Goal: Task Accomplishment & Management: Complete application form

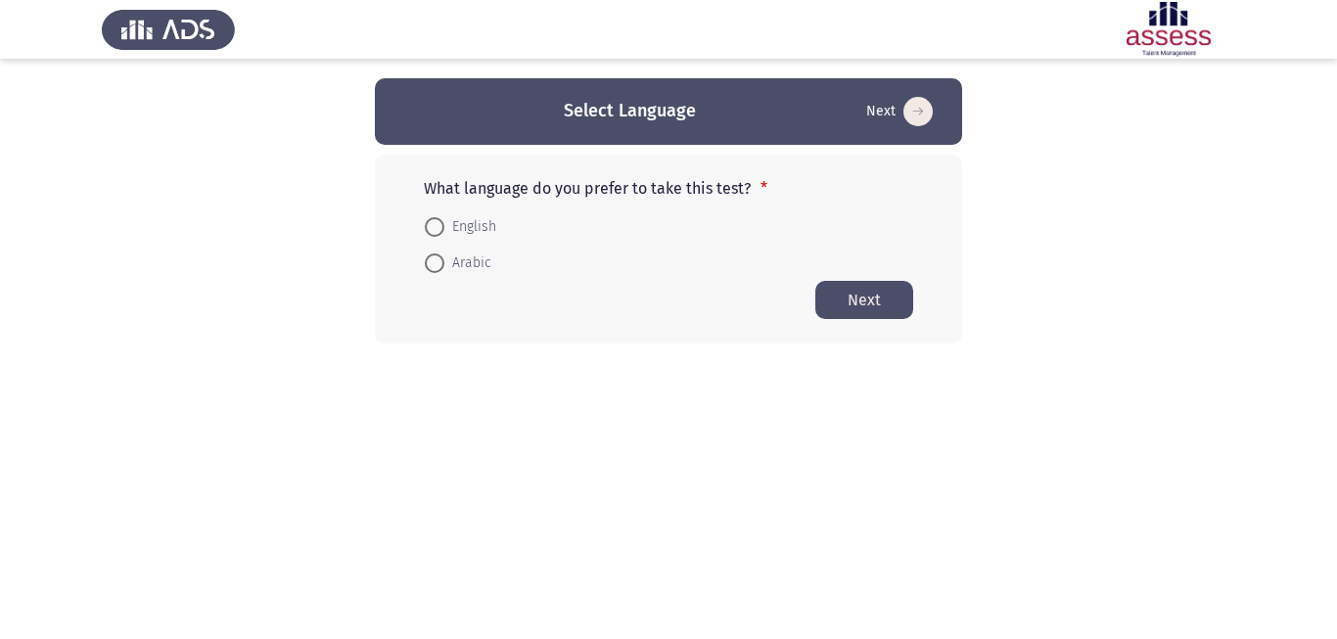
click at [432, 227] on span at bounding box center [435, 227] width 20 height 20
click at [432, 227] on input "English" at bounding box center [435, 227] width 20 height 20
radio input "true"
click at [873, 296] on button "Next" at bounding box center [864, 299] width 98 height 38
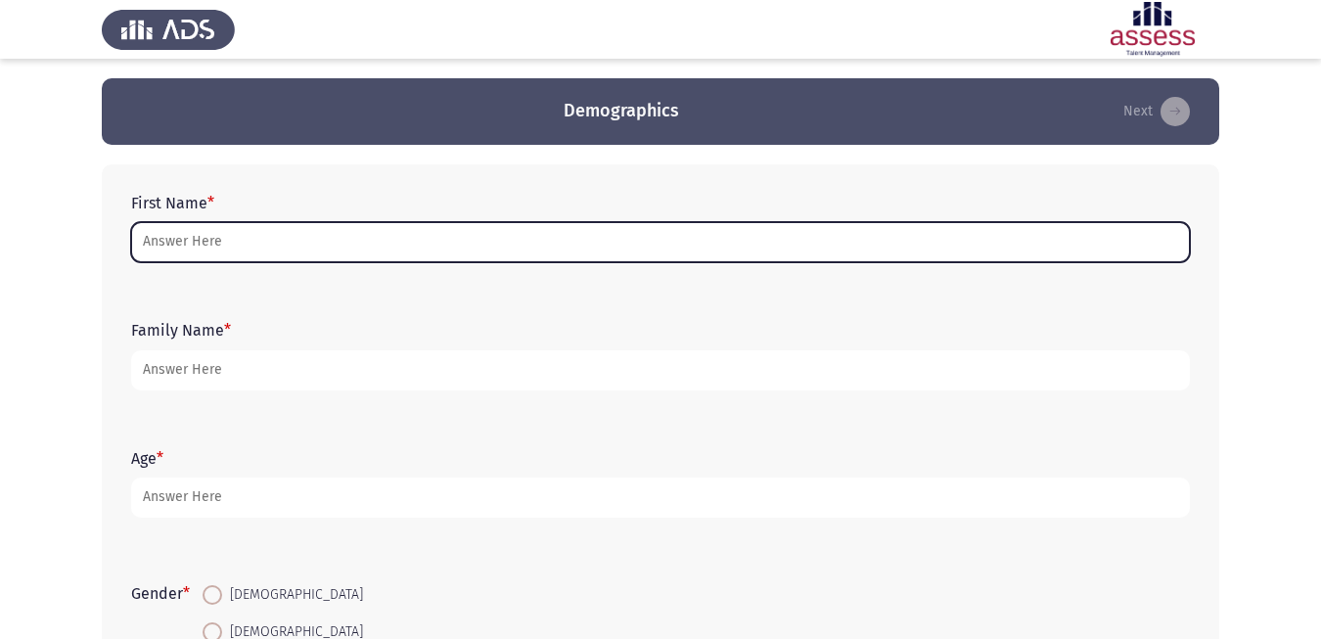
click at [261, 235] on input "First Name *" at bounding box center [660, 242] width 1059 height 40
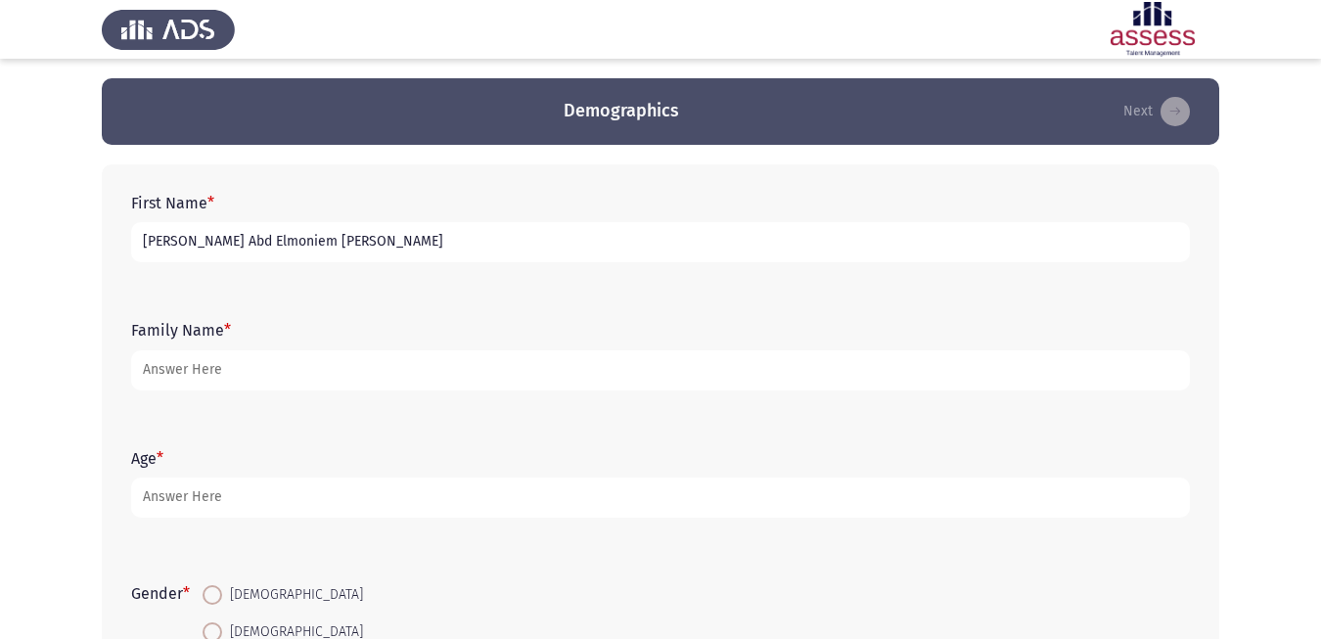
type input "[PERSON_NAME] Abd Elmoniem [PERSON_NAME]"
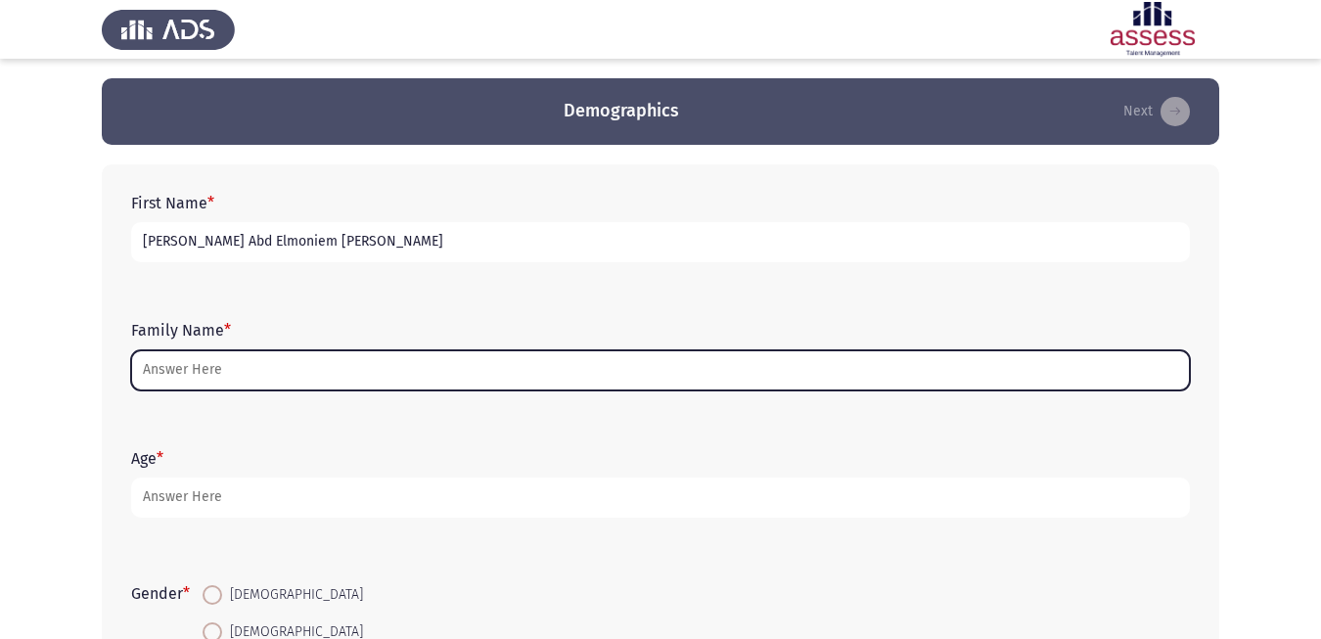
click at [216, 373] on input "Family Name *" at bounding box center [660, 370] width 1059 height 40
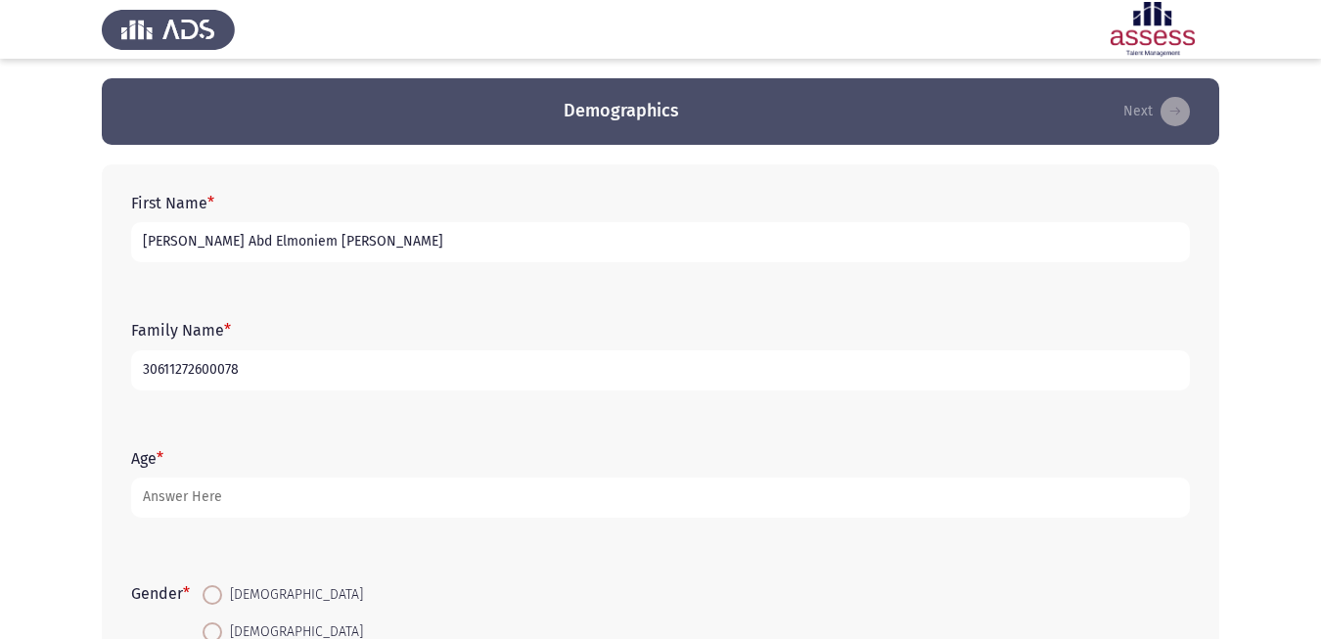
type input "30611272600078"
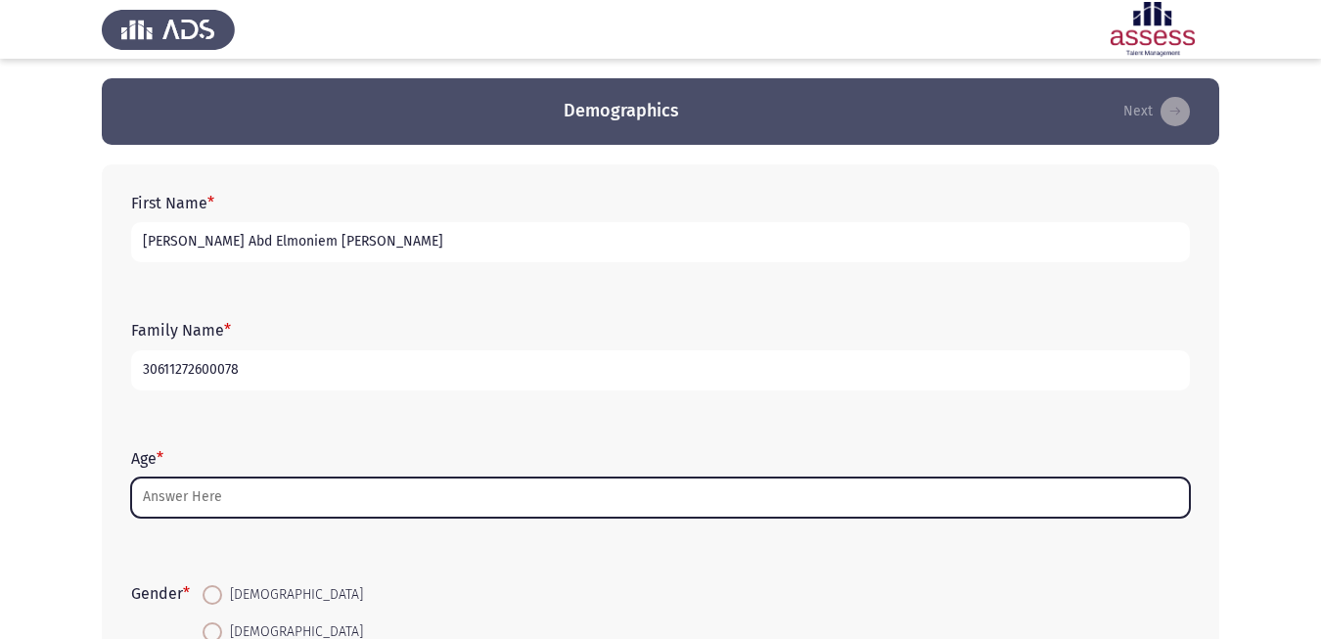
click at [185, 492] on input "Age *" at bounding box center [660, 497] width 1059 height 40
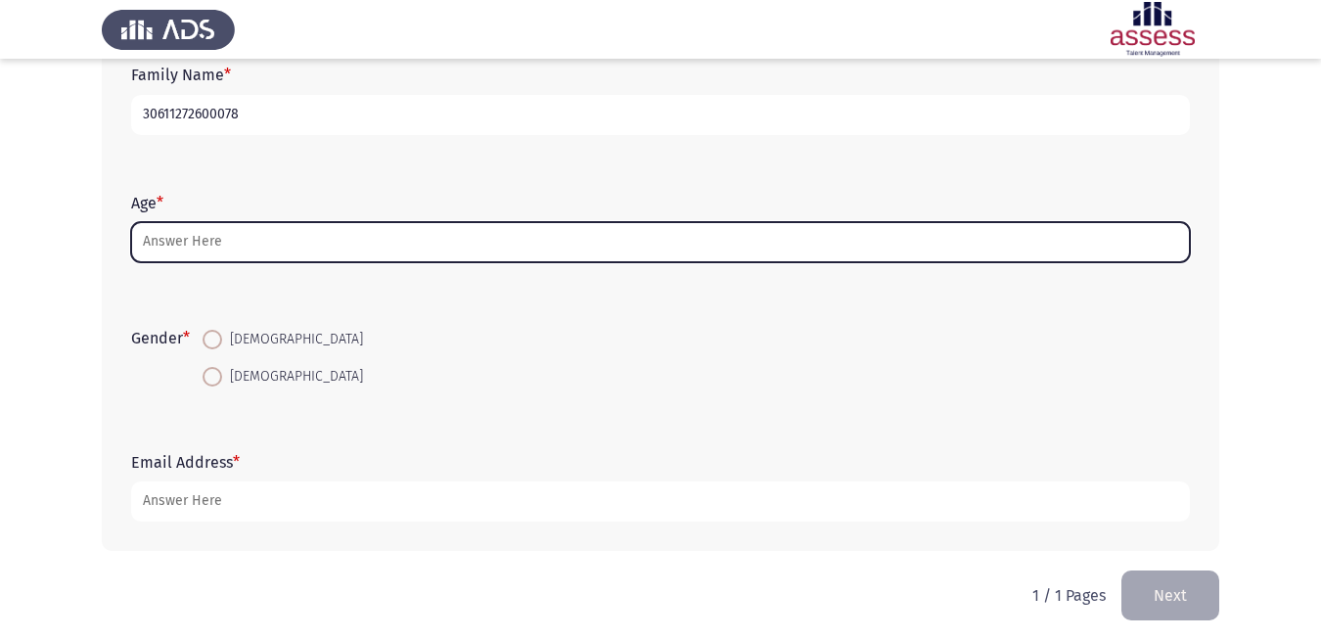
scroll to position [265, 0]
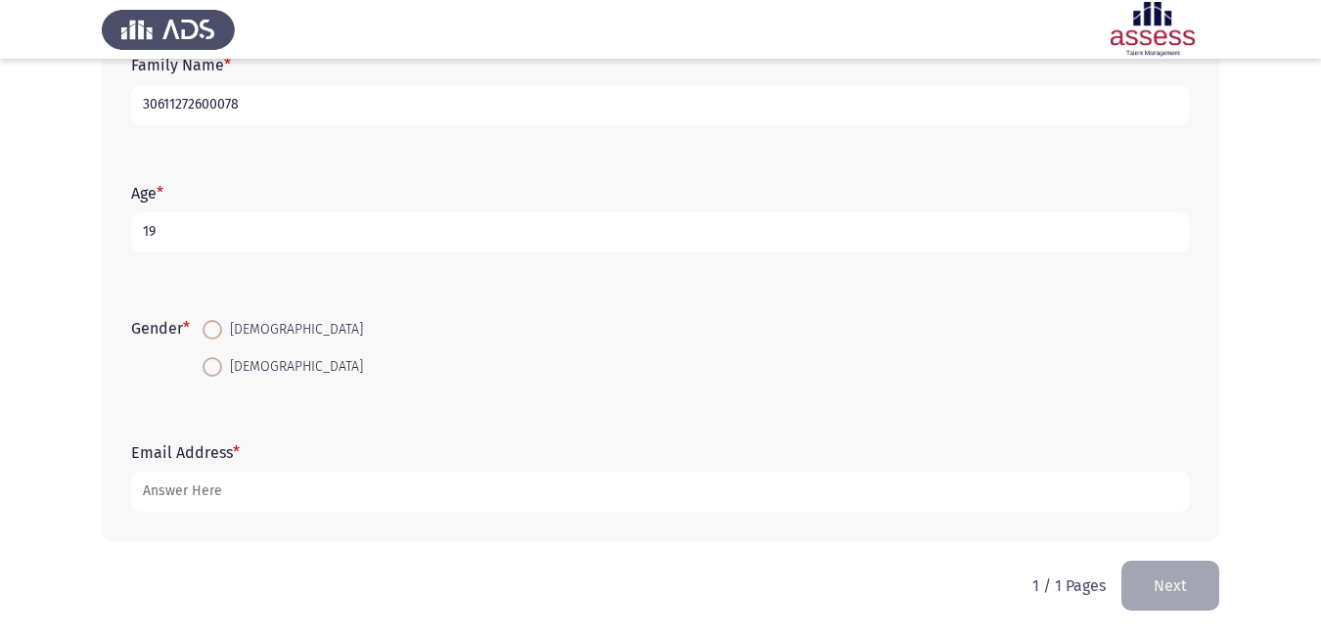
type input "19"
click at [215, 334] on span at bounding box center [213, 330] width 20 height 20
click at [215, 334] on input "[DEMOGRAPHIC_DATA]" at bounding box center [213, 330] width 20 height 20
radio input "true"
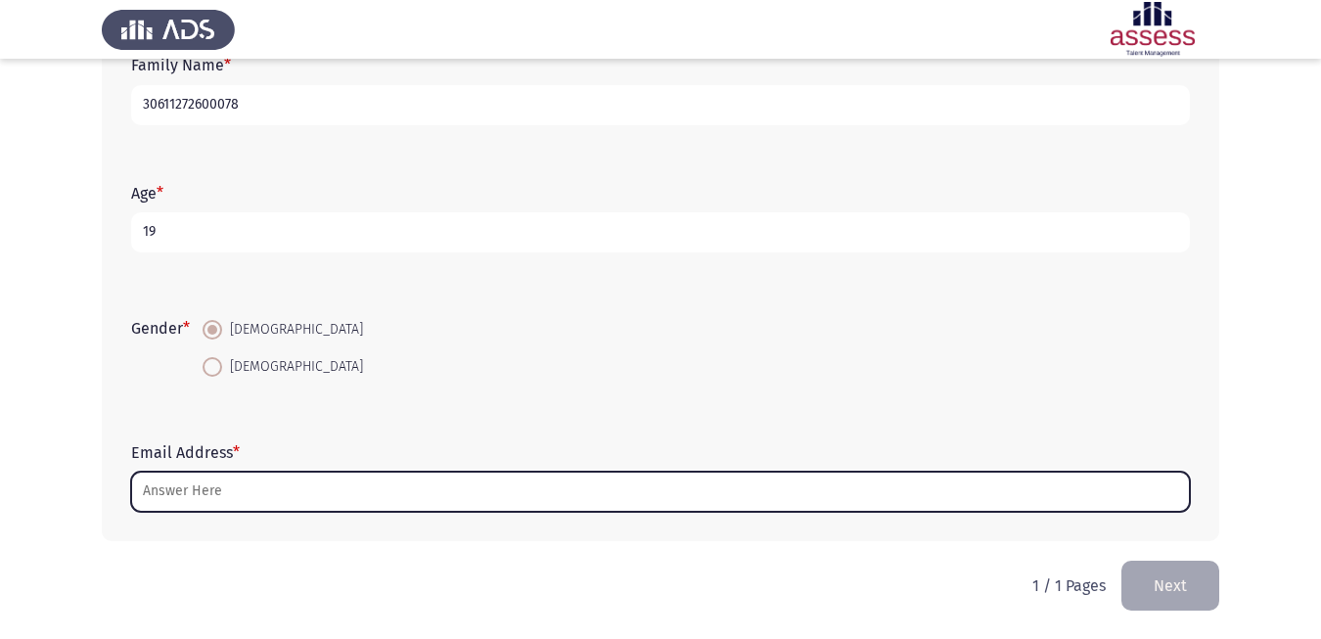
click at [246, 495] on input "Email Address *" at bounding box center [660, 492] width 1059 height 40
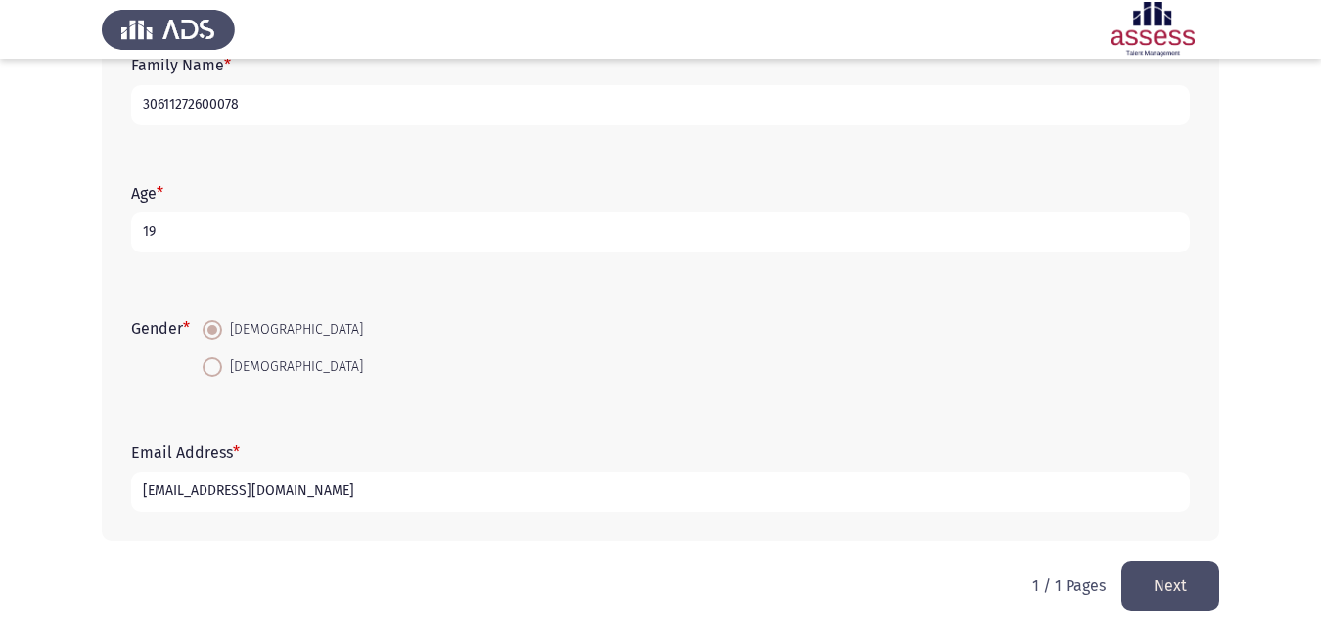
type input "[EMAIL_ADDRESS][DOMAIN_NAME]"
click at [1174, 574] on button "Next" at bounding box center [1170, 586] width 98 height 50
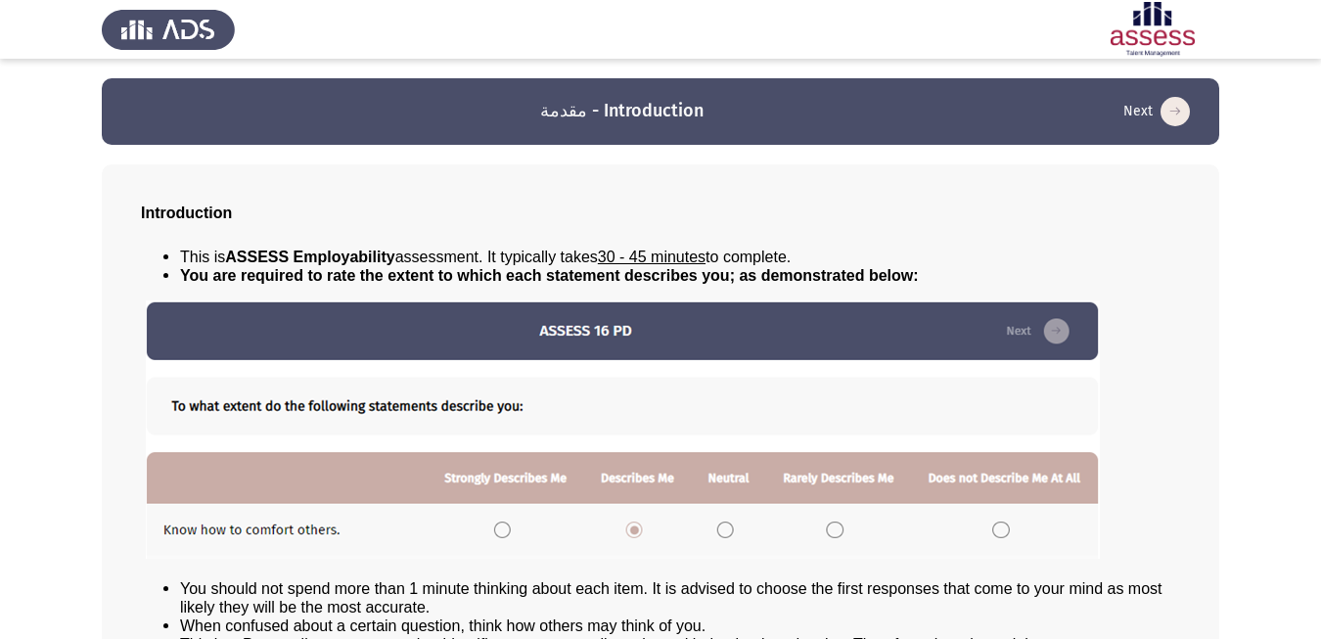
scroll to position [141, 0]
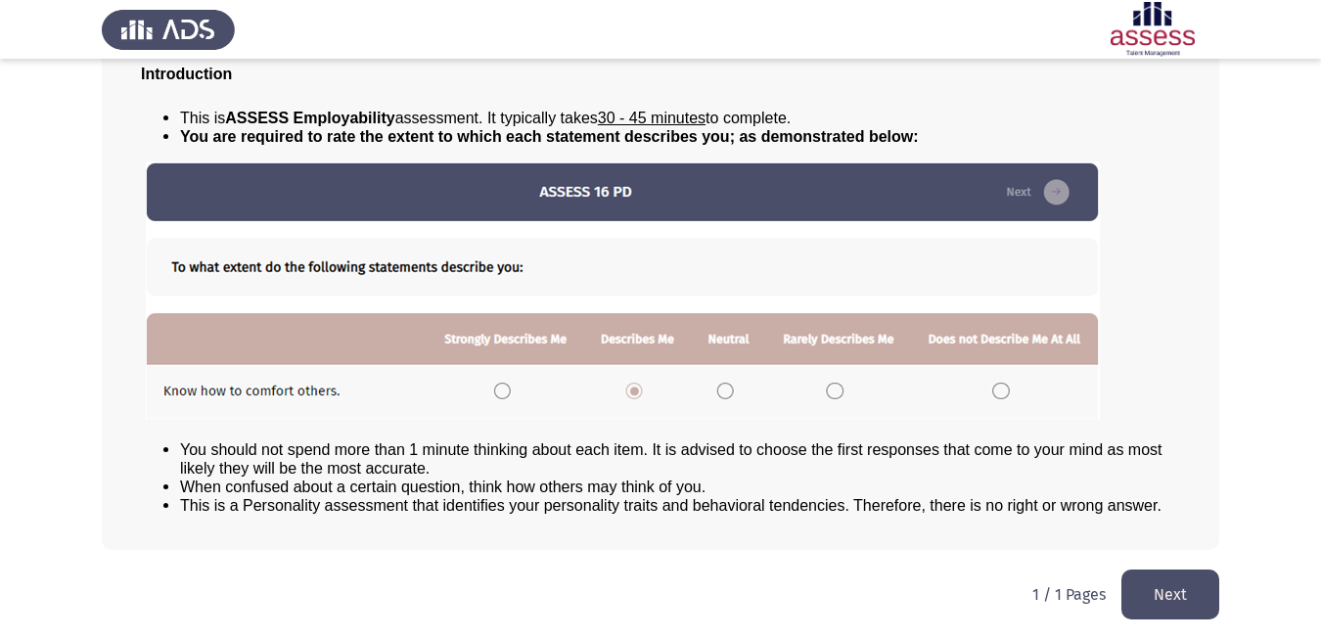
click at [1173, 591] on button "Next" at bounding box center [1170, 594] width 98 height 50
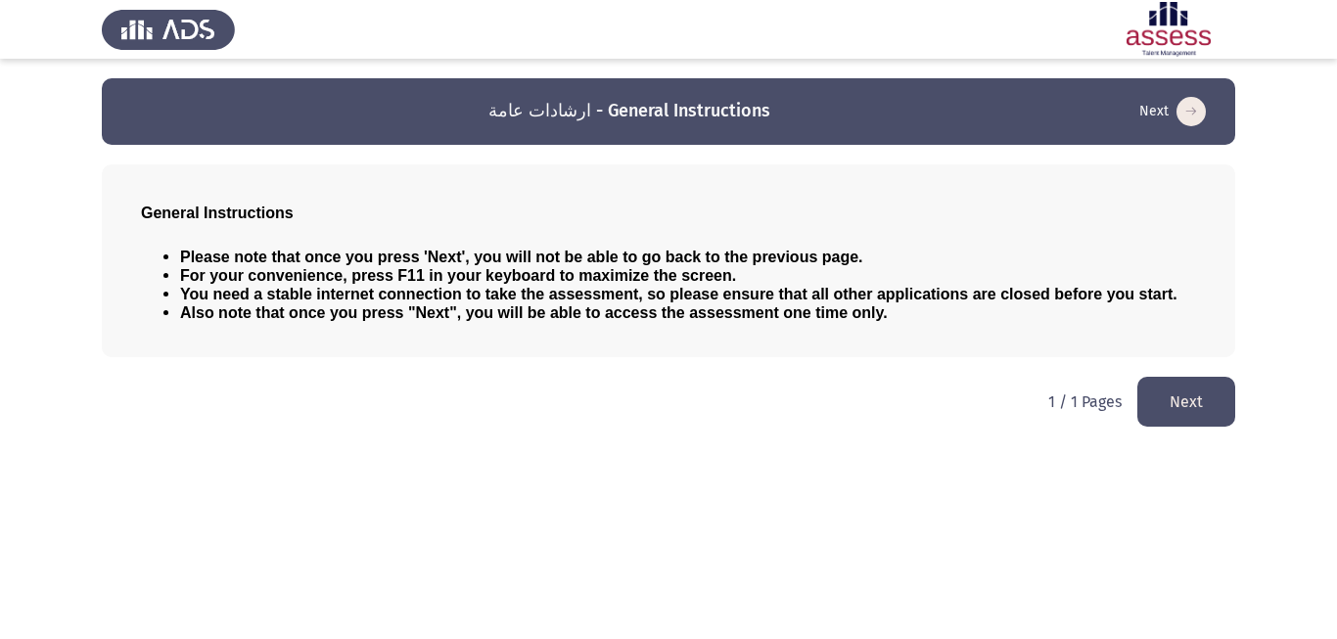
click at [1178, 395] on button "Next" at bounding box center [1186, 402] width 98 height 50
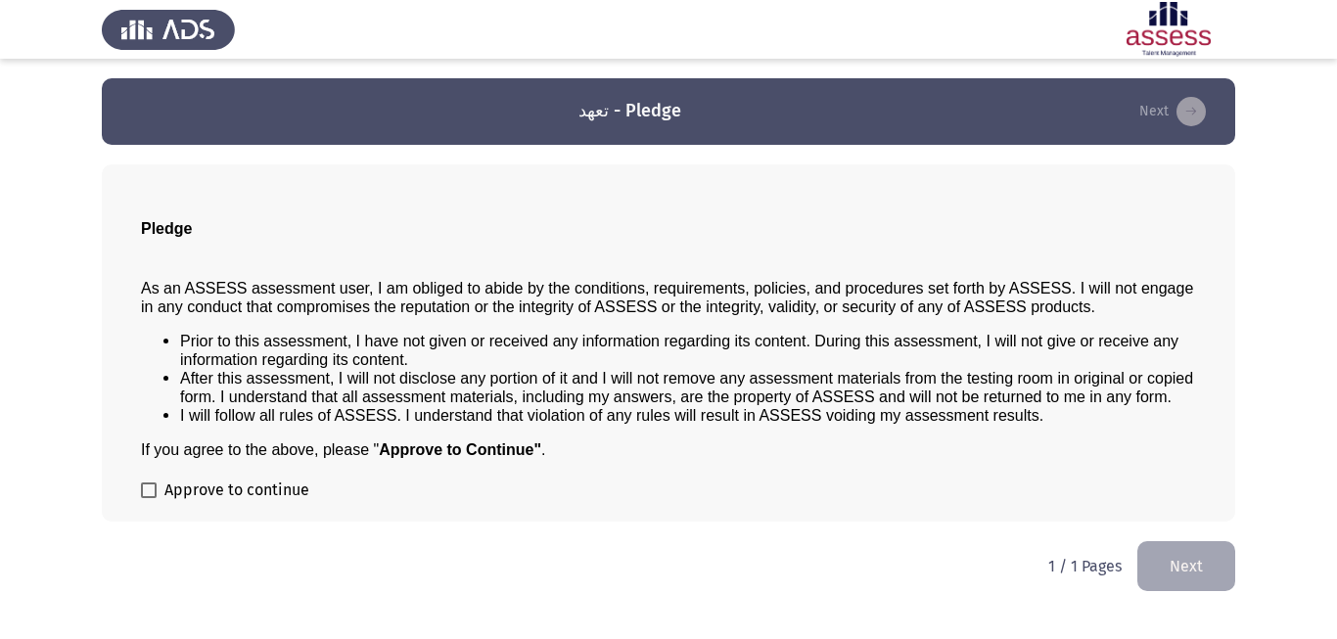
click at [155, 487] on span at bounding box center [149, 490] width 16 height 16
click at [149, 498] on input "Approve to continue" at bounding box center [148, 498] width 1 height 1
checkbox input "true"
click at [1200, 575] on button "Next" at bounding box center [1186, 566] width 98 height 50
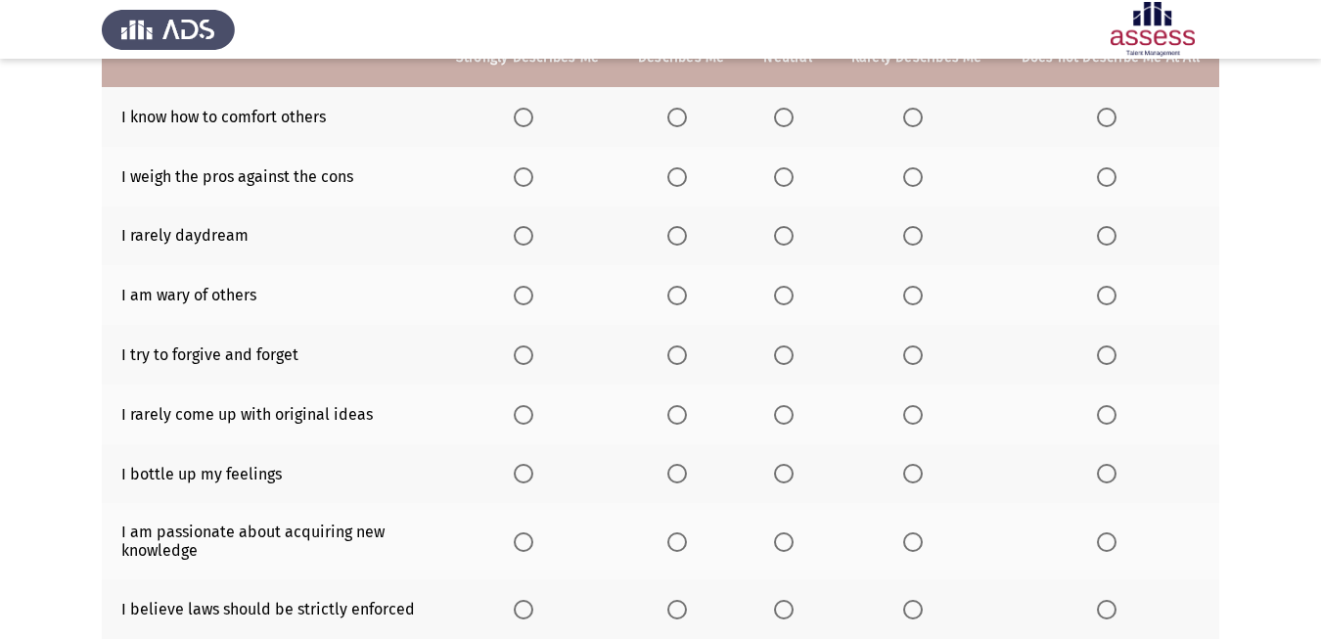
scroll to position [128, 0]
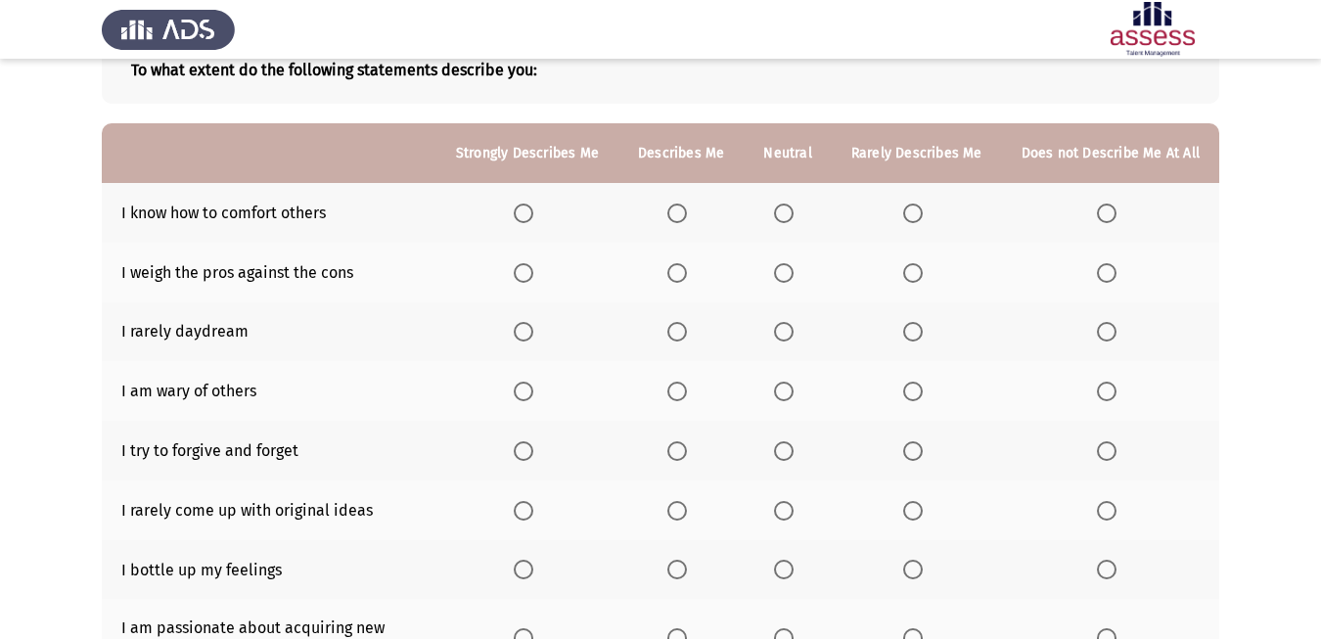
click at [778, 266] on span "Select an option" at bounding box center [784, 273] width 20 height 20
click at [778, 266] on input "Select an option" at bounding box center [784, 273] width 20 height 20
click at [527, 212] on span "Select an option" at bounding box center [524, 214] width 20 height 20
click at [527, 212] on input "Select an option" at bounding box center [524, 214] width 20 height 20
click at [523, 339] on span "Select an option" at bounding box center [524, 332] width 20 height 20
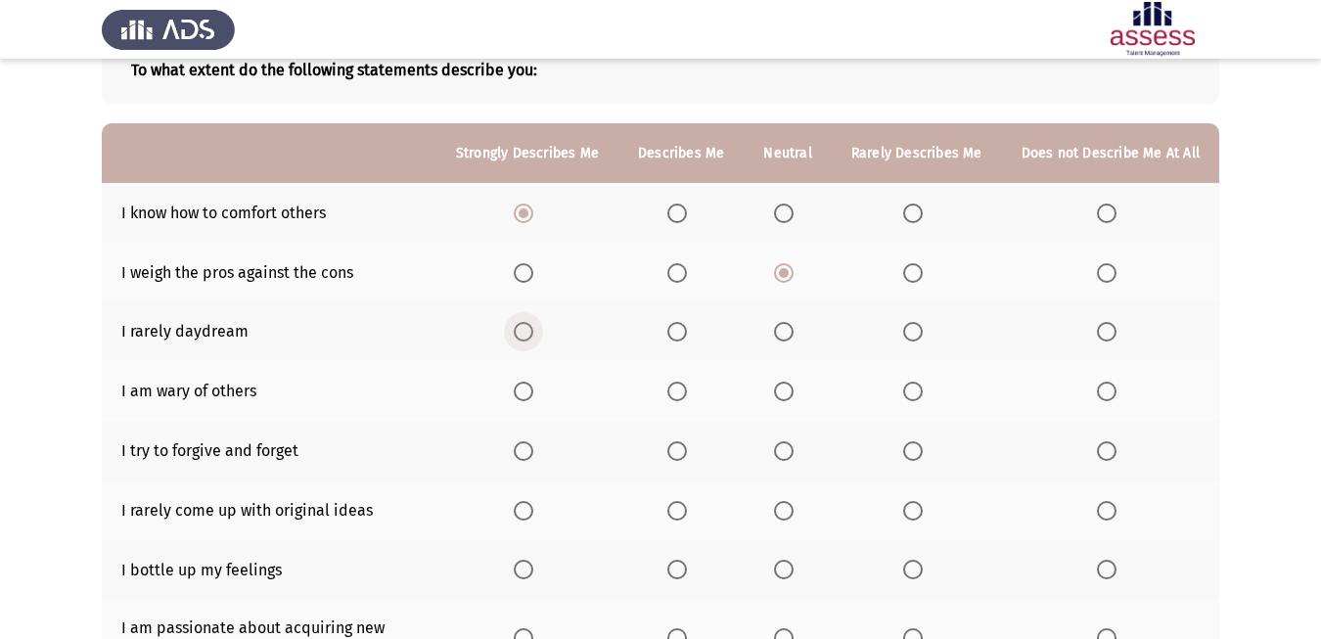
click at [523, 339] on input "Select an option" at bounding box center [524, 332] width 20 height 20
click at [906, 391] on span "Select an option" at bounding box center [913, 392] width 20 height 20
click at [906, 391] on input "Select an option" at bounding box center [913, 392] width 20 height 20
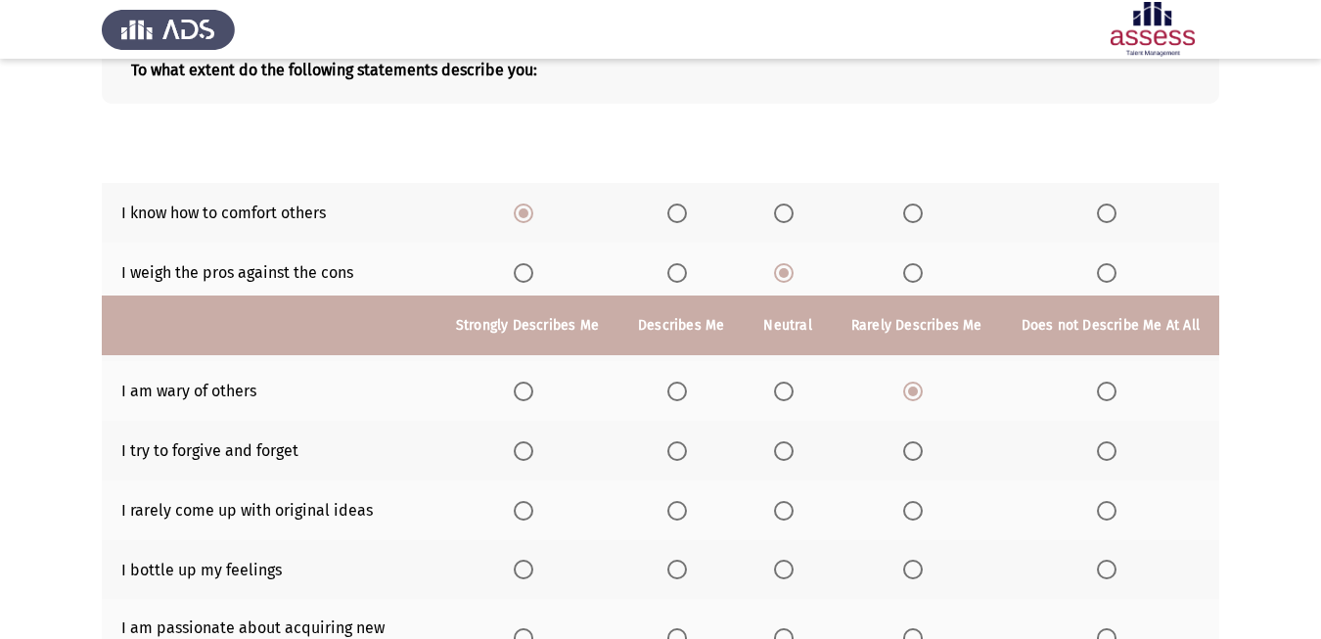
scroll to position [365, 0]
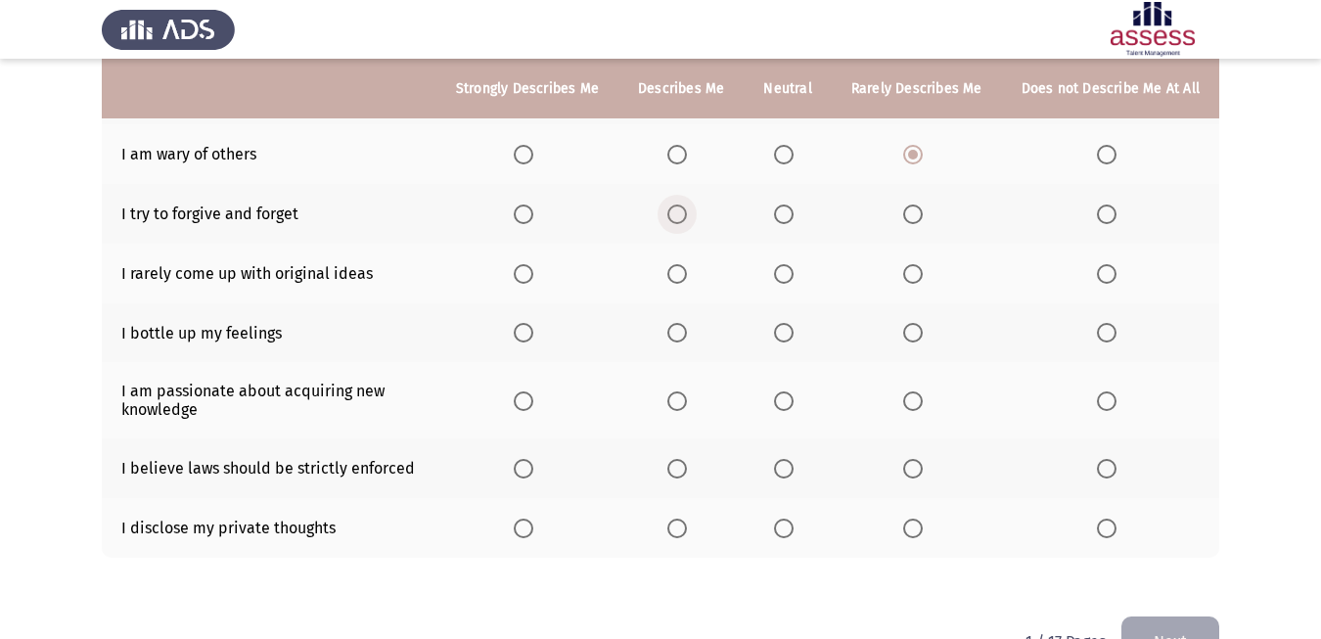
click at [693, 223] on label "Select an option" at bounding box center [680, 214] width 27 height 20
click at [687, 223] on input "Select an option" at bounding box center [677, 214] width 20 height 20
click at [509, 262] on th at bounding box center [527, 274] width 182 height 60
click at [522, 277] on span "Select an option" at bounding box center [524, 274] width 20 height 20
click at [522, 277] on input "Select an option" at bounding box center [524, 274] width 20 height 20
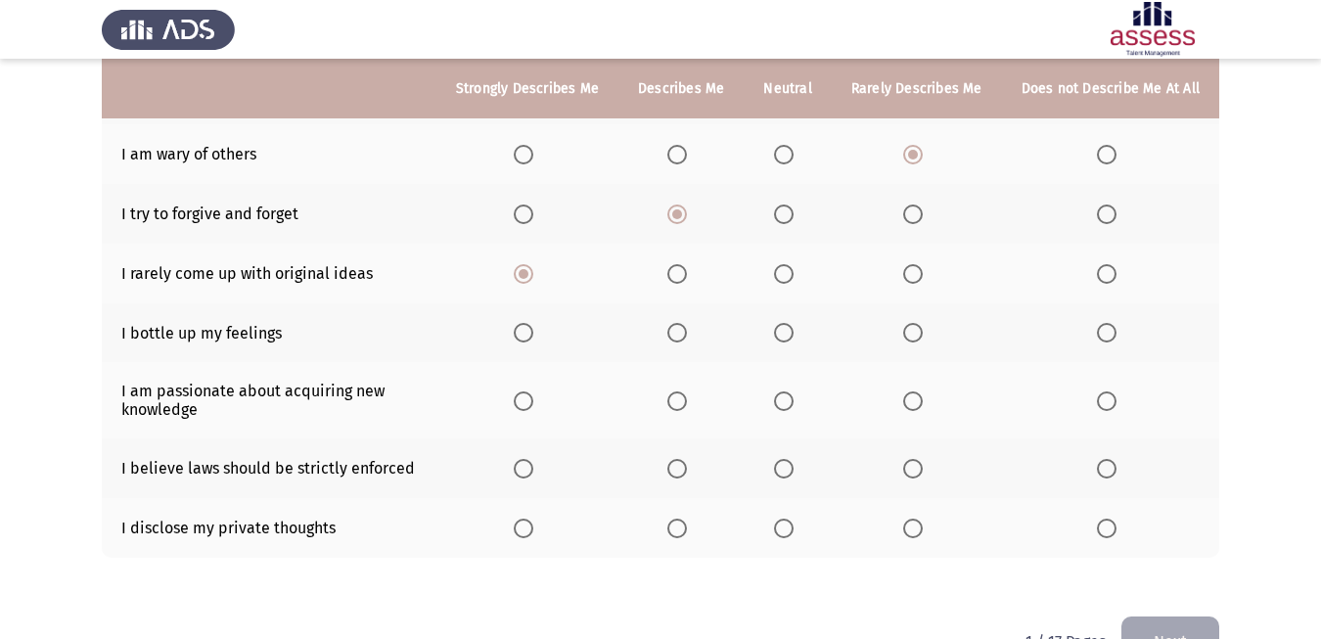
click at [526, 333] on span "Select an option" at bounding box center [524, 333] width 20 height 20
click at [526, 333] on input "Select an option" at bounding box center [524, 333] width 20 height 20
click at [530, 408] on span "Select an option" at bounding box center [524, 401] width 20 height 20
click at [530, 408] on input "Select an option" at bounding box center [524, 401] width 20 height 20
click at [778, 473] on span "Select an option" at bounding box center [784, 469] width 20 height 20
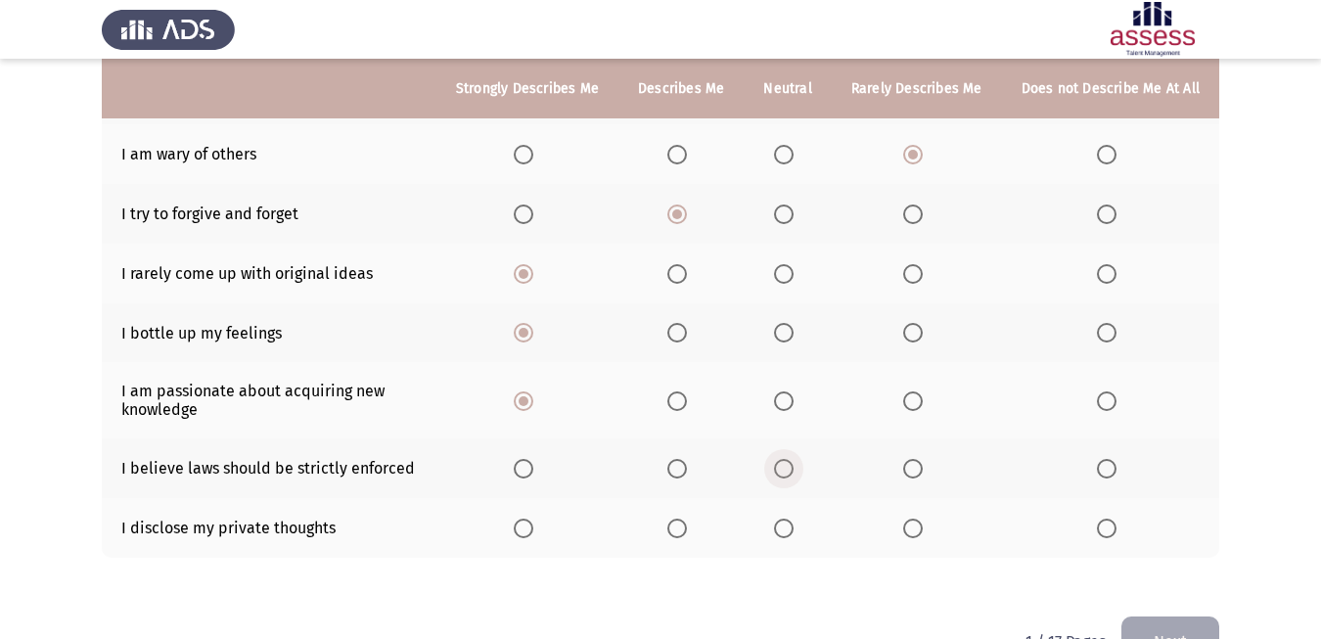
click at [778, 473] on input "Select an option" at bounding box center [784, 469] width 20 height 20
click at [921, 538] on span "Select an option" at bounding box center [913, 529] width 20 height 20
click at [921, 538] on input "Select an option" at bounding box center [913, 529] width 20 height 20
click at [678, 528] on span "Select an option" at bounding box center [677, 529] width 20 height 20
click at [678, 528] on input "Select an option" at bounding box center [677, 529] width 20 height 20
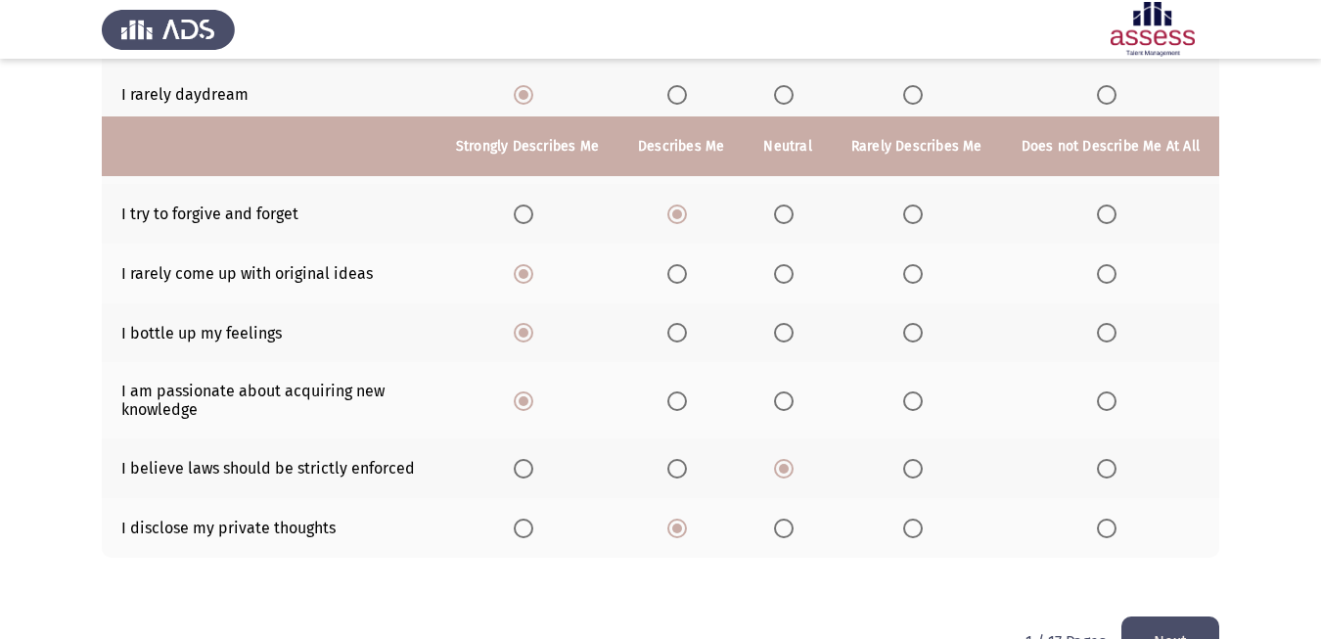
scroll to position [423, 0]
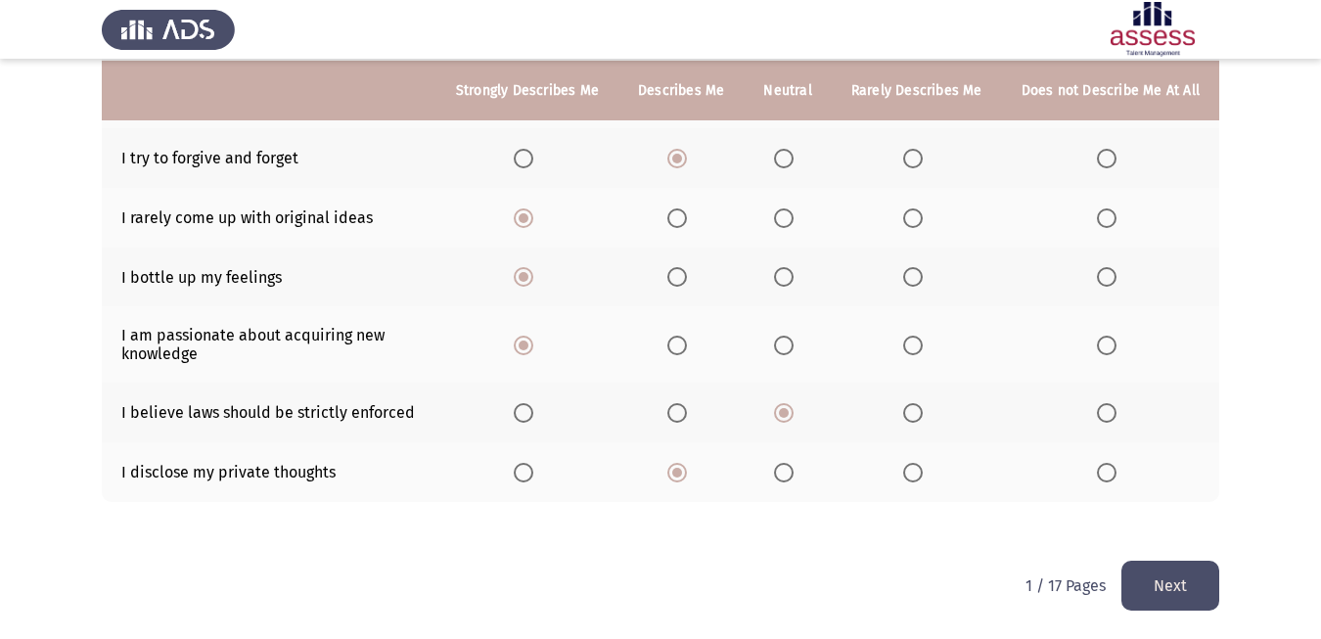
click at [1177, 579] on button "Next" at bounding box center [1170, 586] width 98 height 50
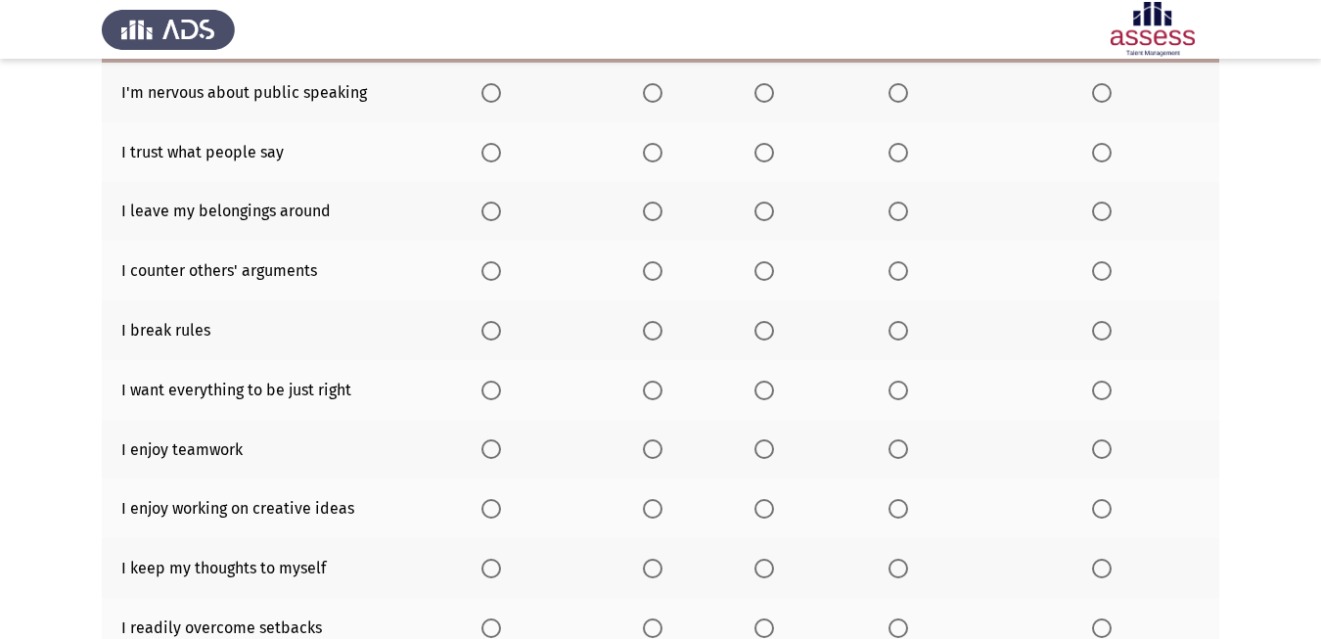
scroll to position [153, 0]
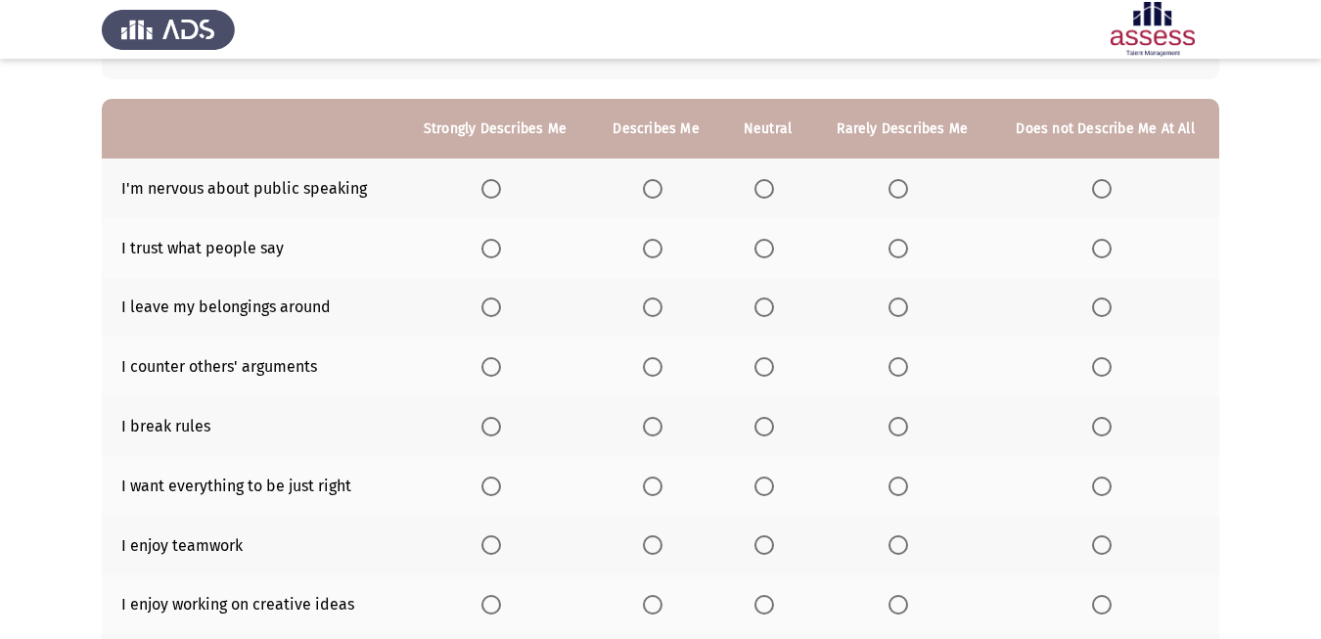
click at [1099, 191] on span "Select an option" at bounding box center [1102, 189] width 20 height 20
click at [1099, 191] on input "Select an option" at bounding box center [1102, 189] width 20 height 20
click at [769, 245] on span "Select an option" at bounding box center [764, 249] width 20 height 20
click at [769, 245] on input "Select an option" at bounding box center [764, 249] width 20 height 20
click at [760, 304] on span "Select an option" at bounding box center [764, 307] width 20 height 20
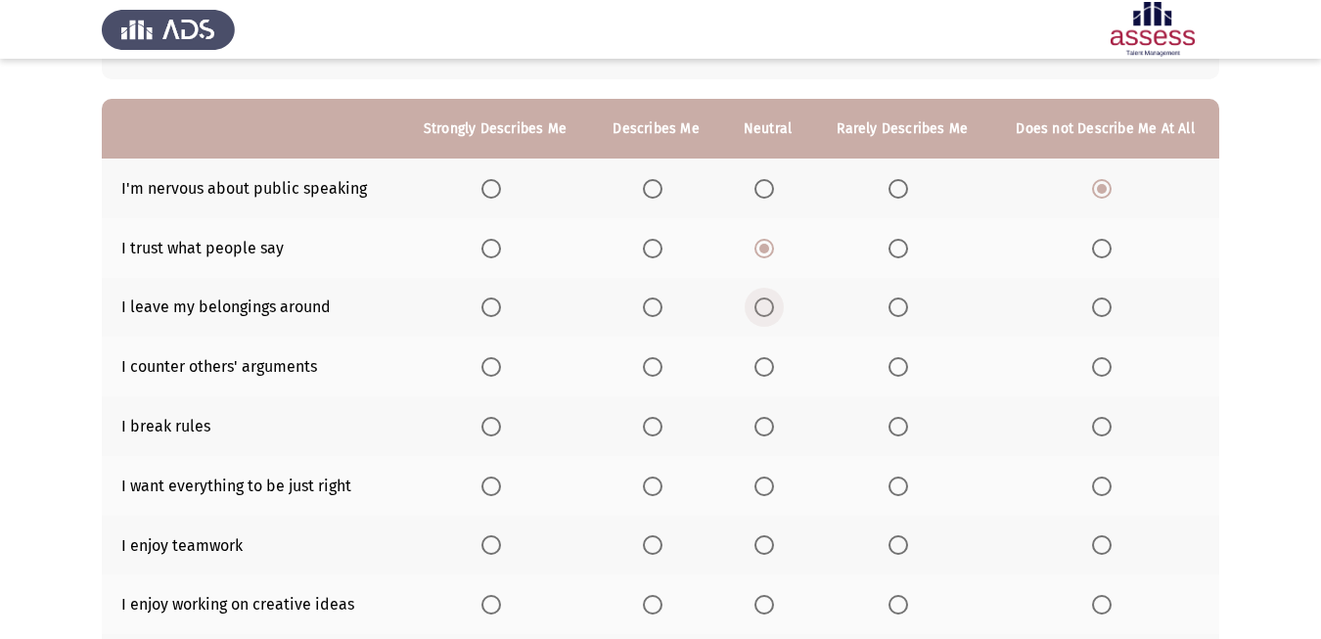
click at [760, 304] on input "Select an option" at bounding box center [764, 307] width 20 height 20
click at [654, 375] on span "Select an option" at bounding box center [653, 367] width 20 height 20
click at [654, 375] on input "Select an option" at bounding box center [653, 367] width 20 height 20
click at [763, 432] on span "Select an option" at bounding box center [764, 427] width 20 height 20
click at [763, 432] on input "Select an option" at bounding box center [764, 427] width 20 height 20
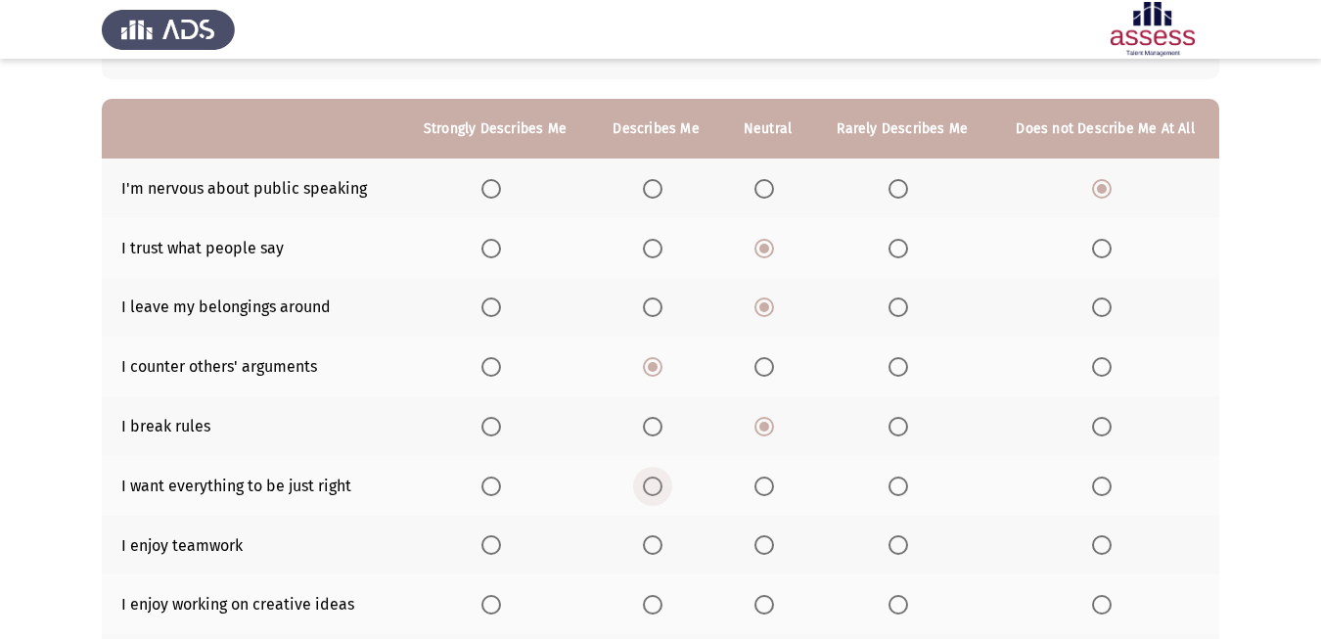
click at [654, 483] on span "Select an option" at bounding box center [653, 487] width 20 height 20
click at [654, 483] on input "Select an option" at bounding box center [653, 487] width 20 height 20
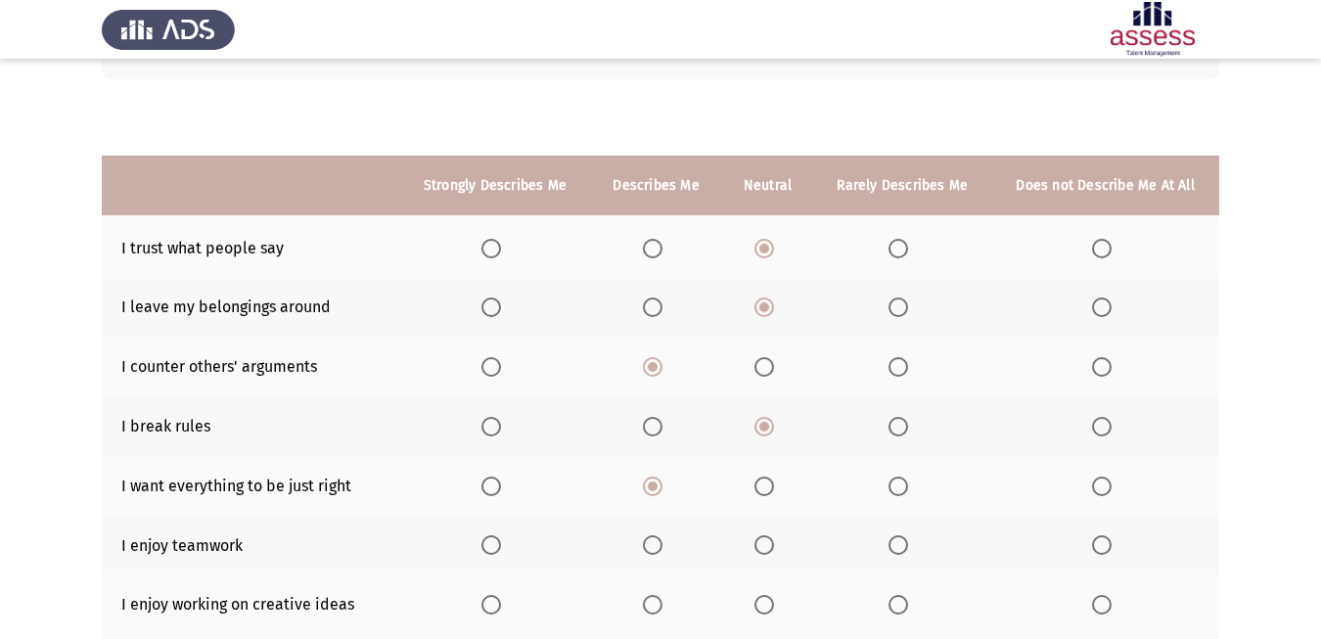
scroll to position [249, 0]
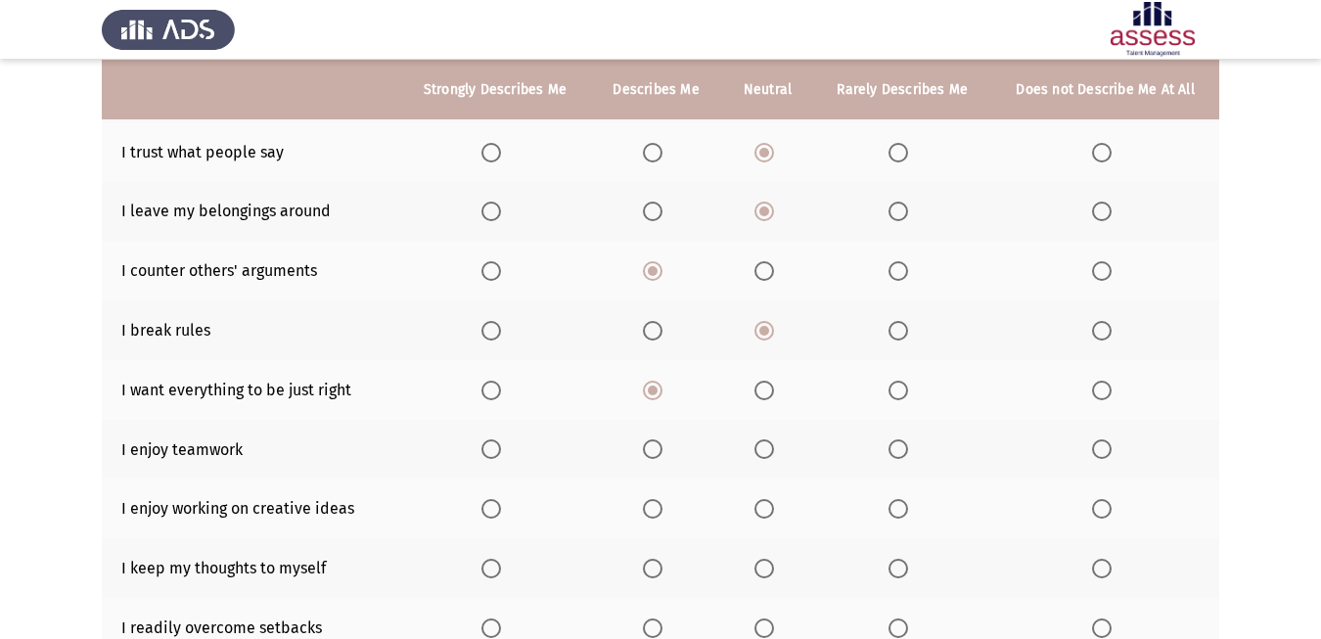
click at [490, 450] on span "Select an option" at bounding box center [491, 449] width 20 height 20
click at [490, 450] on input "Select an option" at bounding box center [491, 449] width 20 height 20
click at [495, 509] on span "Select an option" at bounding box center [491, 509] width 20 height 20
click at [495, 509] on input "Select an option" at bounding box center [491, 509] width 20 height 20
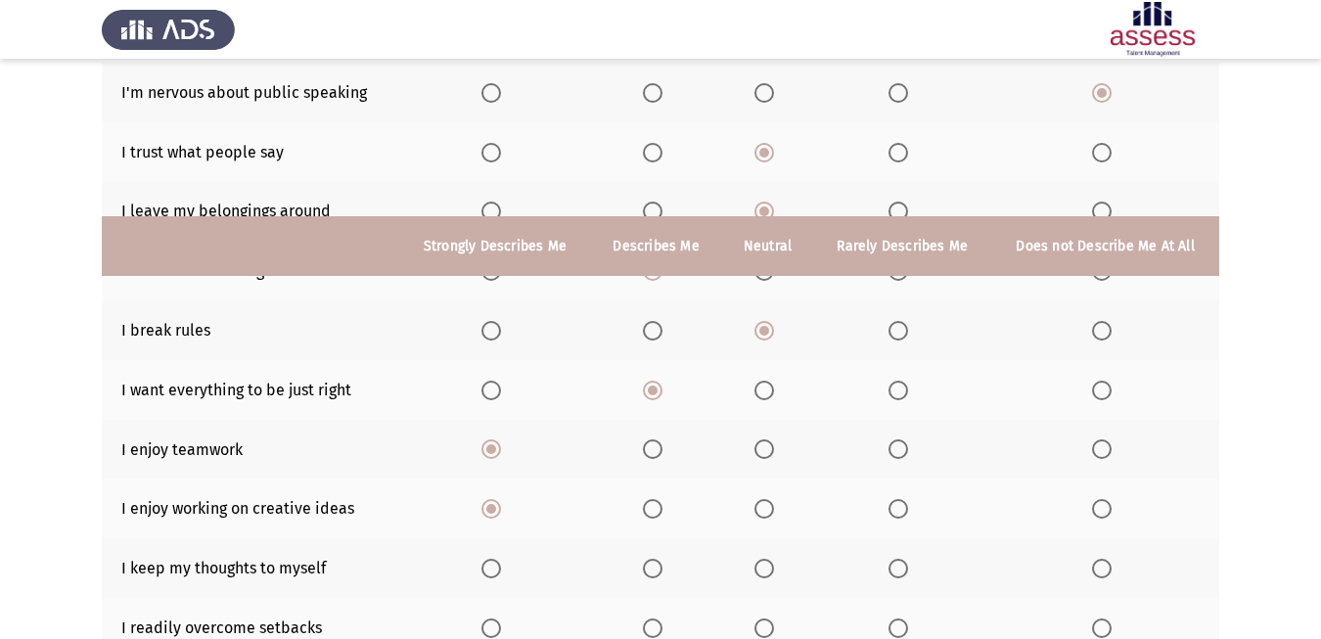
scroll to position [406, 0]
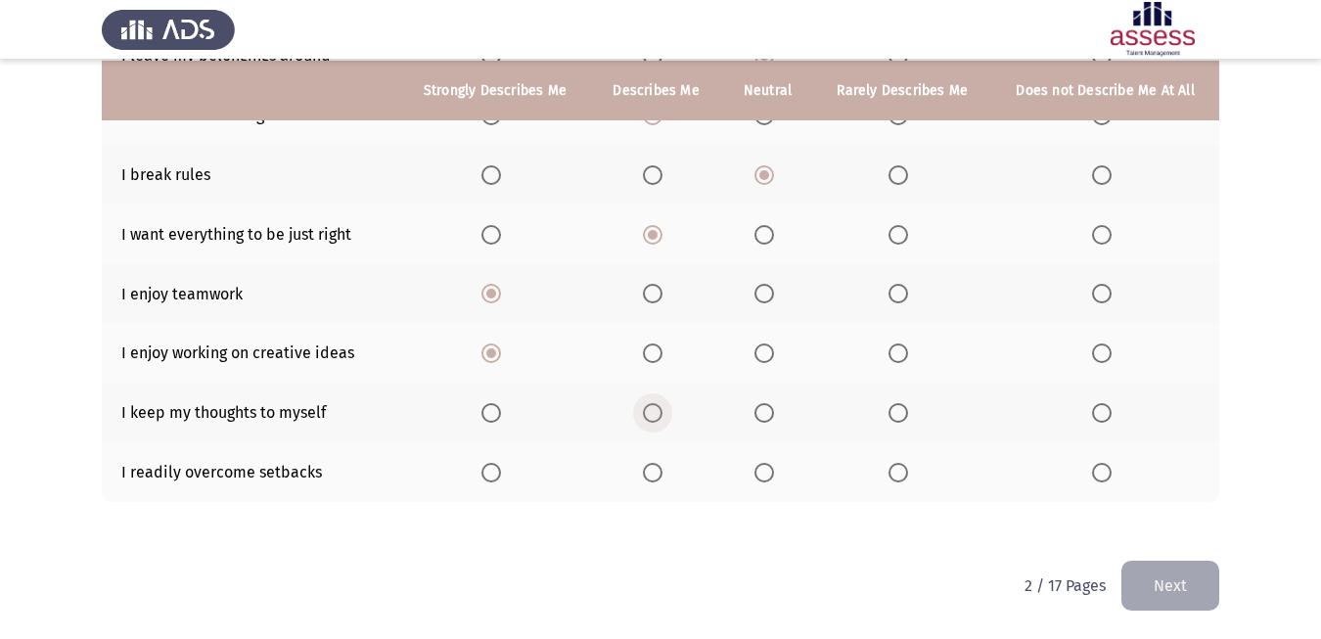
click at [655, 418] on span "Select an option" at bounding box center [653, 413] width 20 height 20
click at [655, 418] on input "Select an option" at bounding box center [653, 413] width 20 height 20
click at [762, 477] on span "Select an option" at bounding box center [764, 473] width 20 height 20
click at [762, 477] on input "Select an option" at bounding box center [764, 473] width 20 height 20
click at [1179, 583] on button "Next" at bounding box center [1170, 586] width 98 height 50
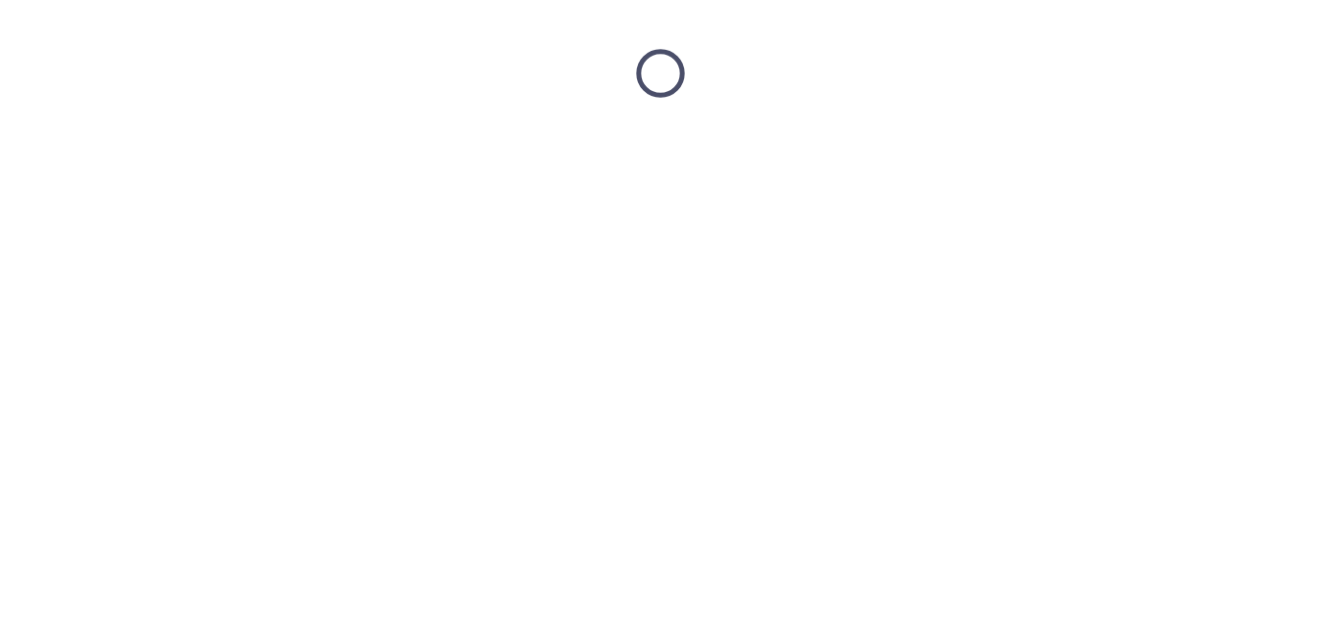
scroll to position [0, 0]
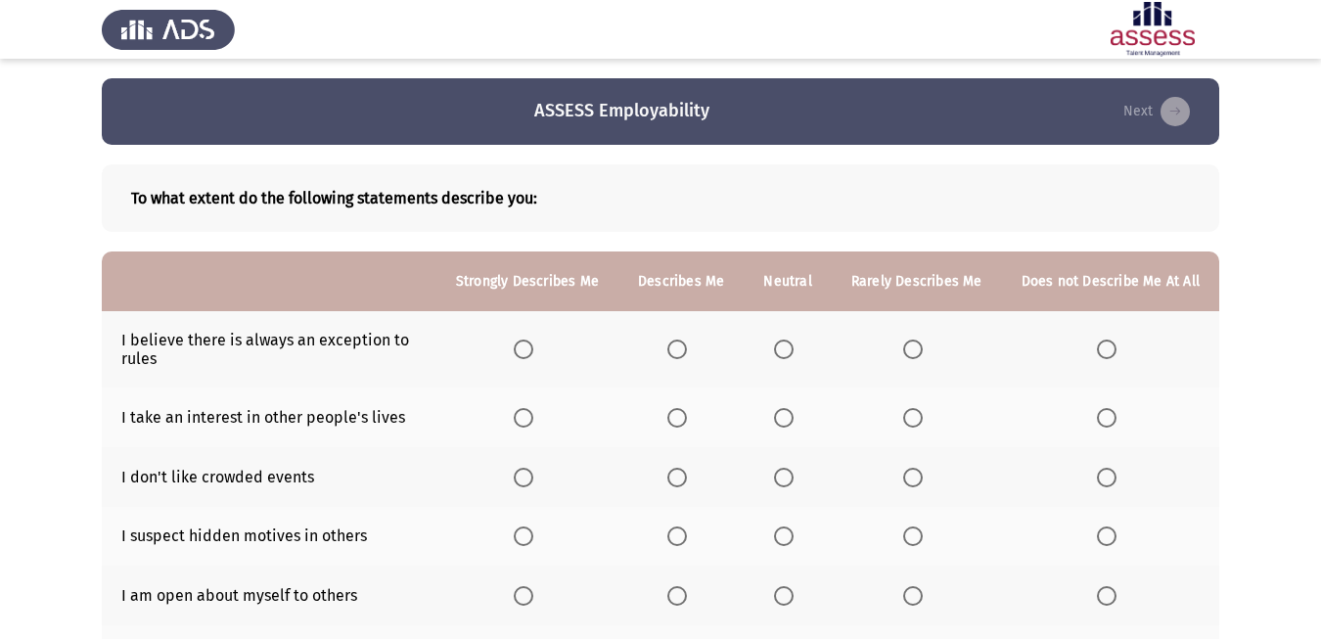
click at [674, 355] on span "Select an option" at bounding box center [677, 350] width 20 height 20
click at [674, 355] on input "Select an option" at bounding box center [677, 350] width 20 height 20
click at [676, 420] on span "Select an option" at bounding box center [677, 418] width 20 height 20
click at [676, 420] on input "Select an option" at bounding box center [677, 418] width 20 height 20
click at [912, 478] on span "Select an option" at bounding box center [913, 478] width 20 height 20
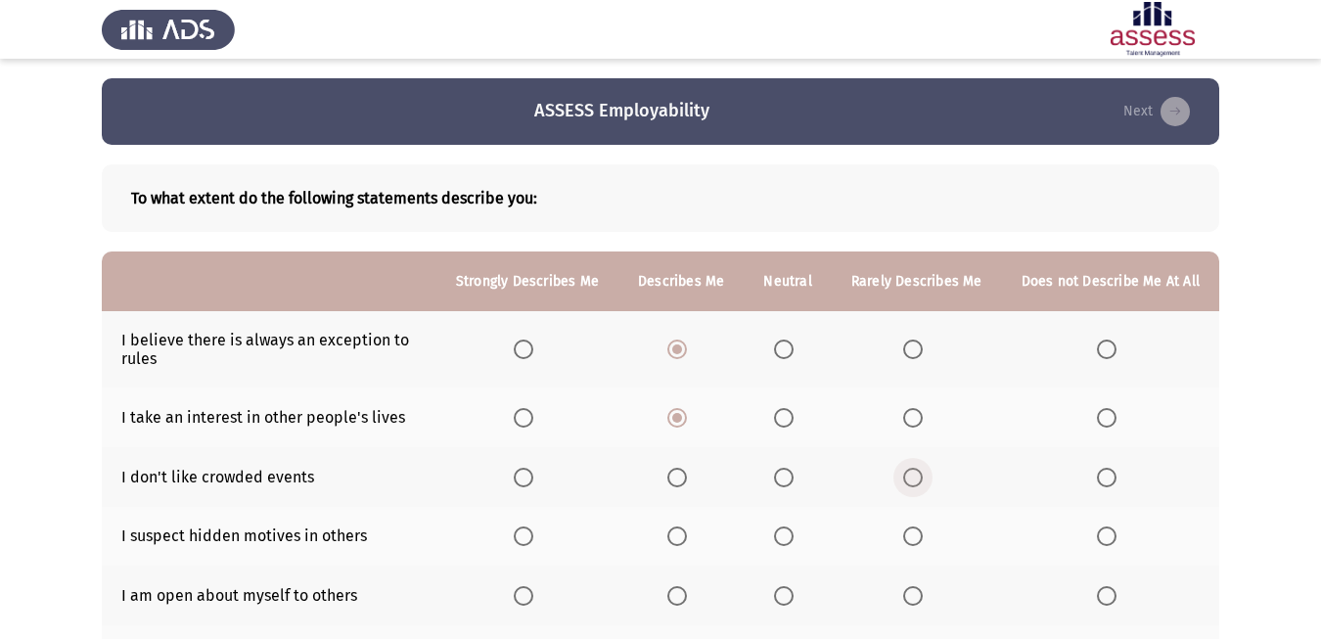
click at [912, 478] on input "Select an option" at bounding box center [913, 478] width 20 height 20
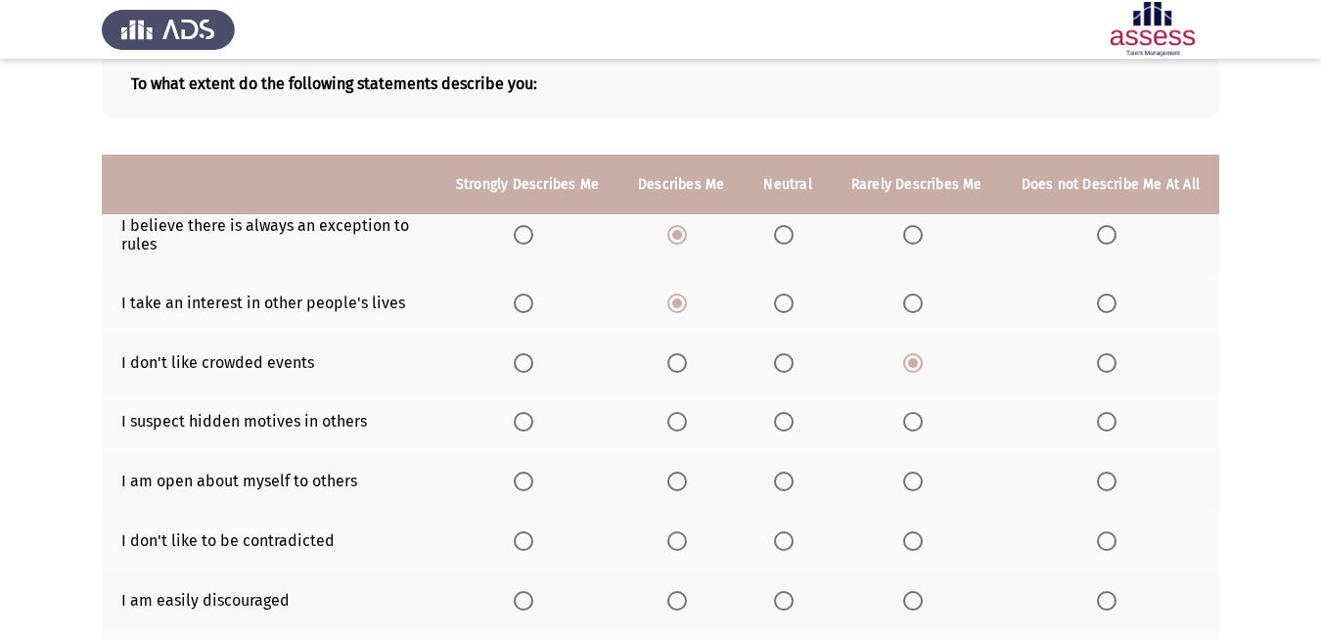
scroll to position [210, 0]
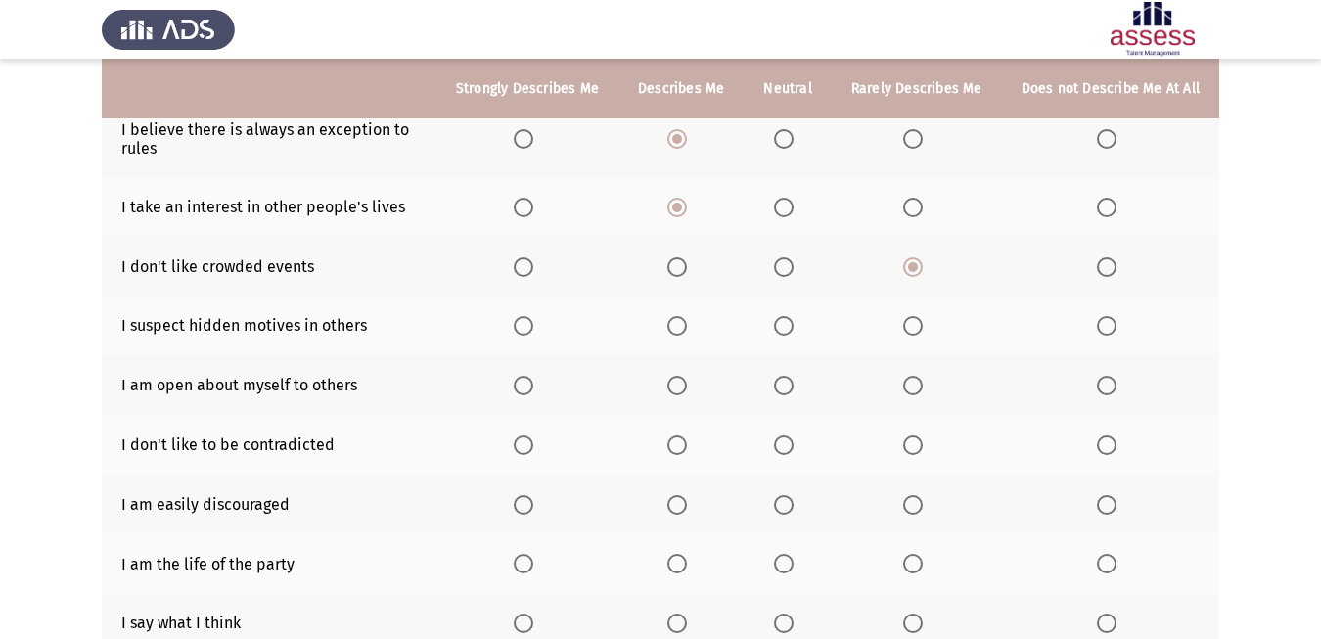
click at [780, 328] on span "Select an option" at bounding box center [784, 326] width 20 height 20
click at [780, 328] on input "Select an option" at bounding box center [784, 326] width 20 height 20
click at [920, 329] on span "Select an option" at bounding box center [913, 326] width 20 height 20
click at [920, 329] on input "Select an option" at bounding box center [913, 326] width 20 height 20
click at [794, 389] on span "Select an option" at bounding box center [784, 386] width 20 height 20
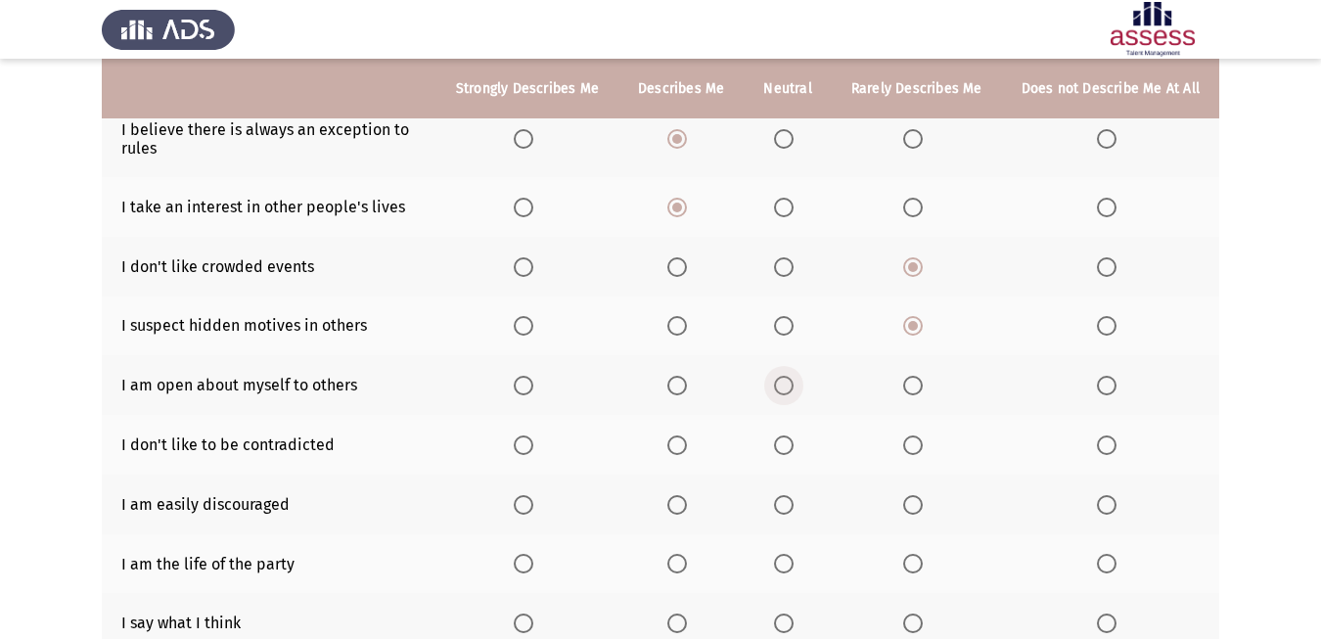
click at [794, 389] on input "Select an option" at bounding box center [784, 386] width 20 height 20
click at [793, 447] on span "Select an option" at bounding box center [784, 445] width 20 height 20
click at [793, 447] on input "Select an option" at bounding box center [784, 445] width 20 height 20
click at [779, 516] on th at bounding box center [787, 505] width 87 height 60
click at [691, 510] on label "Select an option" at bounding box center [680, 505] width 27 height 20
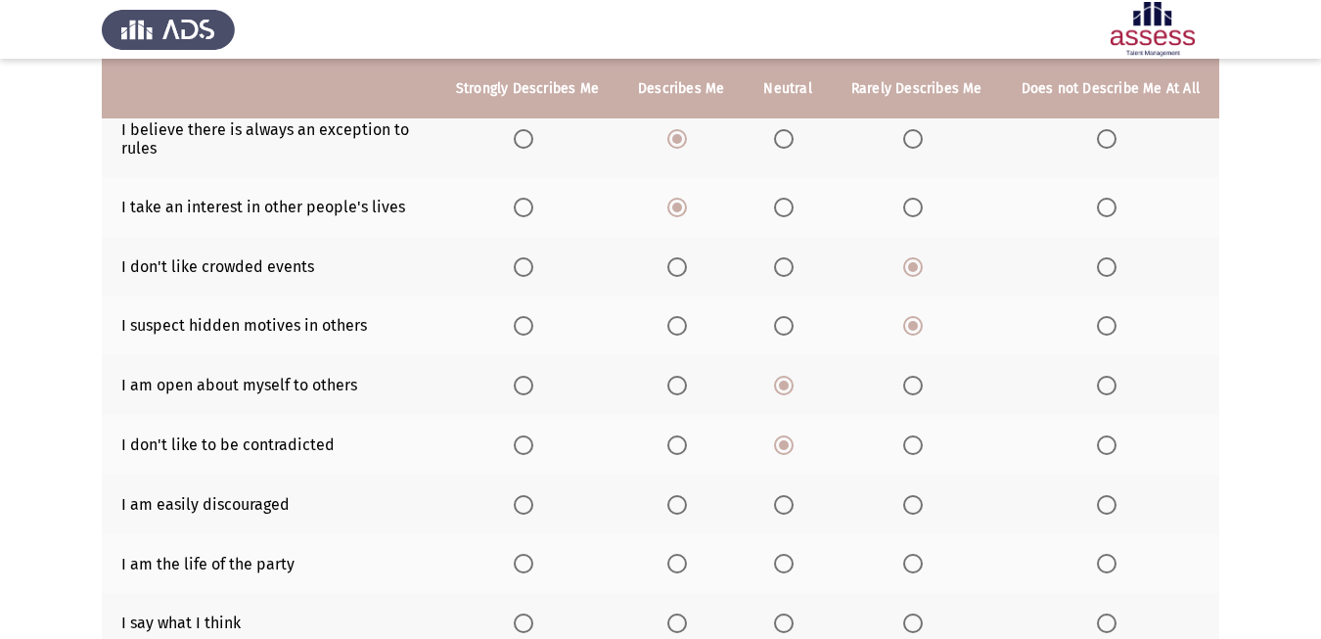
click at [687, 510] on input "Select an option" at bounding box center [677, 505] width 20 height 20
click at [898, 503] on th at bounding box center [917, 505] width 170 height 60
click at [777, 504] on span "Select an option" at bounding box center [784, 505] width 20 height 20
click at [777, 504] on input "Select an option" at bounding box center [784, 505] width 20 height 20
click at [683, 563] on span "Select an option" at bounding box center [677, 564] width 20 height 20
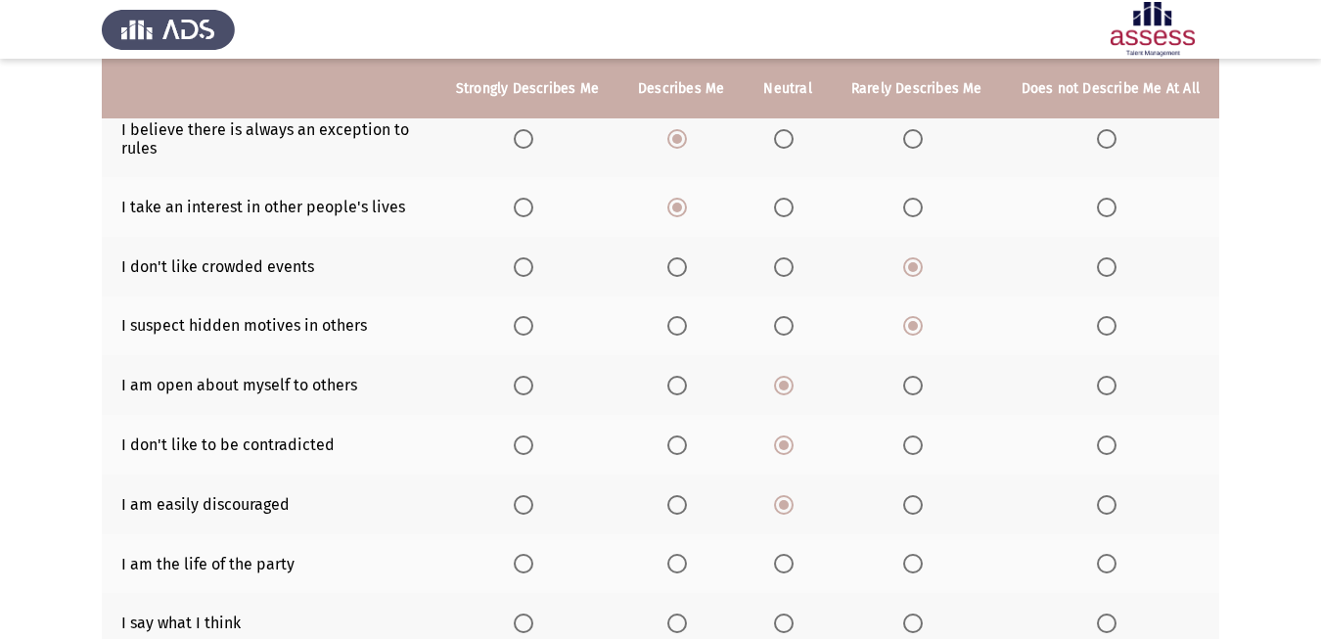
click at [683, 563] on input "Select an option" at bounding box center [677, 564] width 20 height 20
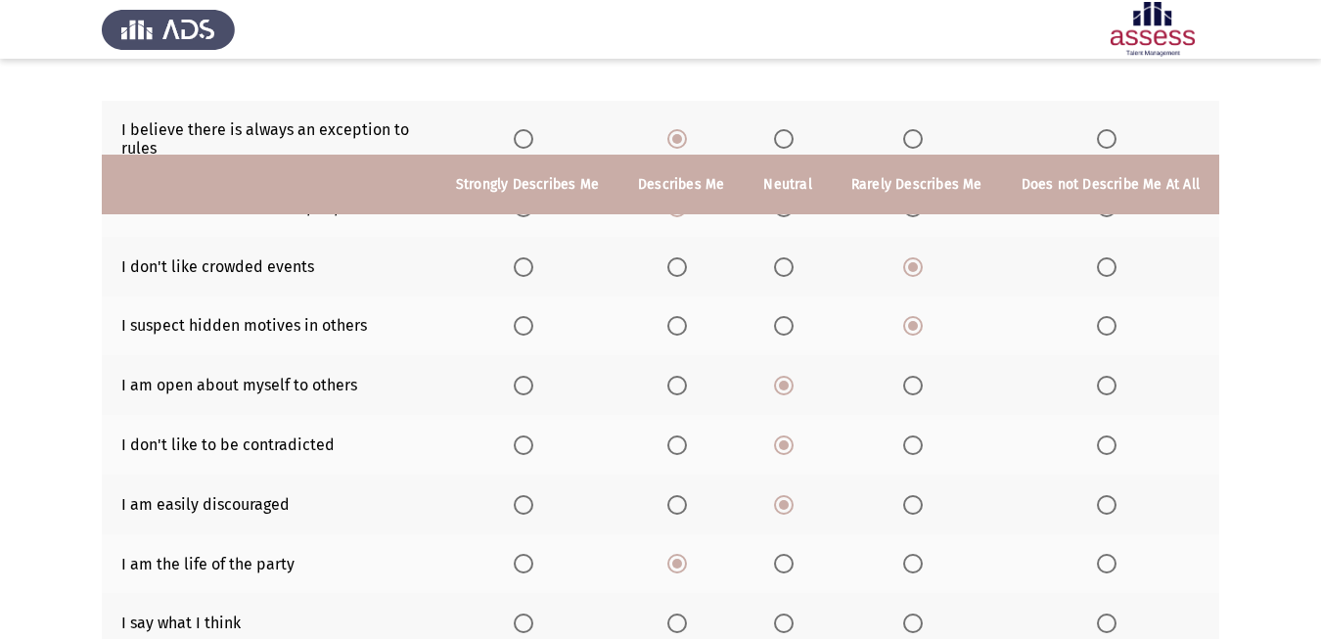
scroll to position [306, 0]
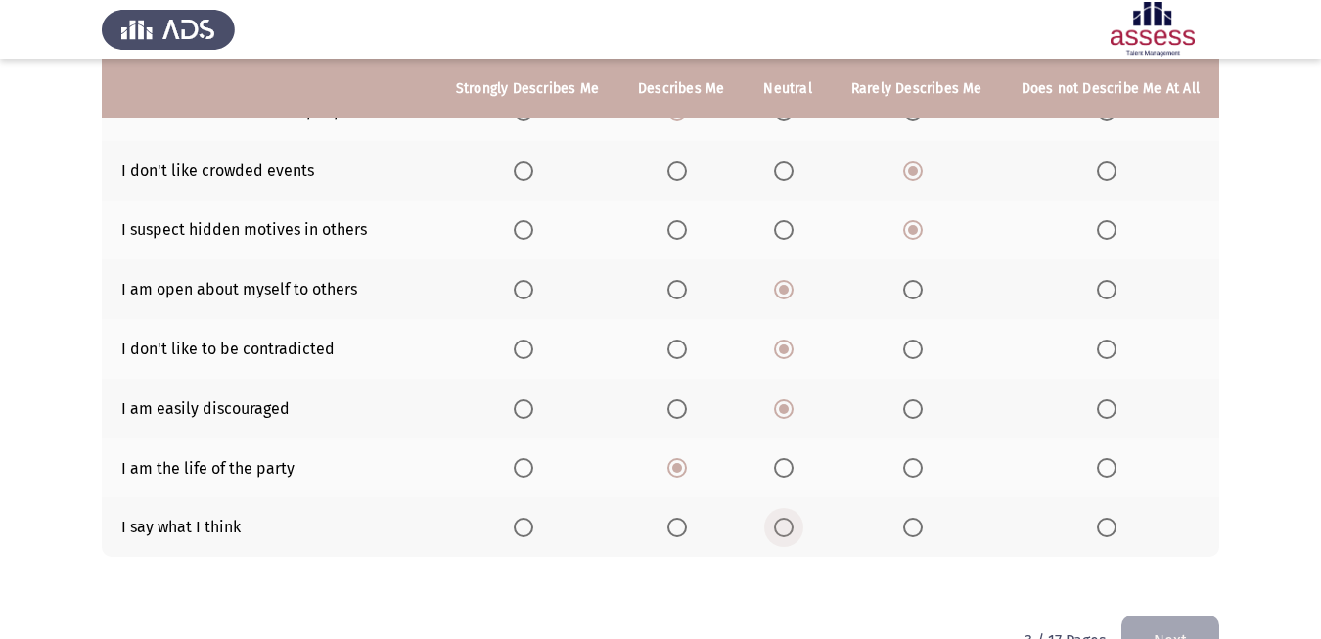
click at [784, 523] on span "Select an option" at bounding box center [784, 528] width 20 height 20
click at [784, 523] on input "Select an option" at bounding box center [784, 528] width 20 height 20
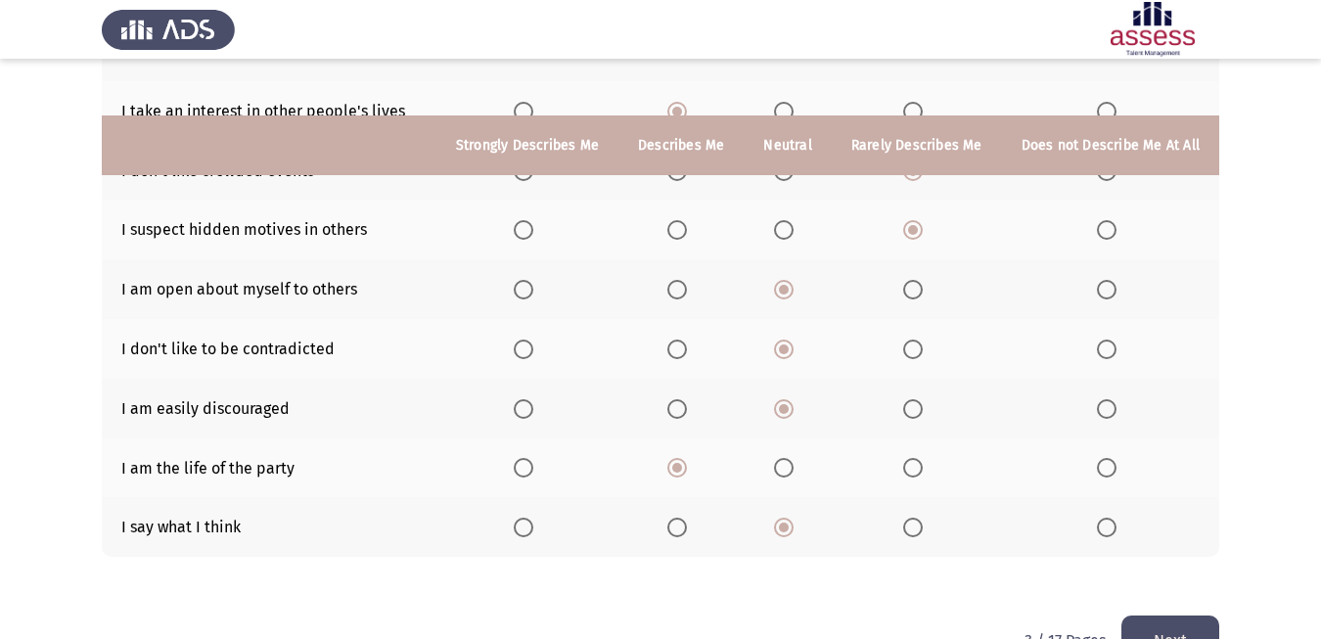
scroll to position [363, 0]
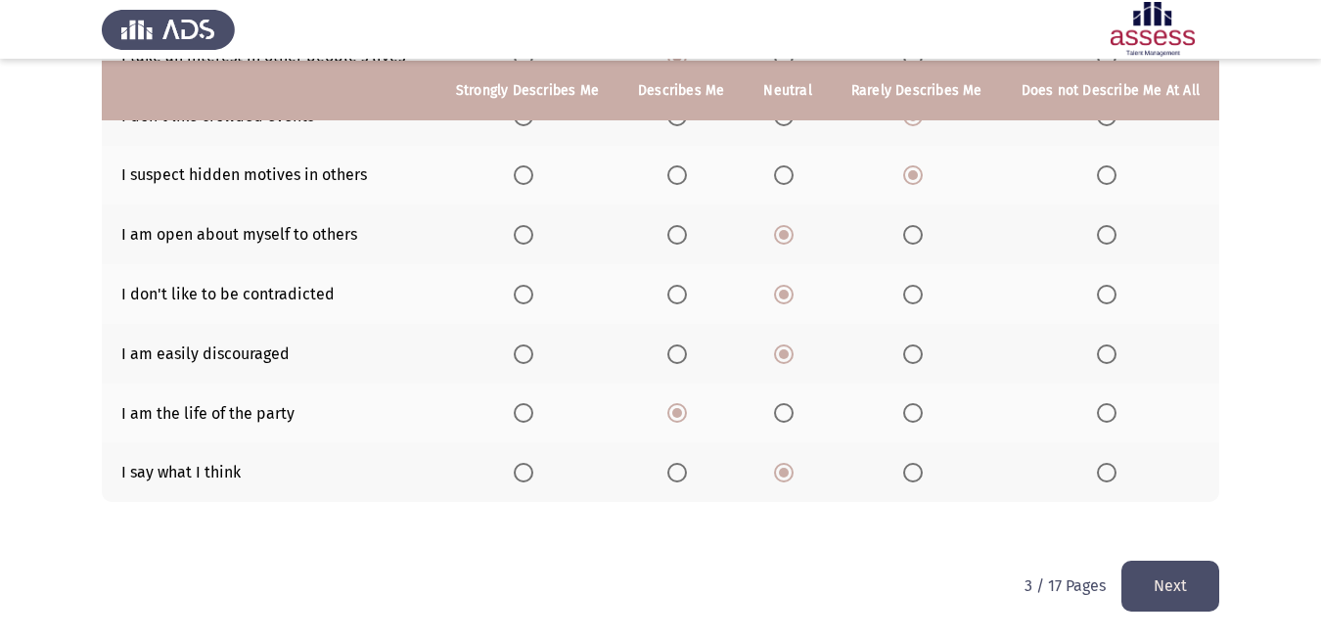
click at [1170, 576] on button "Next" at bounding box center [1170, 586] width 98 height 50
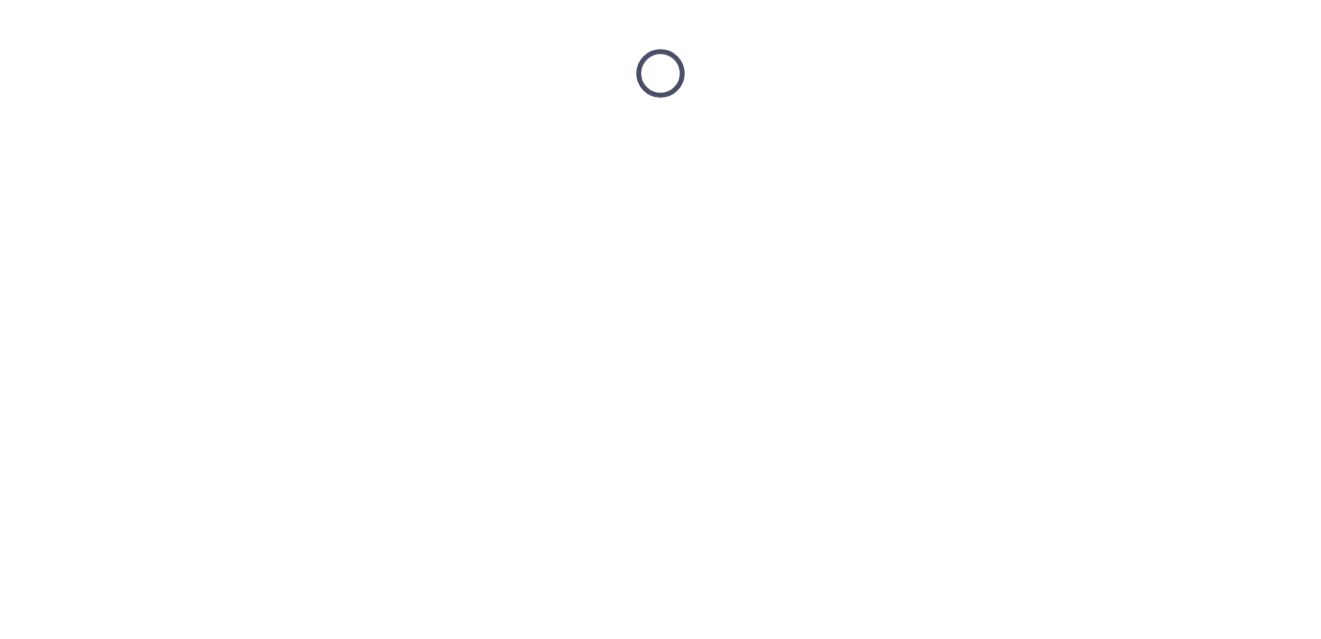
scroll to position [0, 0]
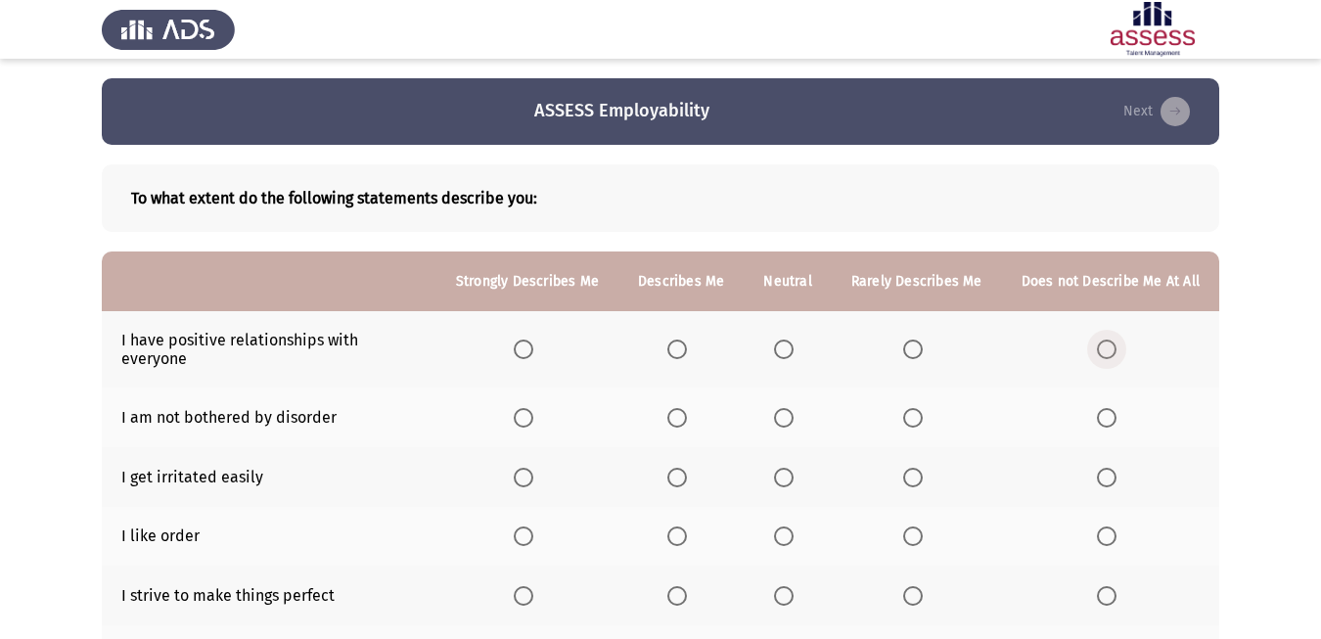
click at [1109, 346] on span "Select an option" at bounding box center [1107, 350] width 20 height 20
click at [1109, 346] on input "Select an option" at bounding box center [1107, 350] width 20 height 20
click at [911, 417] on span "Select an option" at bounding box center [913, 418] width 20 height 20
click at [911, 417] on input "Select an option" at bounding box center [913, 418] width 20 height 20
click at [790, 478] on span "Select an option" at bounding box center [784, 478] width 20 height 20
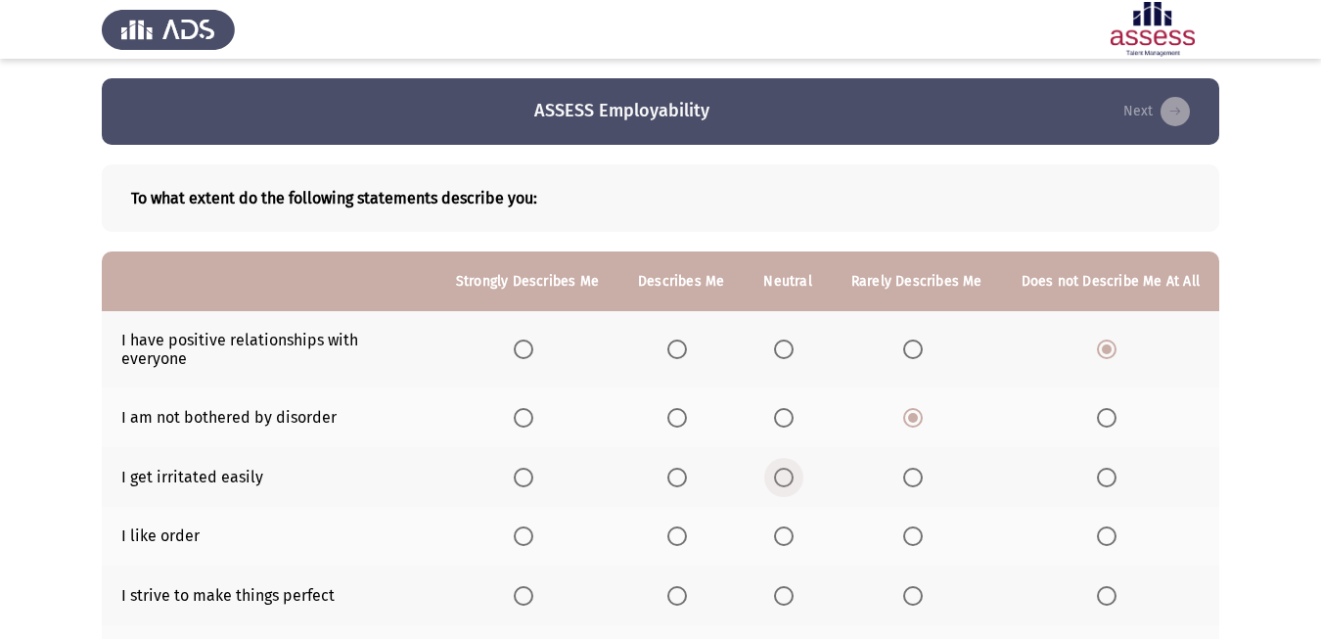
click at [790, 478] on input "Select an option" at bounding box center [784, 478] width 20 height 20
click at [785, 536] on span "Select an option" at bounding box center [784, 536] width 20 height 20
click at [785, 536] on input "Select an option" at bounding box center [784, 536] width 20 height 20
click at [519, 600] on span "Select an option" at bounding box center [524, 596] width 20 height 20
click at [519, 600] on input "Select an option" at bounding box center [524, 596] width 20 height 20
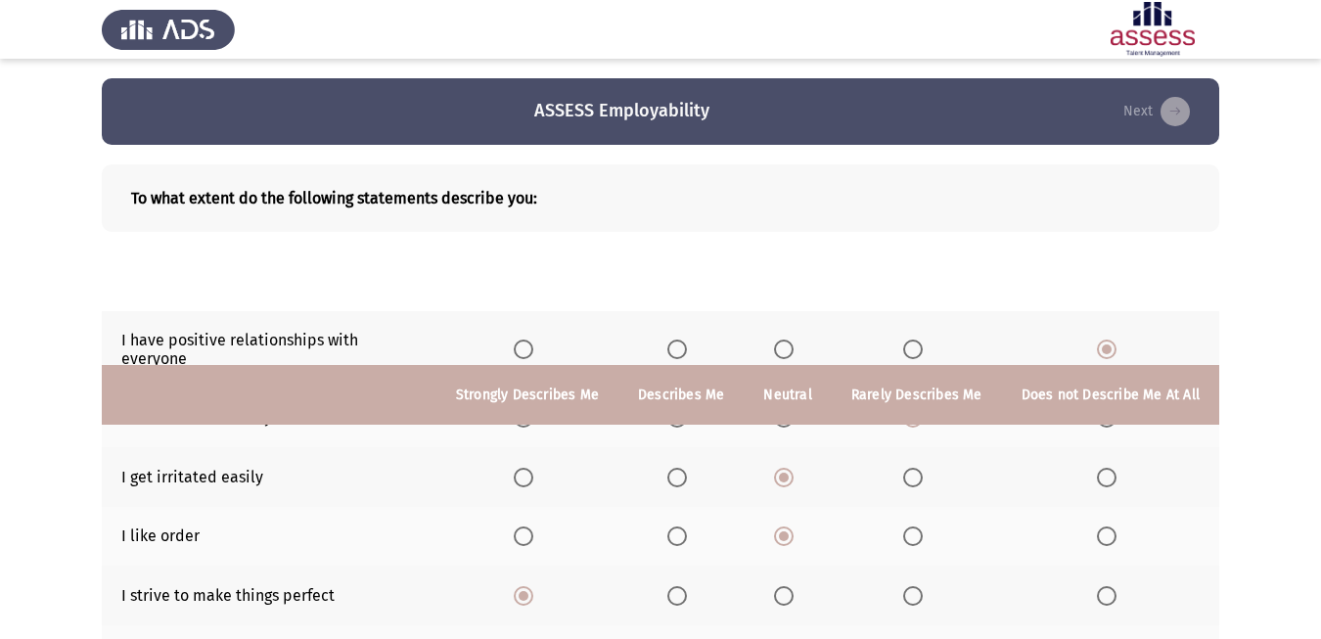
scroll to position [306, 0]
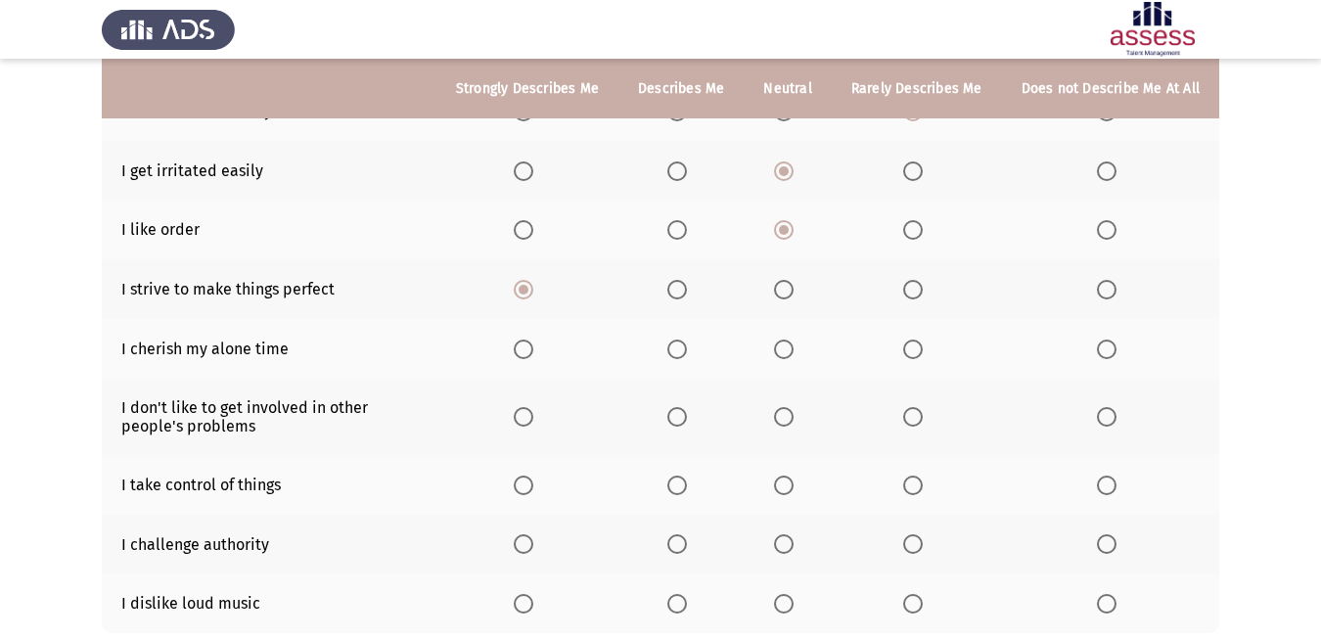
click at [782, 413] on span "Select an option" at bounding box center [784, 417] width 20 height 20
click at [782, 413] on input "Select an option" at bounding box center [784, 417] width 20 height 20
click at [914, 347] on span "Select an option" at bounding box center [913, 350] width 20 height 20
click at [914, 347] on input "Select an option" at bounding box center [913, 350] width 20 height 20
click at [514, 489] on span "Select an option" at bounding box center [524, 486] width 20 height 20
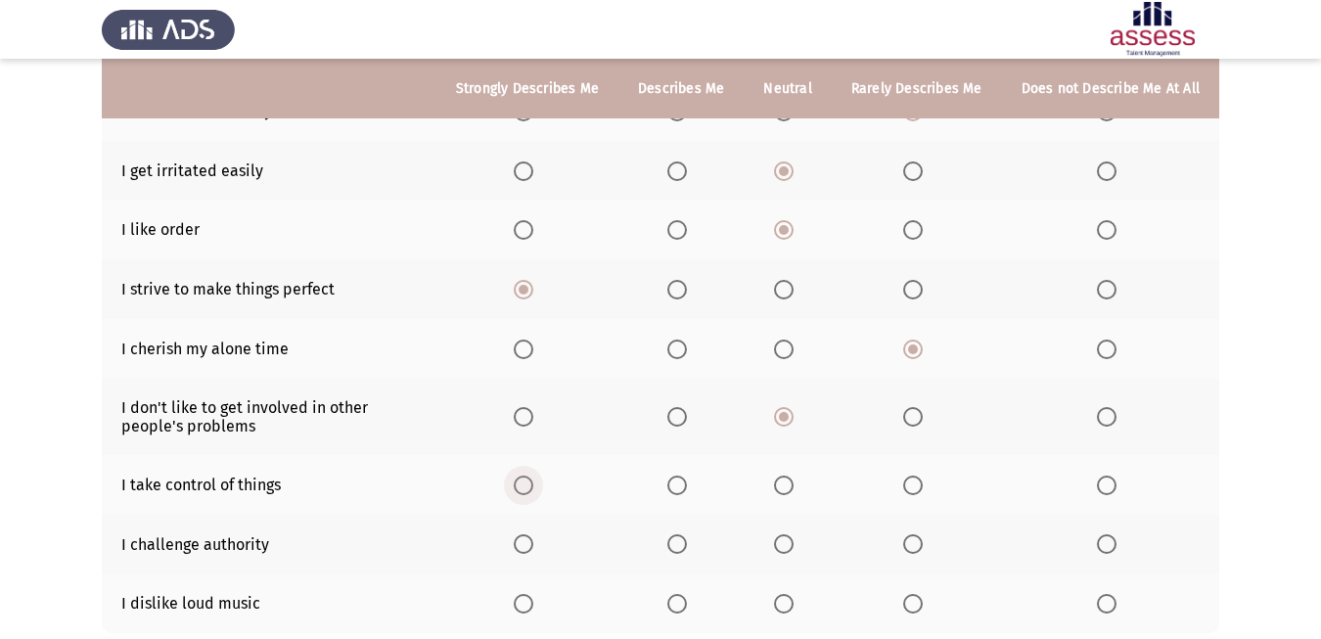
click at [514, 489] on input "Select an option" at bounding box center [524, 486] width 20 height 20
click at [529, 543] on span "Select an option" at bounding box center [524, 544] width 20 height 20
click at [529, 543] on input "Select an option" at bounding box center [524, 544] width 20 height 20
click at [778, 604] on span "Select an option" at bounding box center [784, 604] width 20 height 20
click at [778, 604] on input "Select an option" at bounding box center [784, 604] width 20 height 20
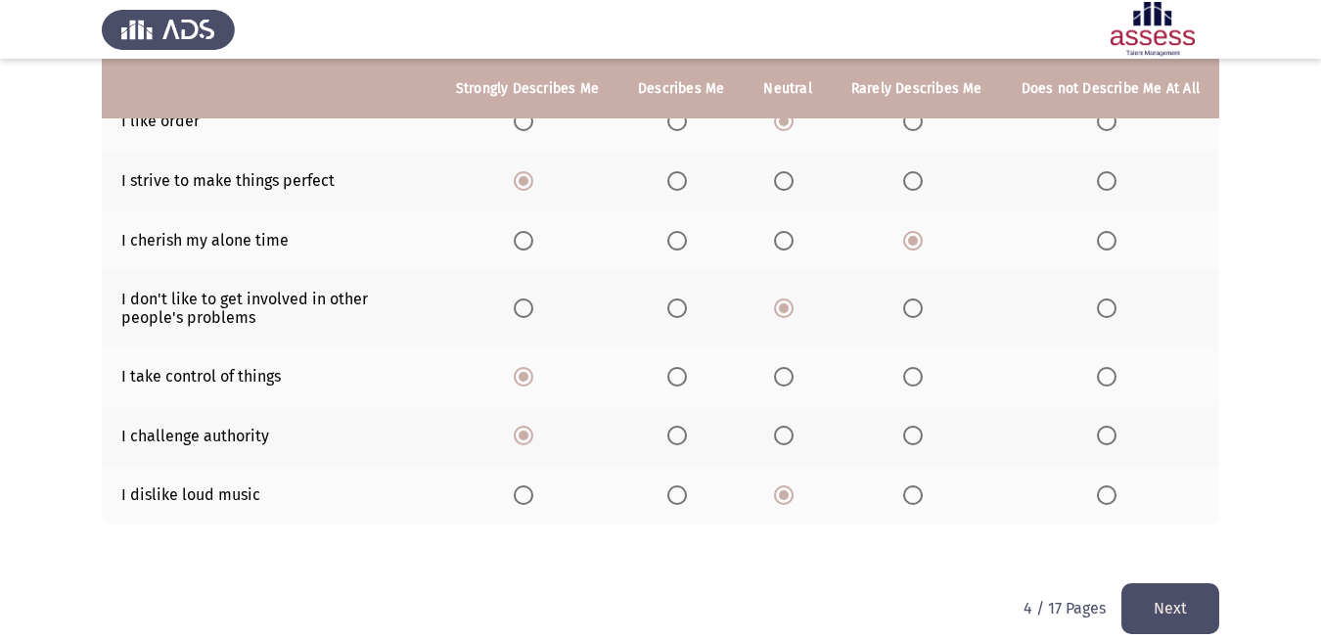
scroll to position [439, 0]
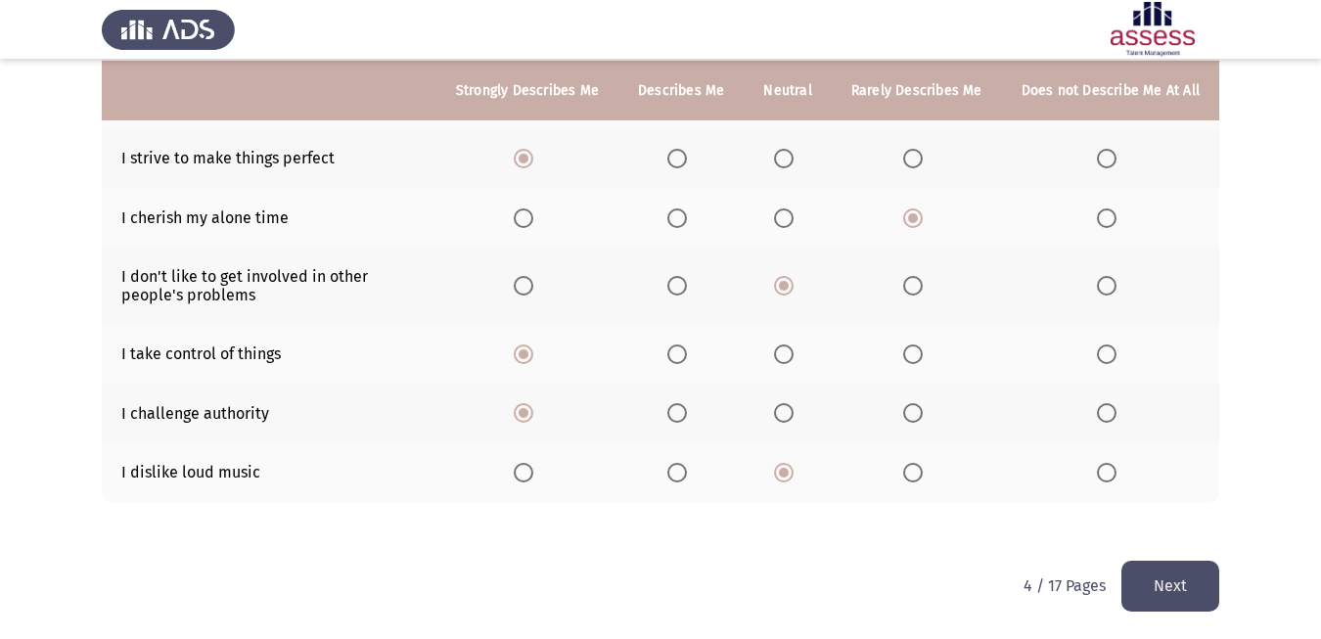
click at [1197, 595] on button "Next" at bounding box center [1170, 586] width 98 height 50
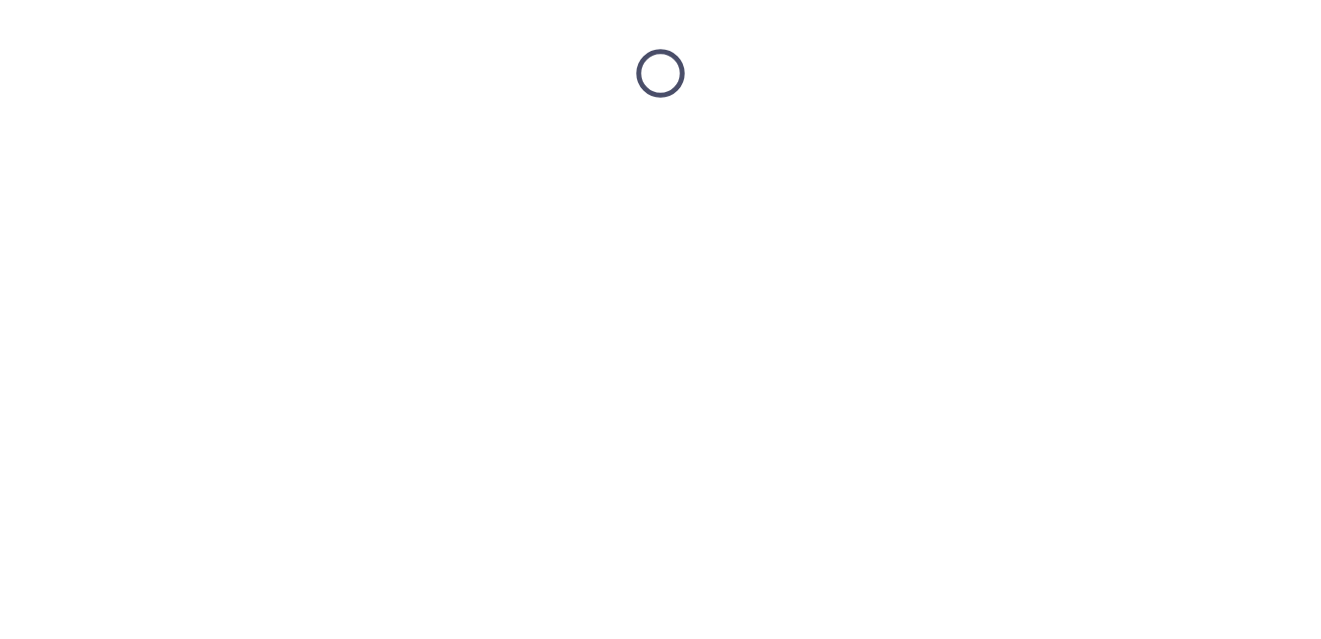
scroll to position [0, 0]
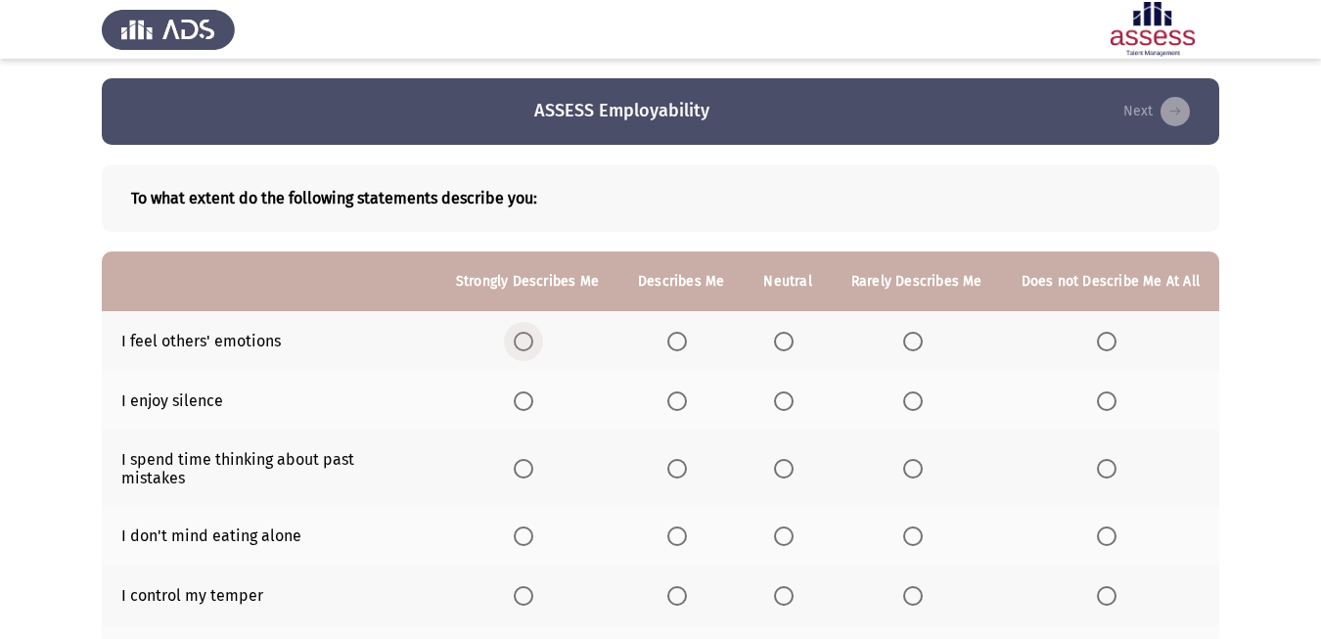
click at [536, 341] on label "Select an option" at bounding box center [527, 342] width 27 height 20
click at [533, 341] on input "Select an option" at bounding box center [524, 342] width 20 height 20
click at [679, 400] on span "Select an option" at bounding box center [677, 401] width 20 height 20
click at [679, 400] on input "Select an option" at bounding box center [677, 401] width 20 height 20
click at [788, 471] on span "Select an option" at bounding box center [784, 469] width 20 height 20
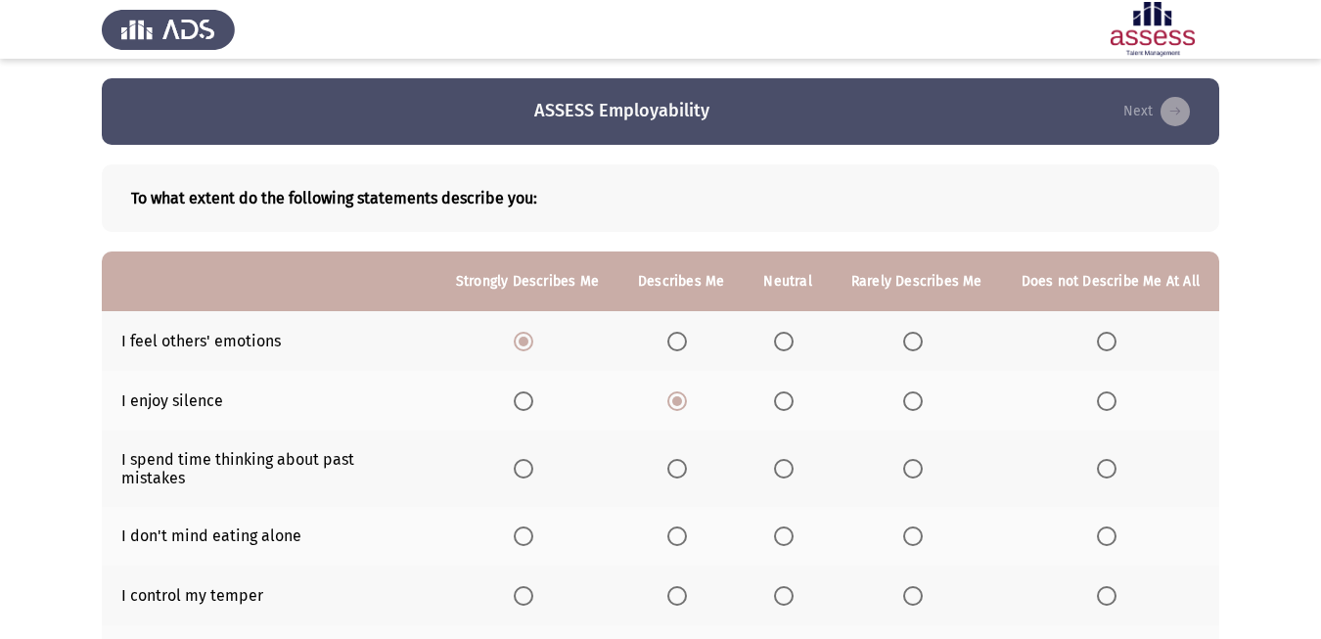
click at [788, 471] on input "Select an option" at bounding box center [784, 469] width 20 height 20
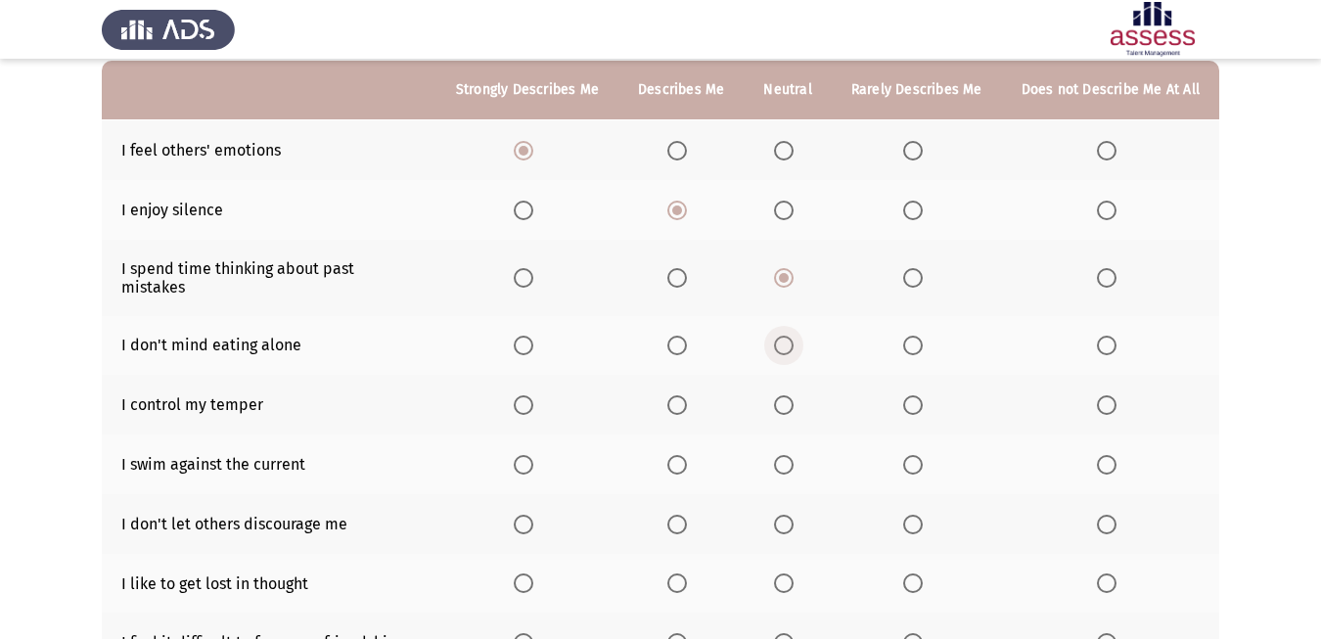
click at [794, 344] on span "Select an option" at bounding box center [784, 346] width 20 height 20
click at [794, 344] on input "Select an option" at bounding box center [784, 346] width 20 height 20
click at [529, 410] on span "Select an option" at bounding box center [524, 405] width 20 height 20
click at [529, 410] on input "Select an option" at bounding box center [524, 405] width 20 height 20
click at [676, 463] on span "Select an option" at bounding box center [677, 465] width 20 height 20
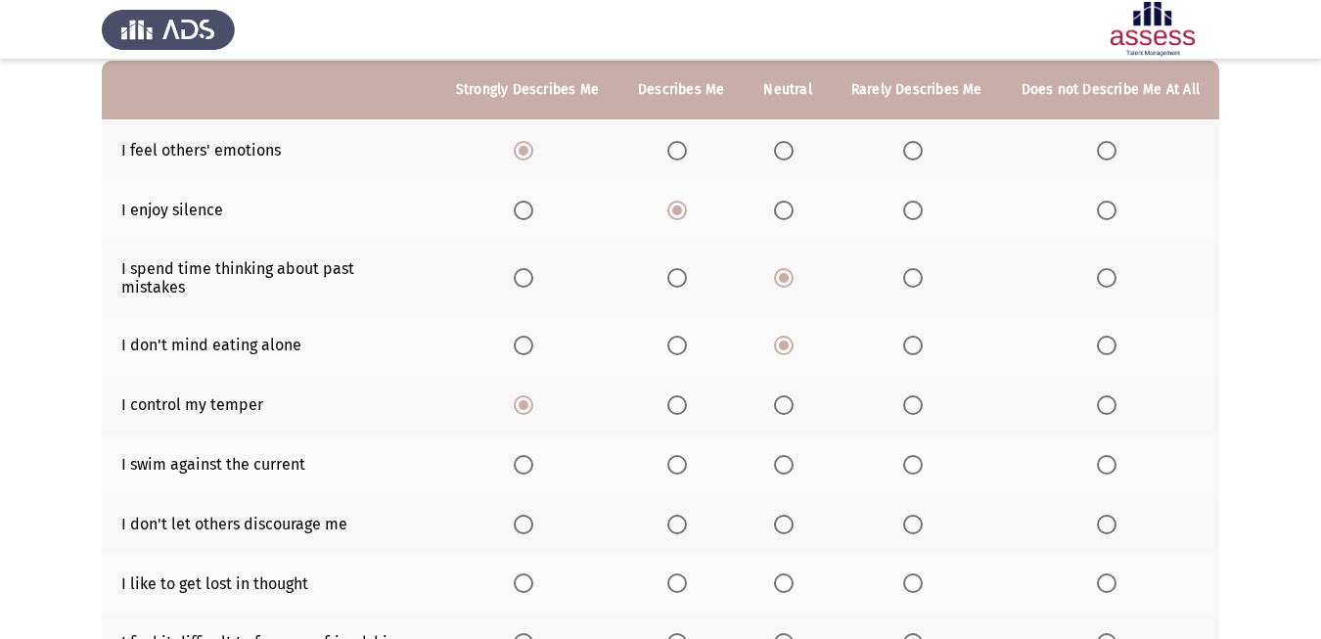
click at [676, 463] on input "Select an option" at bounding box center [677, 465] width 20 height 20
click at [777, 520] on span "Select an option" at bounding box center [784, 525] width 20 height 20
click at [777, 520] on input "Select an option" at bounding box center [784, 525] width 20 height 20
click at [915, 531] on span "Select an option" at bounding box center [913, 525] width 20 height 20
click at [915, 531] on input "Select an option" at bounding box center [913, 525] width 20 height 20
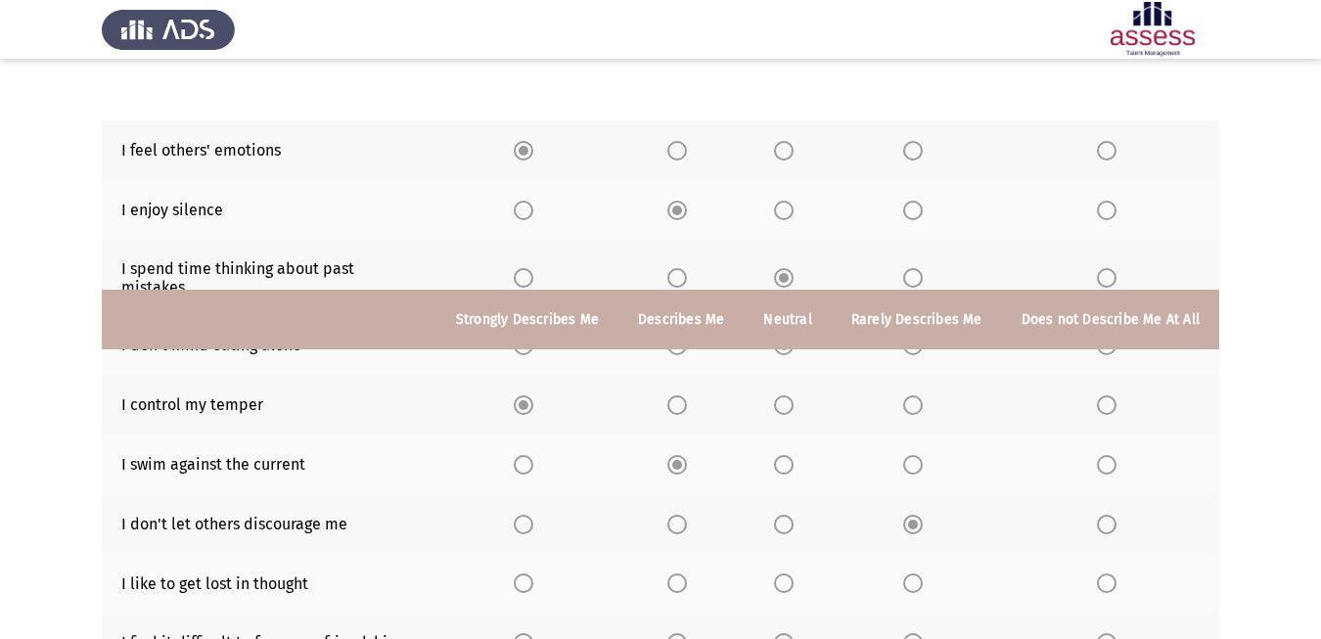
scroll to position [421, 0]
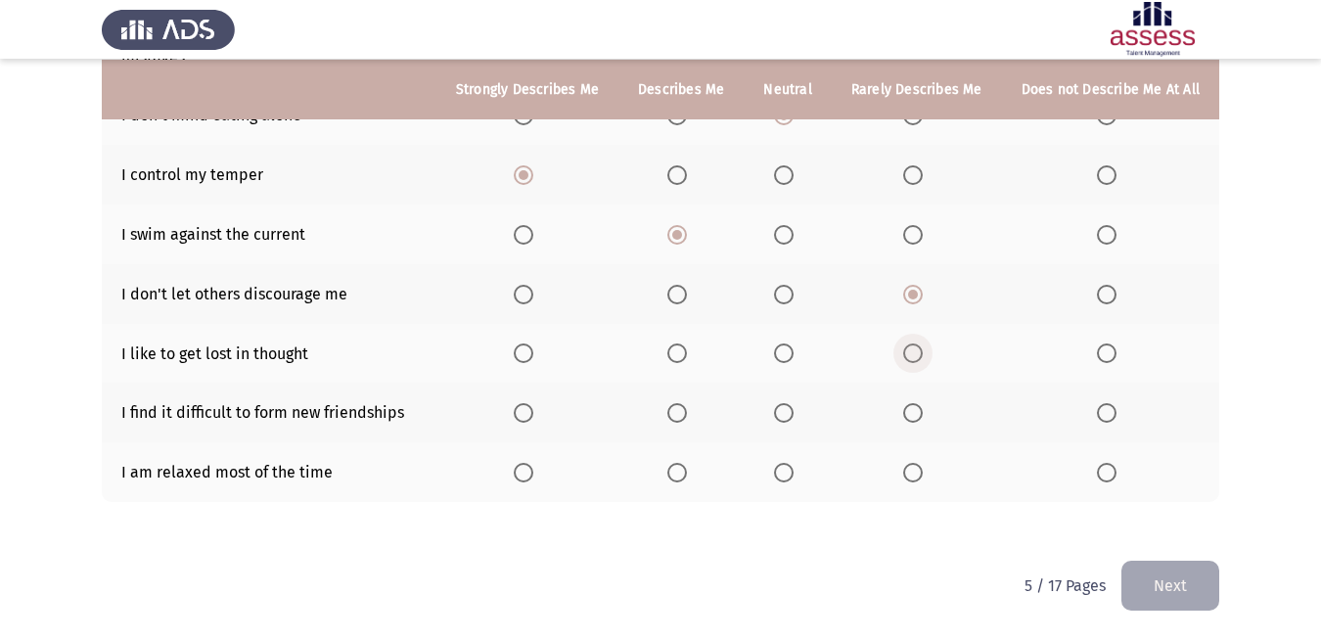
click at [904, 348] on span "Select an option" at bounding box center [913, 353] width 20 height 20
click at [904, 348] on input "Select an option" at bounding box center [913, 353] width 20 height 20
click at [688, 408] on label "Select an option" at bounding box center [680, 413] width 27 height 20
click at [687, 408] on input "Select an option" at bounding box center [677, 413] width 20 height 20
click at [776, 477] on span "Select an option" at bounding box center [784, 473] width 20 height 20
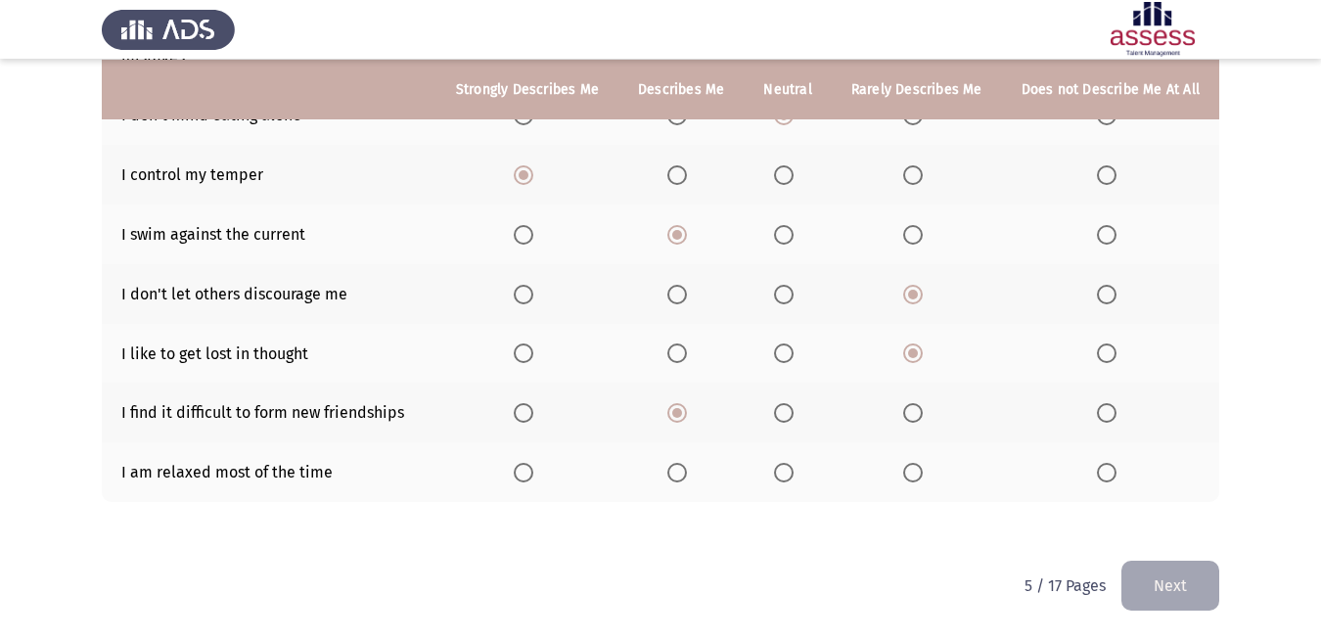
click at [776, 477] on input "Select an option" at bounding box center [784, 473] width 20 height 20
click at [683, 479] on span "Select an option" at bounding box center [677, 473] width 20 height 20
click at [683, 479] on input "Select an option" at bounding box center [677, 473] width 20 height 20
click at [1153, 583] on button "Next" at bounding box center [1170, 586] width 98 height 50
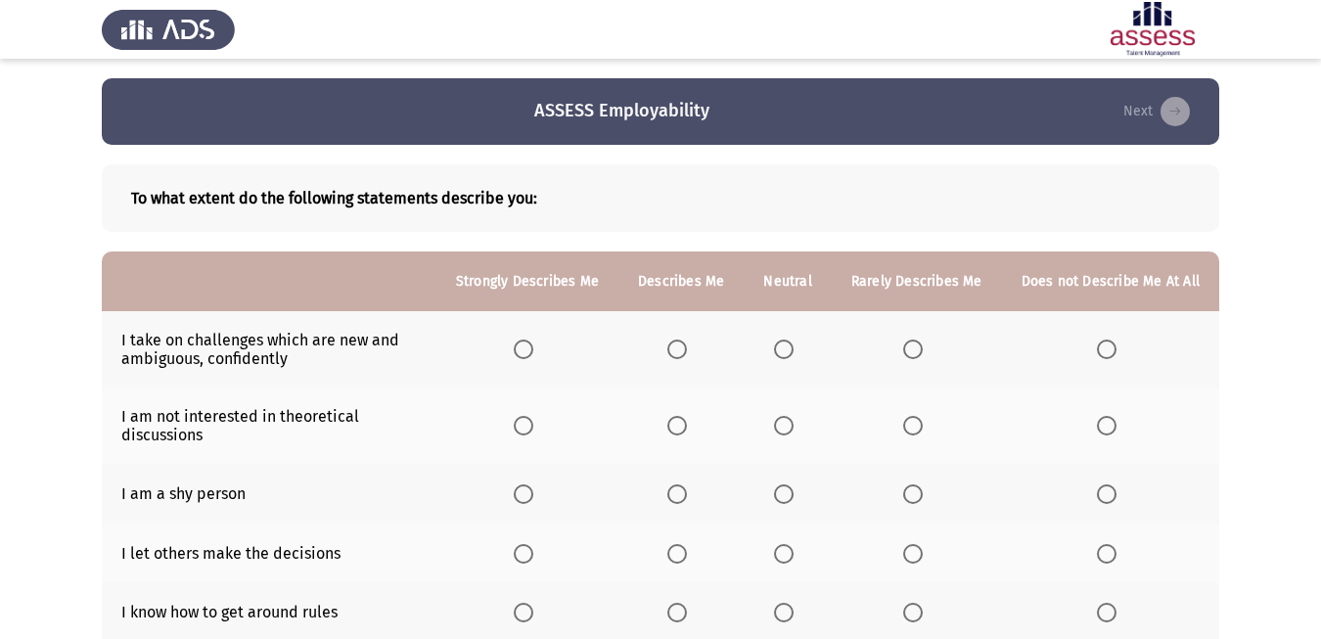
scroll to position [95, 0]
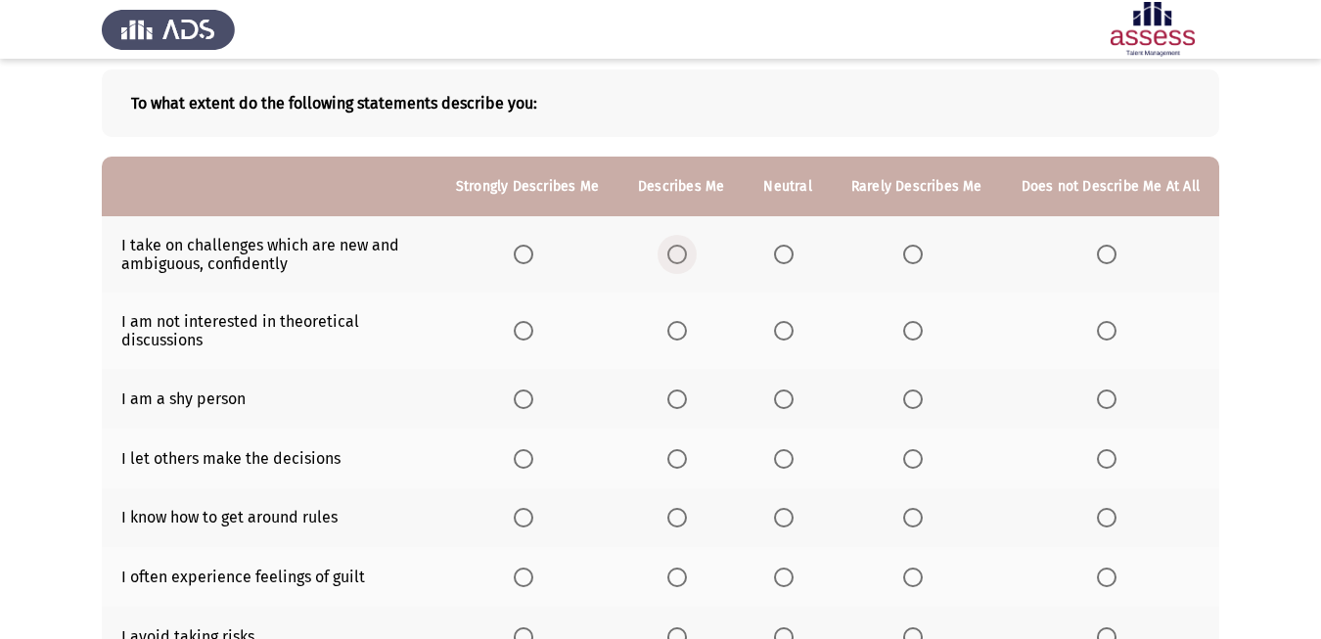
click at [685, 253] on span "Select an option" at bounding box center [677, 255] width 20 height 20
click at [685, 253] on input "Select an option" at bounding box center [677, 255] width 20 height 20
click at [911, 329] on span "Select an option" at bounding box center [913, 331] width 20 height 20
click at [911, 329] on input "Select an option" at bounding box center [913, 331] width 20 height 20
click at [793, 395] on span "Select an option" at bounding box center [784, 399] width 20 height 20
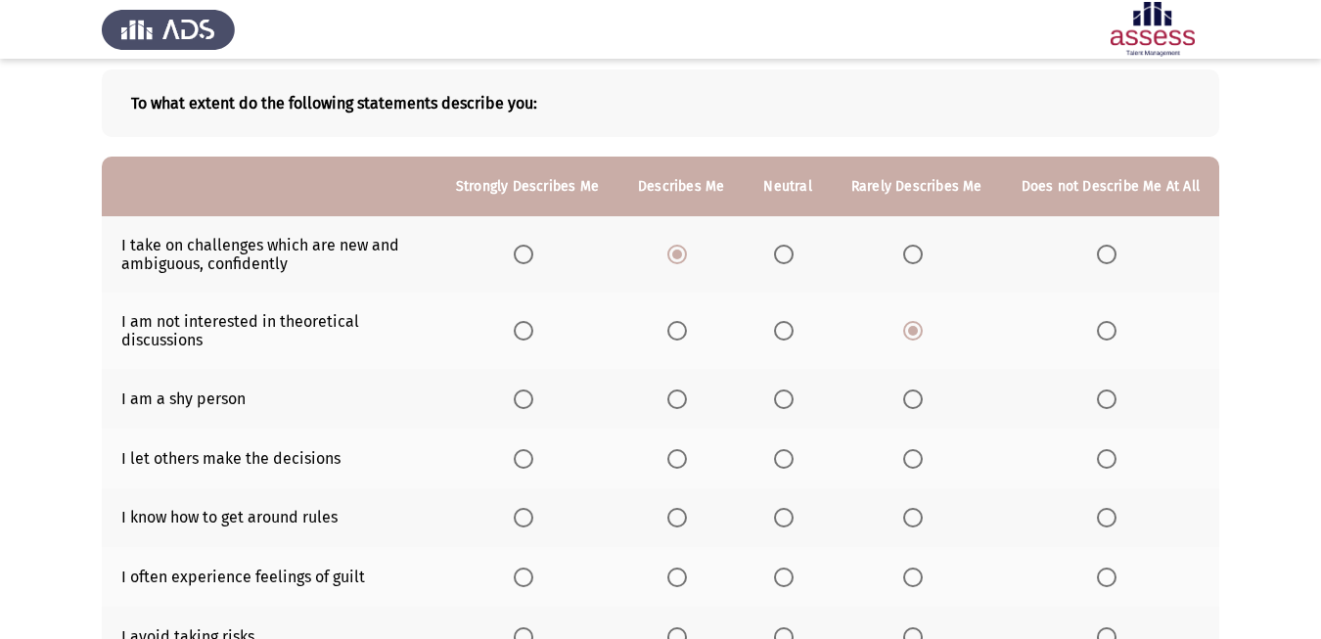
click at [793, 395] on input "Select an option" at bounding box center [784, 399] width 20 height 20
click at [679, 462] on span "Select an option" at bounding box center [677, 459] width 20 height 20
click at [679, 462] on input "Select an option" at bounding box center [677, 459] width 20 height 20
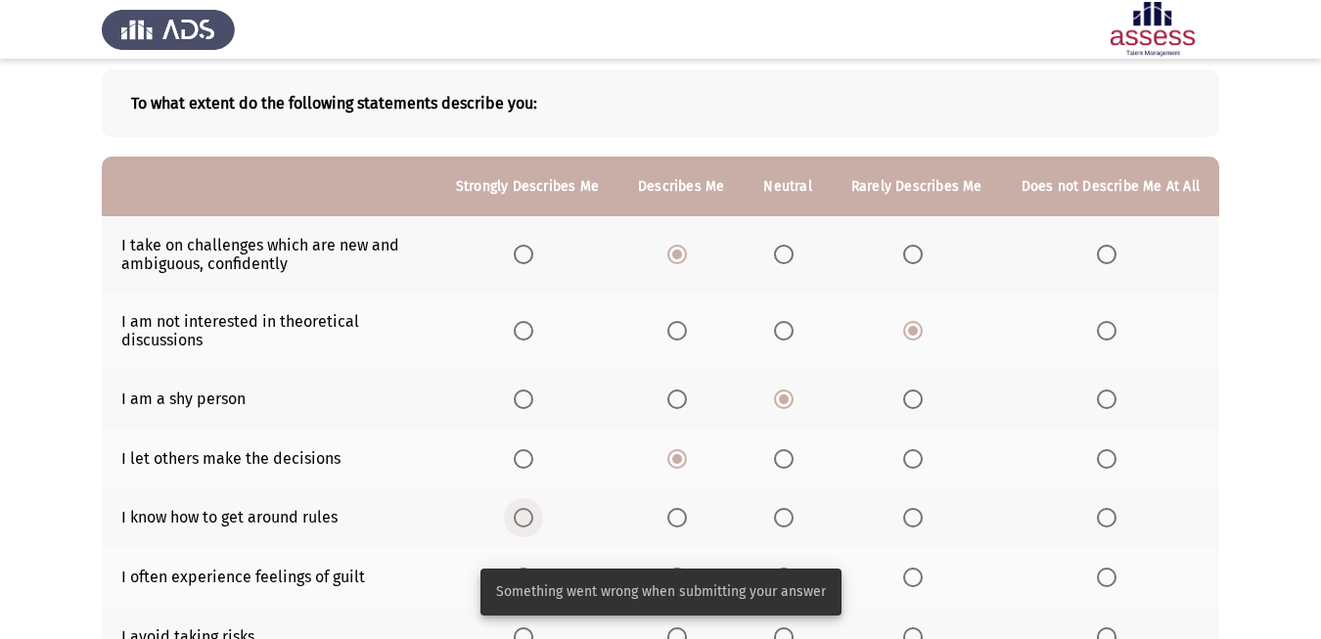
click at [522, 510] on span "Select an option" at bounding box center [524, 518] width 20 height 20
click at [522, 510] on input "Select an option" at bounding box center [524, 518] width 20 height 20
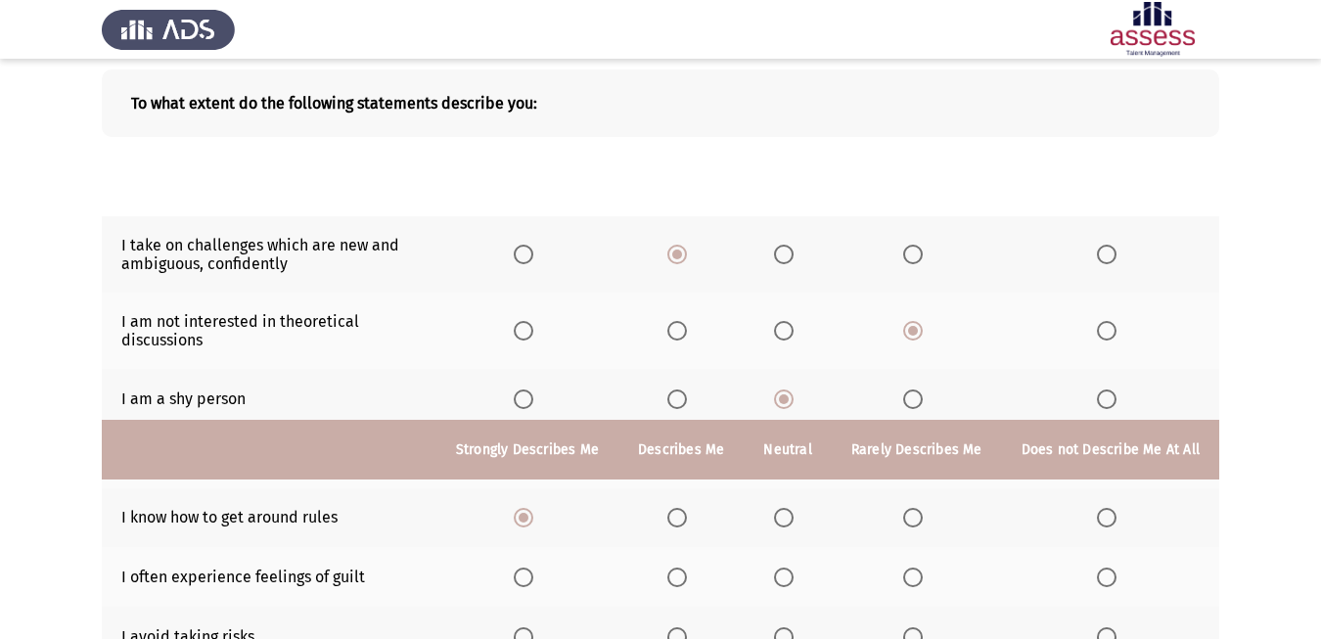
scroll to position [456, 0]
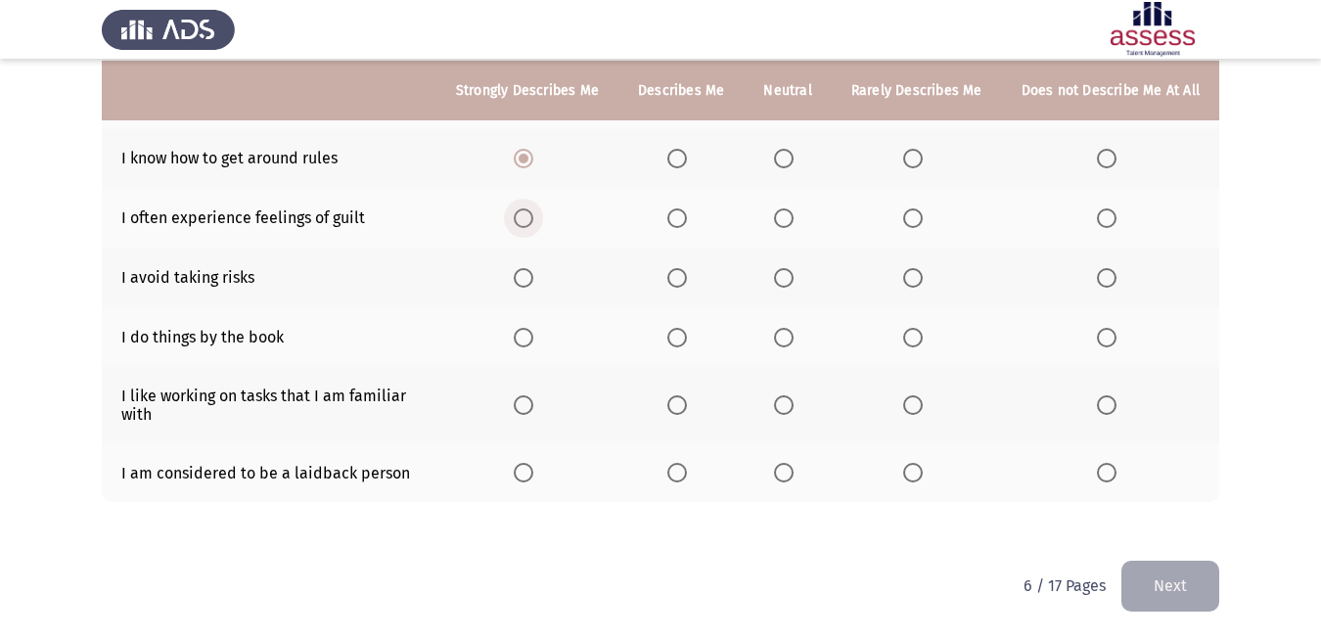
click at [524, 217] on span "Select an option" at bounding box center [524, 218] width 20 height 20
click at [524, 217] on input "Select an option" at bounding box center [524, 218] width 20 height 20
click at [679, 276] on span "Select an option" at bounding box center [677, 278] width 20 height 20
click at [679, 276] on input "Select an option" at bounding box center [677, 278] width 20 height 20
click at [523, 338] on span "Select an option" at bounding box center [524, 338] width 20 height 20
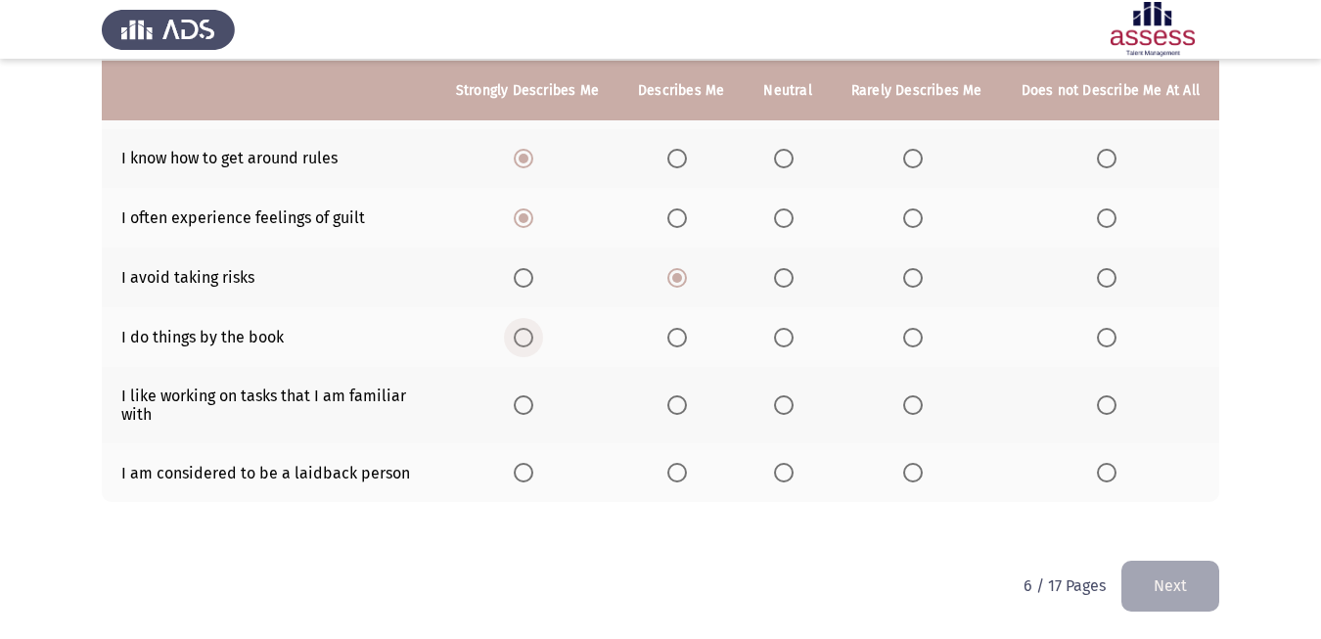
click at [523, 338] on input "Select an option" at bounding box center [524, 338] width 20 height 20
click at [660, 341] on th at bounding box center [680, 337] width 125 height 60
click at [682, 337] on span "Select an option" at bounding box center [677, 338] width 20 height 20
click at [682, 337] on input "Select an option" at bounding box center [677, 338] width 20 height 20
click at [528, 404] on span "Select an option" at bounding box center [524, 405] width 20 height 20
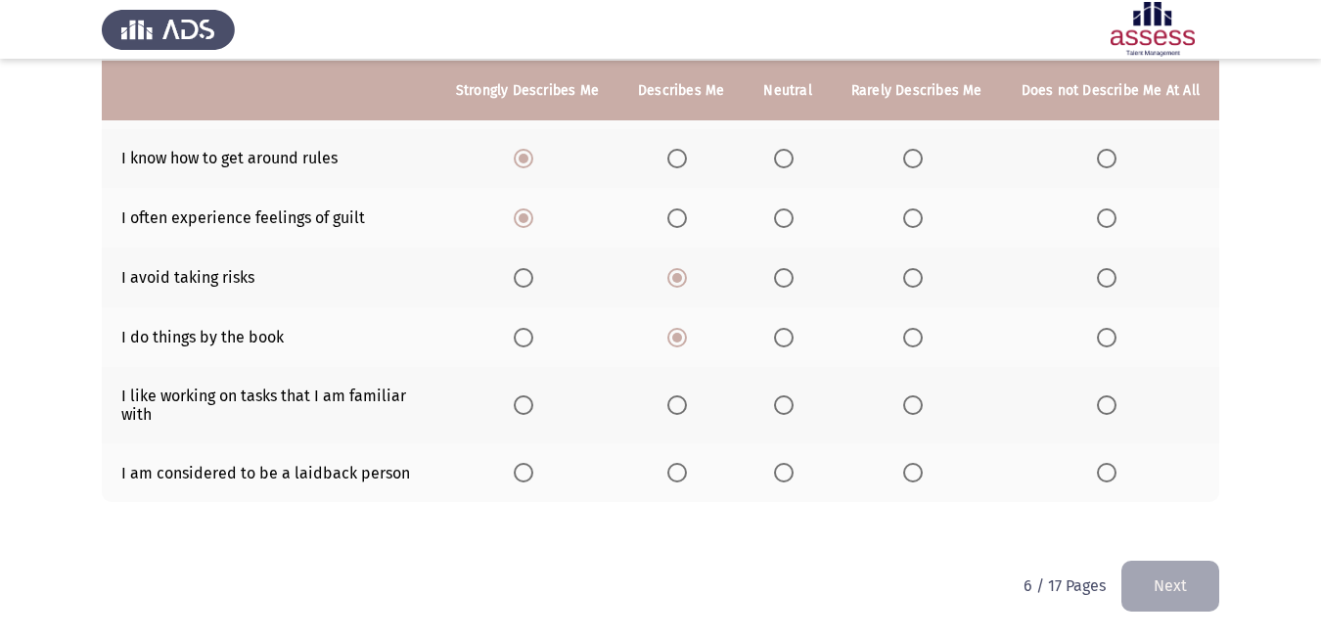
click at [528, 404] on input "Select an option" at bounding box center [524, 405] width 20 height 20
click at [782, 473] on span "Select an option" at bounding box center [784, 473] width 20 height 20
click at [782, 473] on input "Select an option" at bounding box center [784, 473] width 20 height 20
click at [1168, 595] on button "Next" at bounding box center [1170, 586] width 98 height 50
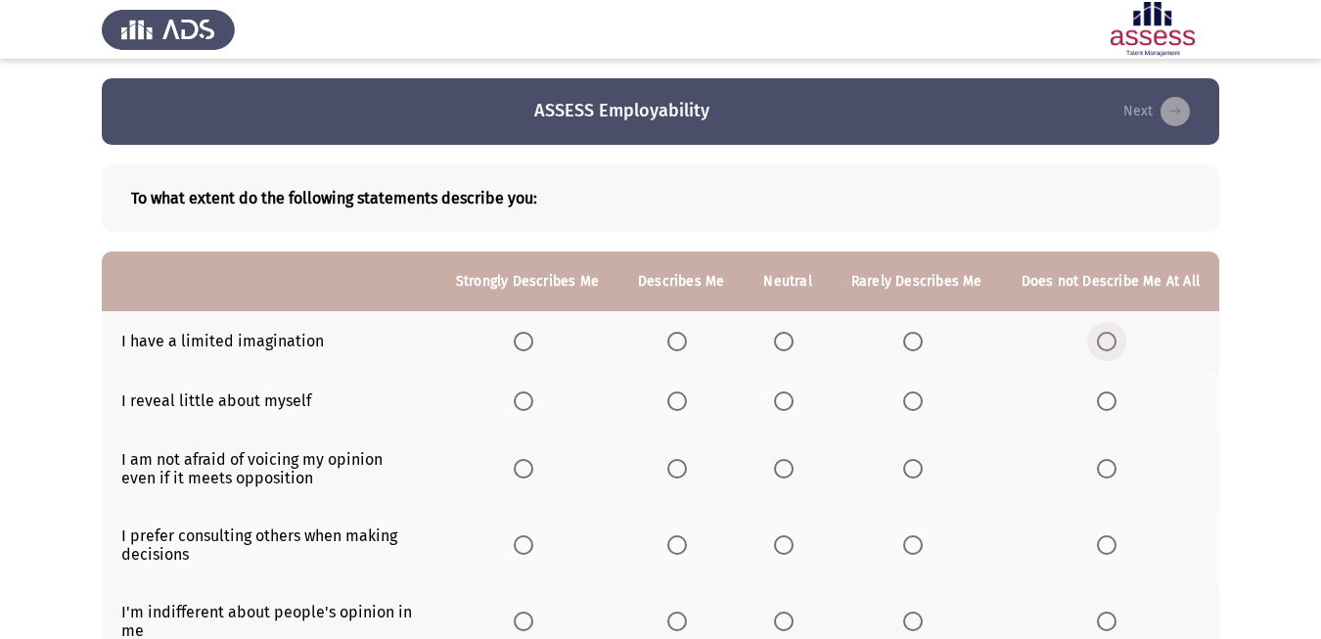
click at [1099, 343] on span "Select an option" at bounding box center [1107, 342] width 20 height 20
click at [1099, 343] on input "Select an option" at bounding box center [1107, 342] width 20 height 20
click at [674, 397] on span "Select an option" at bounding box center [677, 401] width 20 height 20
click at [674, 397] on input "Select an option" at bounding box center [677, 401] width 20 height 20
click at [784, 472] on span "Select an option" at bounding box center [784, 469] width 20 height 20
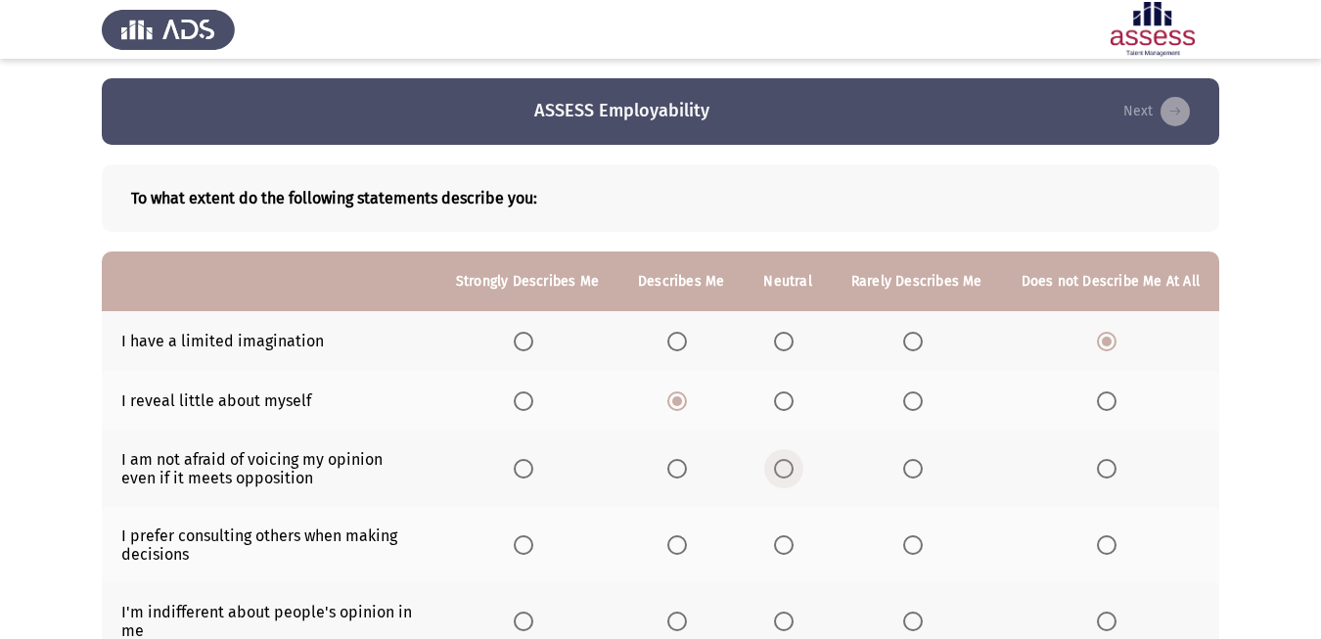
click at [784, 472] on input "Select an option" at bounding box center [784, 469] width 20 height 20
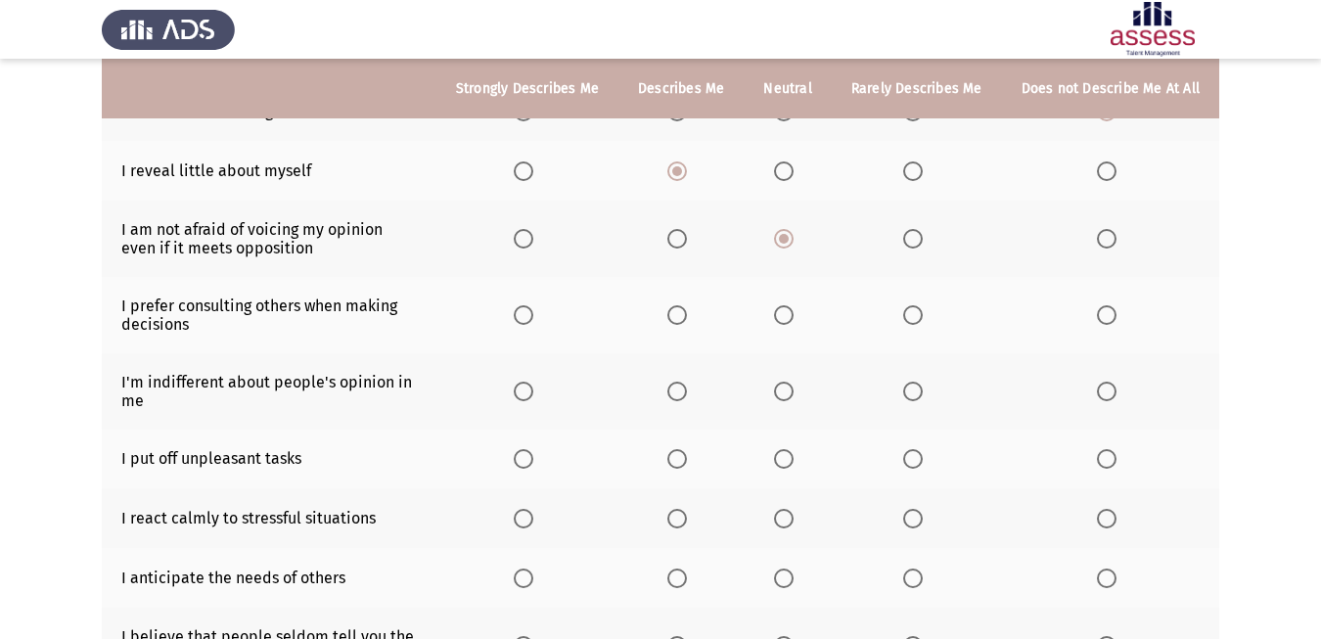
click at [776, 319] on span "Select an option" at bounding box center [784, 315] width 20 height 20
click at [776, 319] on input "Select an option" at bounding box center [784, 315] width 20 height 20
click at [681, 310] on span "Select an option" at bounding box center [677, 315] width 20 height 20
click at [681, 310] on input "Select an option" at bounding box center [677, 315] width 20 height 20
click at [678, 386] on span "Select an option" at bounding box center [677, 392] width 20 height 20
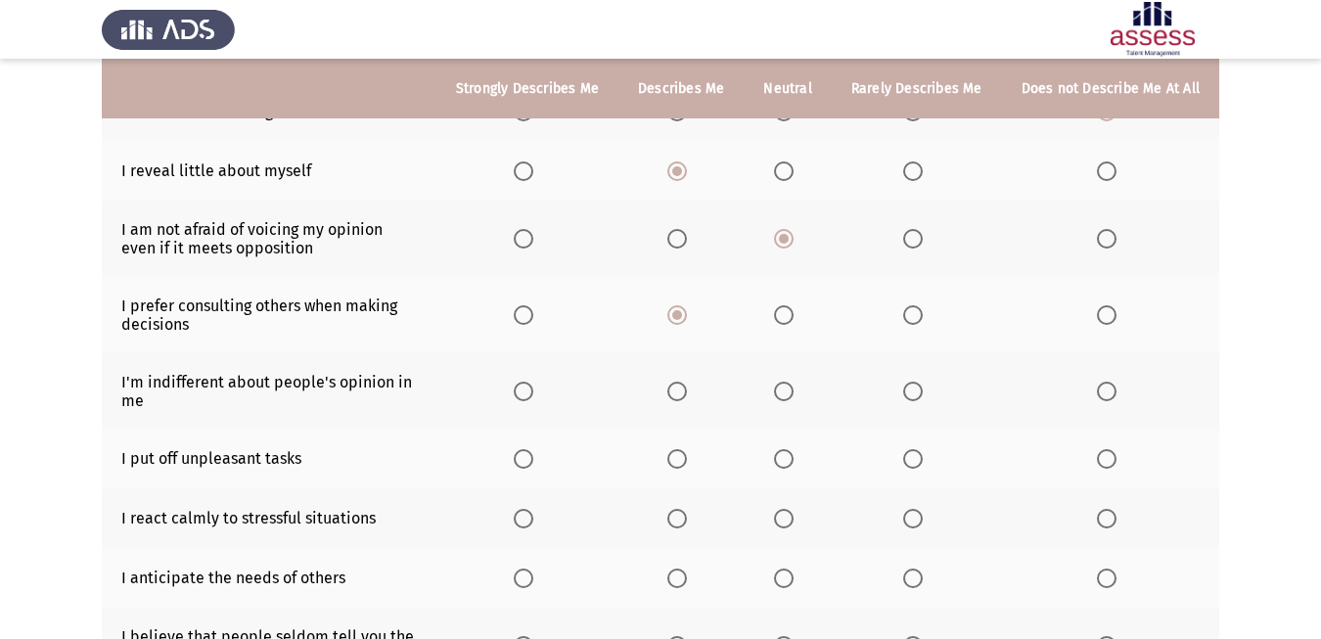
click at [678, 386] on input "Select an option" at bounding box center [677, 392] width 20 height 20
click at [684, 461] on span "Select an option" at bounding box center [677, 459] width 20 height 20
click at [684, 461] on input "Select an option" at bounding box center [677, 459] width 20 height 20
click at [785, 462] on span "Select an option" at bounding box center [784, 459] width 20 height 20
click at [785, 462] on input "Select an option" at bounding box center [784, 459] width 20 height 20
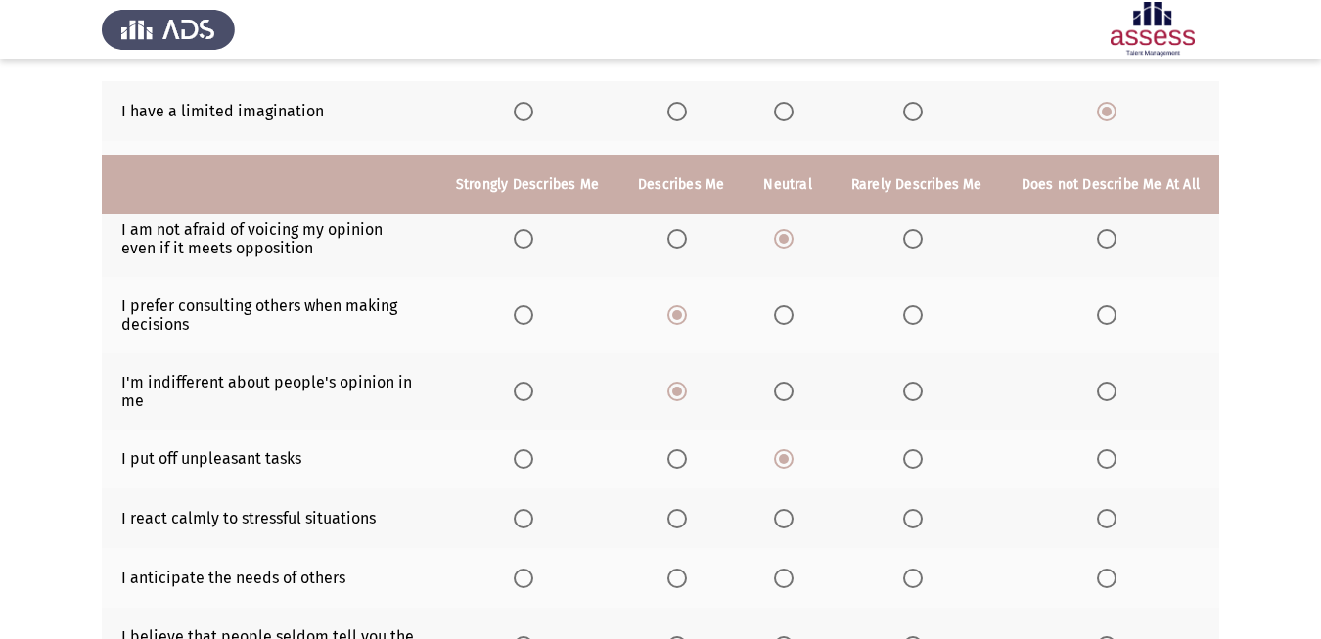
scroll to position [326, 0]
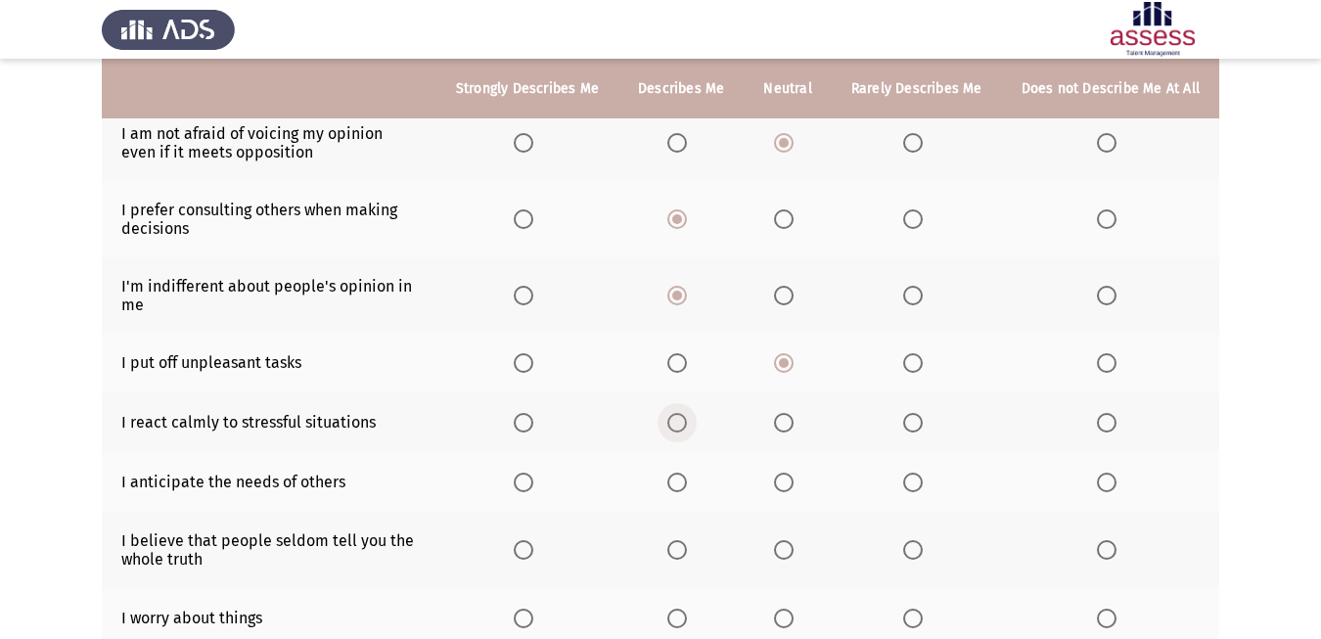
click at [673, 425] on span "Select an option" at bounding box center [677, 423] width 20 height 20
click at [673, 425] on input "Select an option" at bounding box center [677, 423] width 20 height 20
click at [783, 485] on span "Select an option" at bounding box center [784, 483] width 20 height 20
click at [783, 485] on input "Select an option" at bounding box center [784, 483] width 20 height 20
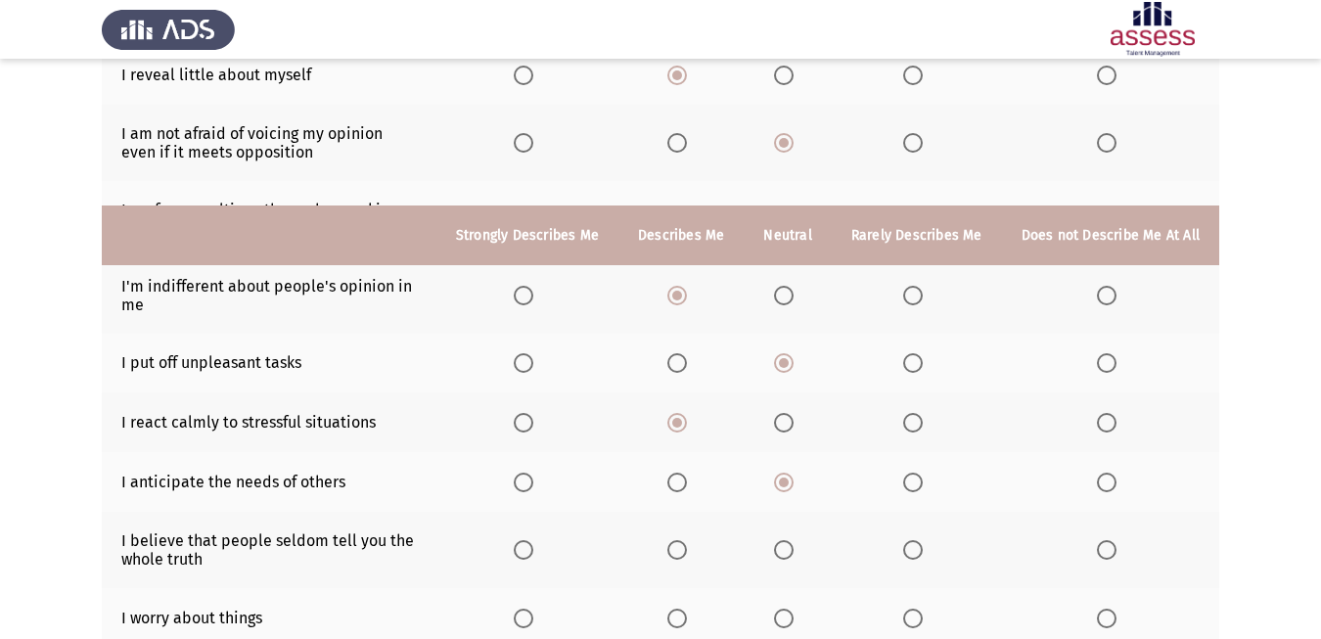
scroll to position [473, 0]
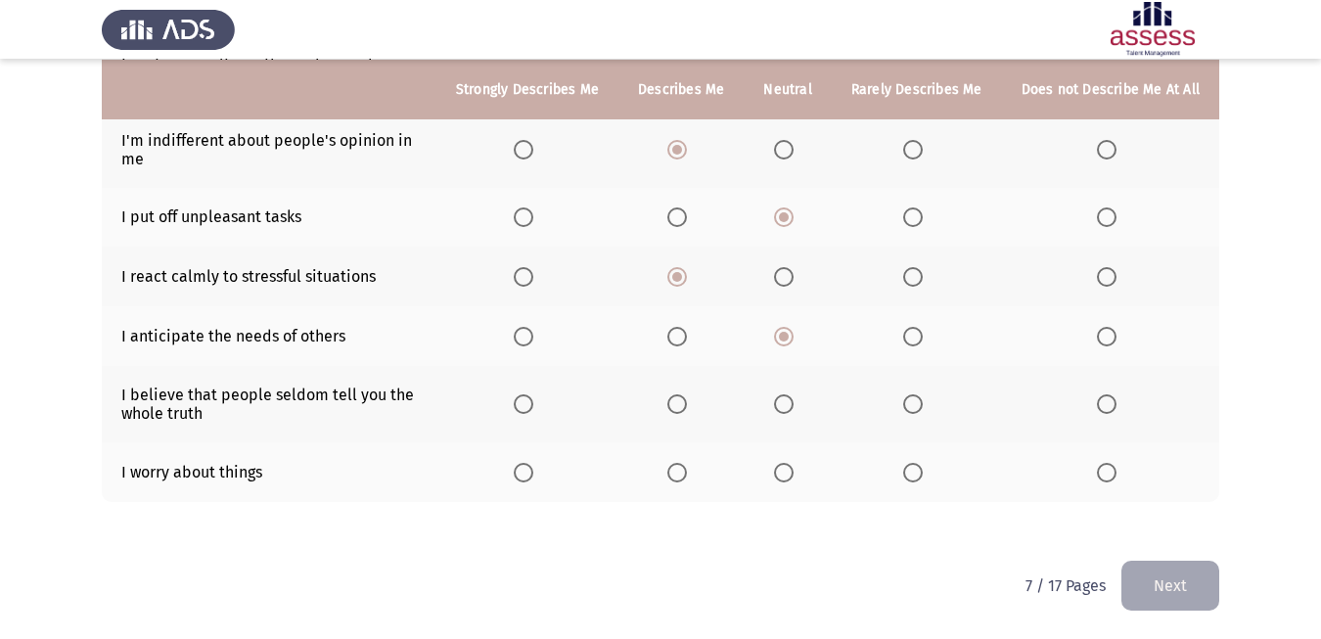
click at [791, 405] on span "Select an option" at bounding box center [784, 404] width 20 height 20
click at [791, 405] on input "Select an option" at bounding box center [784, 404] width 20 height 20
click at [794, 478] on span "Select an option" at bounding box center [784, 473] width 20 height 20
click at [794, 478] on input "Select an option" at bounding box center [784, 473] width 20 height 20
click at [1154, 573] on button "Next" at bounding box center [1170, 586] width 98 height 50
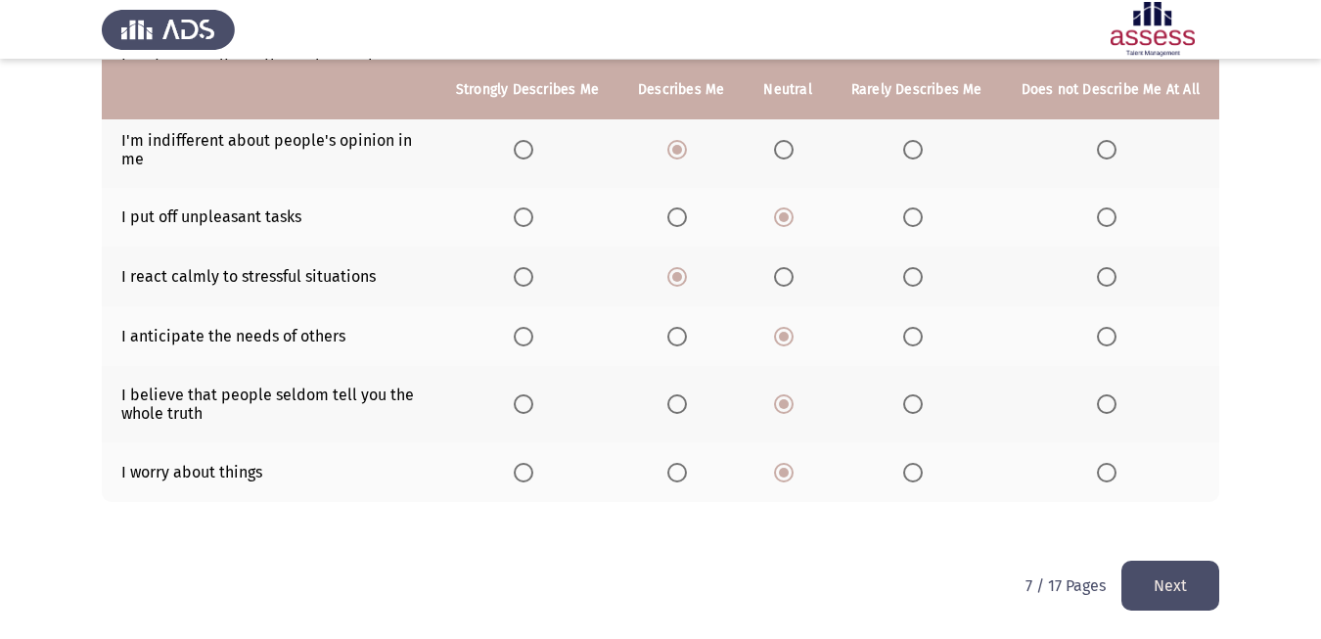
scroll to position [0, 0]
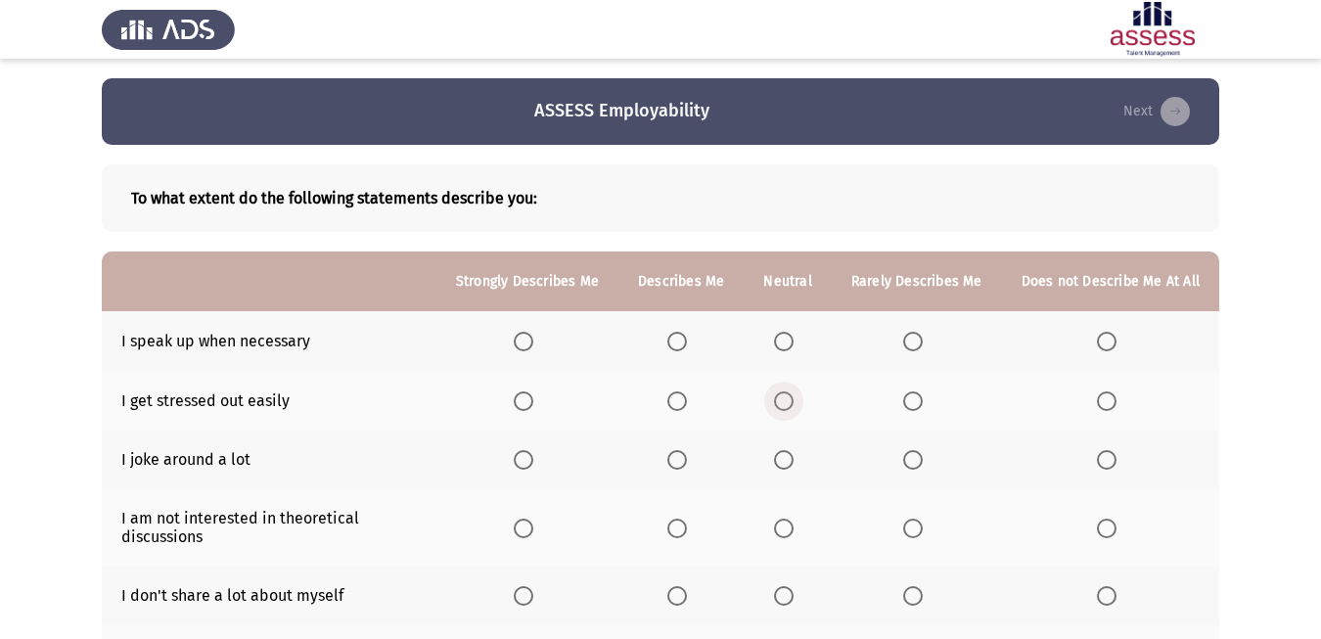
click at [782, 392] on span "Select an option" at bounding box center [784, 401] width 20 height 20
click at [782, 392] on input "Select an option" at bounding box center [784, 401] width 20 height 20
click at [678, 350] on span "Select an option" at bounding box center [677, 342] width 20 height 20
click at [678, 350] on input "Select an option" at bounding box center [677, 342] width 20 height 20
click at [916, 461] on span "Select an option" at bounding box center [913, 460] width 20 height 20
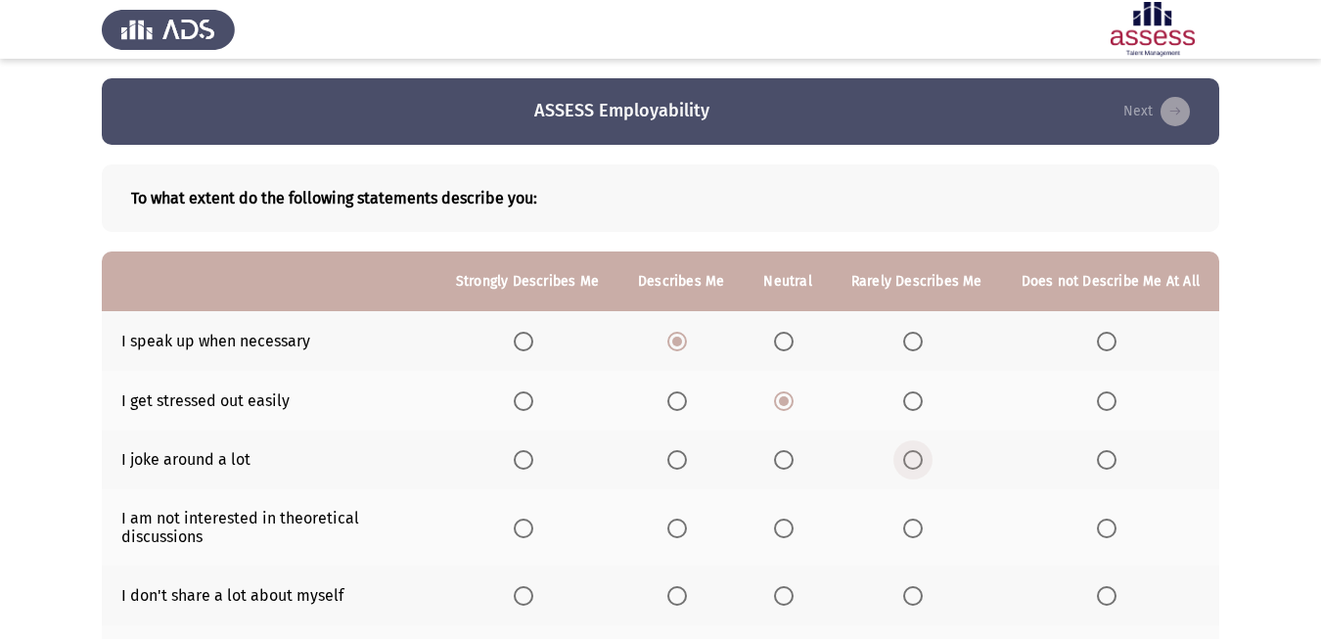
click at [916, 461] on input "Select an option" at bounding box center [913, 460] width 20 height 20
click at [1101, 532] on span "Select an option" at bounding box center [1107, 529] width 20 height 20
click at [1101, 532] on input "Select an option" at bounding box center [1107, 529] width 20 height 20
click at [908, 608] on th at bounding box center [917, 596] width 170 height 60
click at [915, 595] on span "Select an option" at bounding box center [913, 596] width 20 height 20
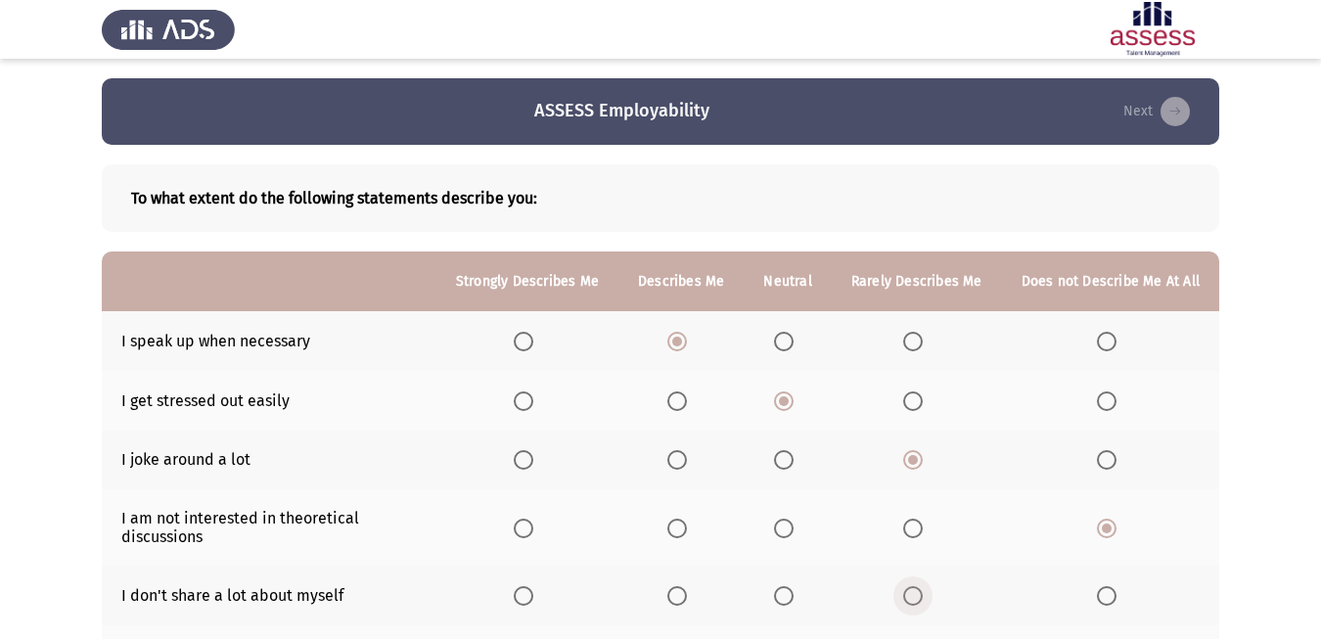
click at [915, 595] on input "Select an option" at bounding box center [913, 596] width 20 height 20
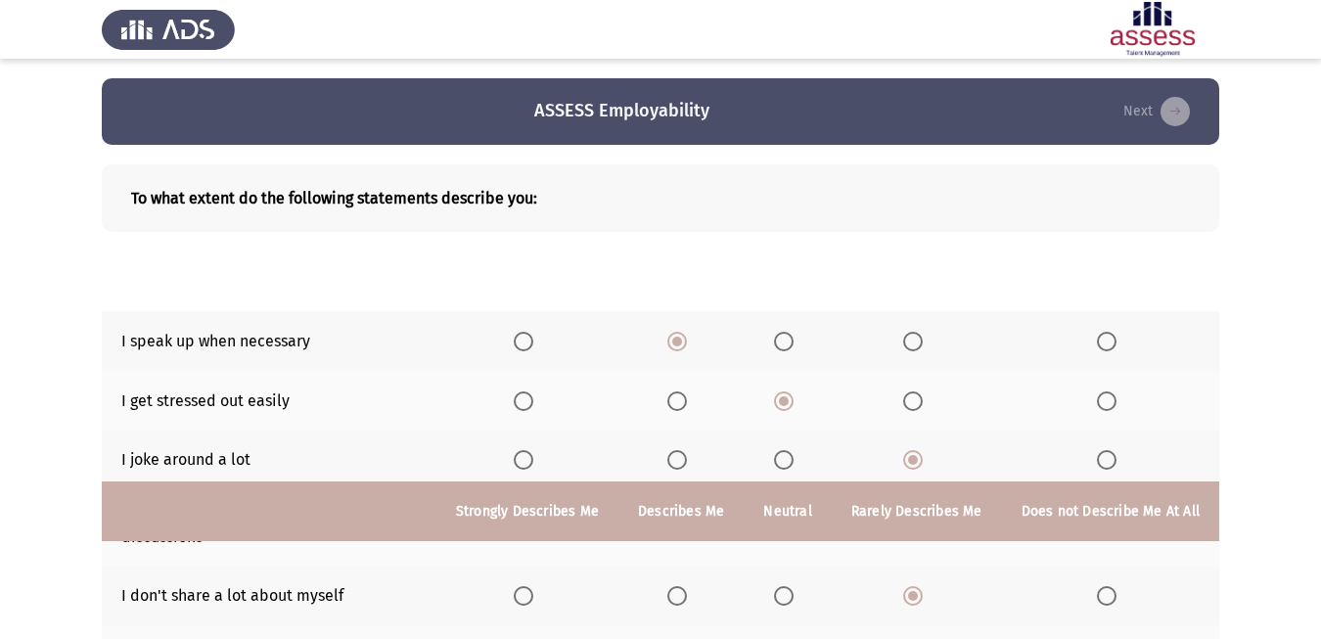
scroll to position [423, 0]
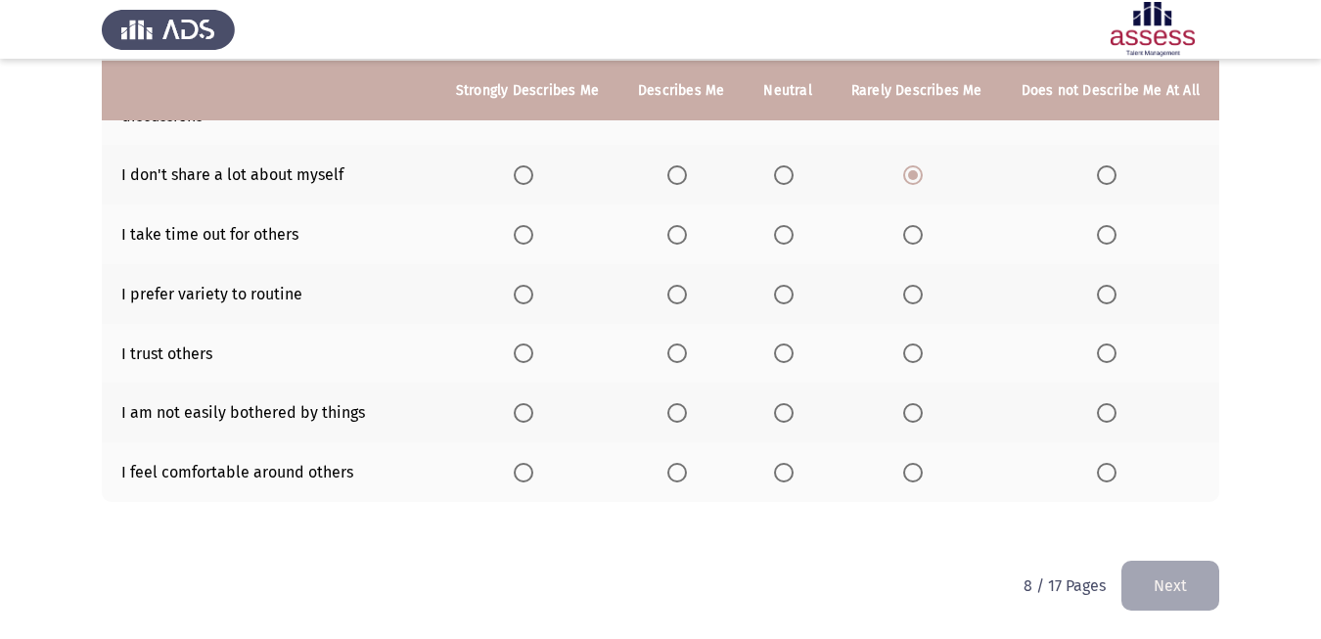
click at [789, 230] on span "Select an option" at bounding box center [784, 235] width 20 height 20
click at [789, 230] on input "Select an option" at bounding box center [784, 235] width 20 height 20
click at [787, 293] on span "Select an option" at bounding box center [784, 295] width 20 height 20
click at [787, 293] on input "Select an option" at bounding box center [784, 295] width 20 height 20
click at [911, 355] on span "Select an option" at bounding box center [913, 353] width 20 height 20
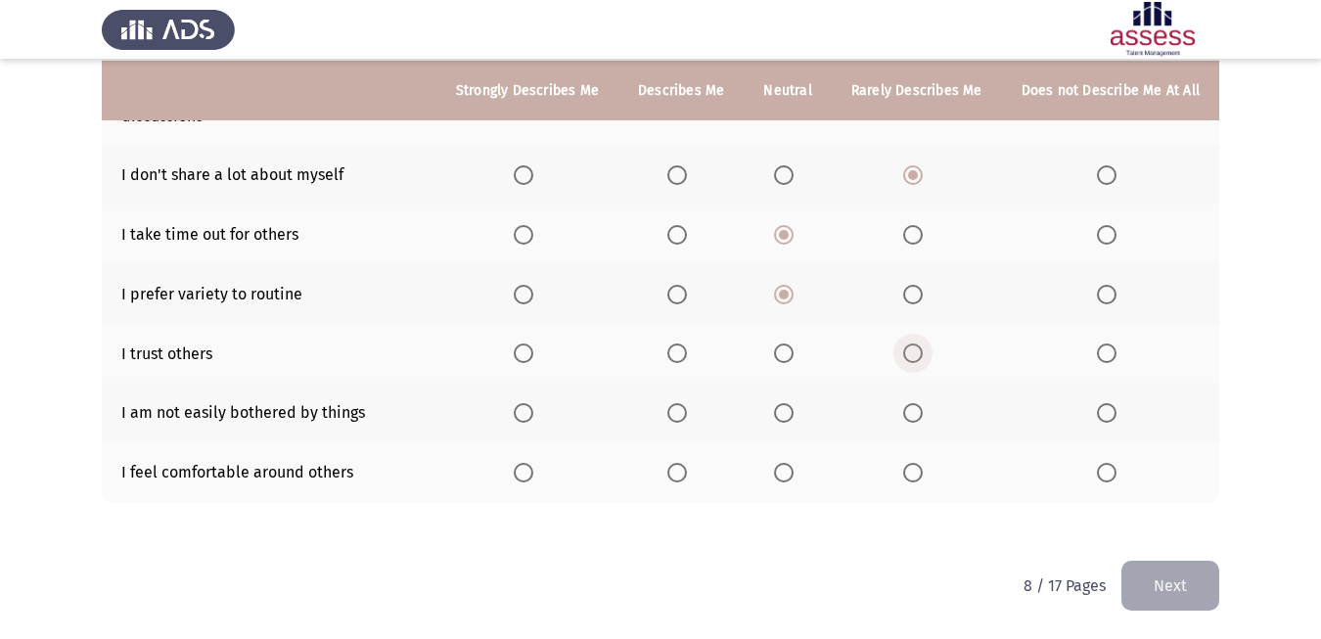
click at [911, 355] on input "Select an option" at bounding box center [913, 353] width 20 height 20
click at [780, 405] on span "Select an option" at bounding box center [784, 413] width 20 height 20
click at [780, 405] on input "Select an option" at bounding box center [784, 413] width 20 height 20
click at [917, 477] on span "Select an option" at bounding box center [913, 473] width 20 height 20
click at [917, 477] on input "Select an option" at bounding box center [913, 473] width 20 height 20
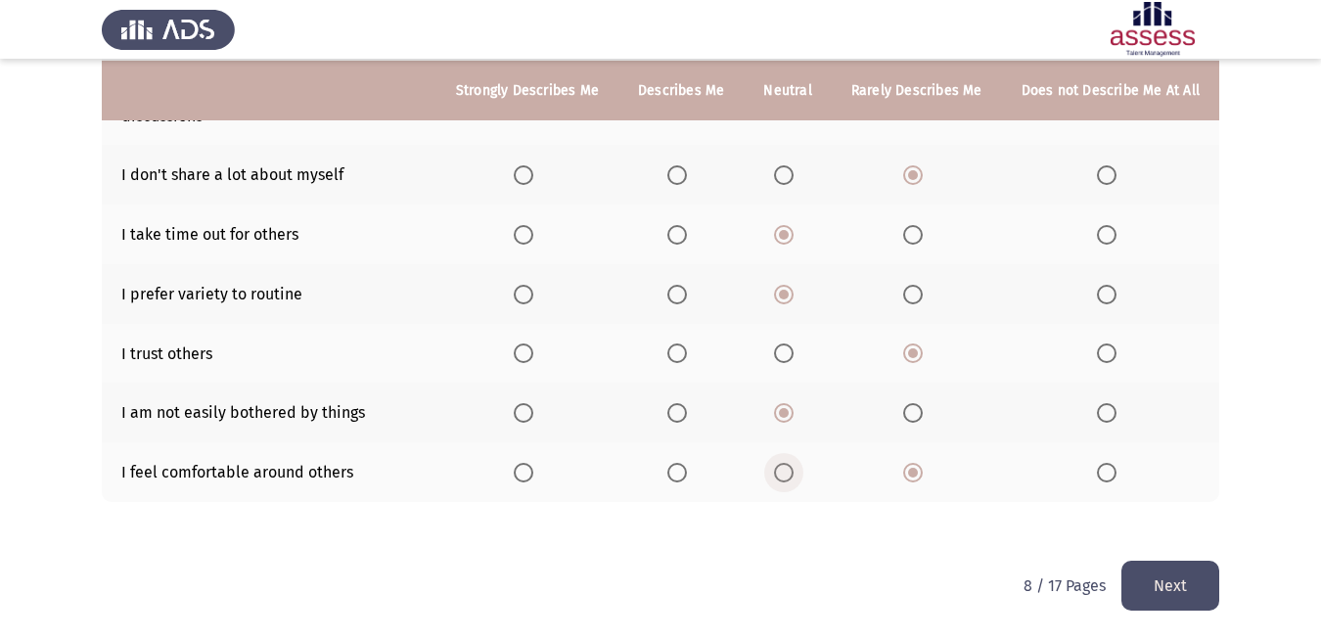
click at [790, 476] on span "Select an option" at bounding box center [784, 473] width 20 height 20
click at [790, 476] on input "Select an option" at bounding box center [784, 473] width 20 height 20
click at [1190, 584] on button "Next" at bounding box center [1170, 586] width 98 height 50
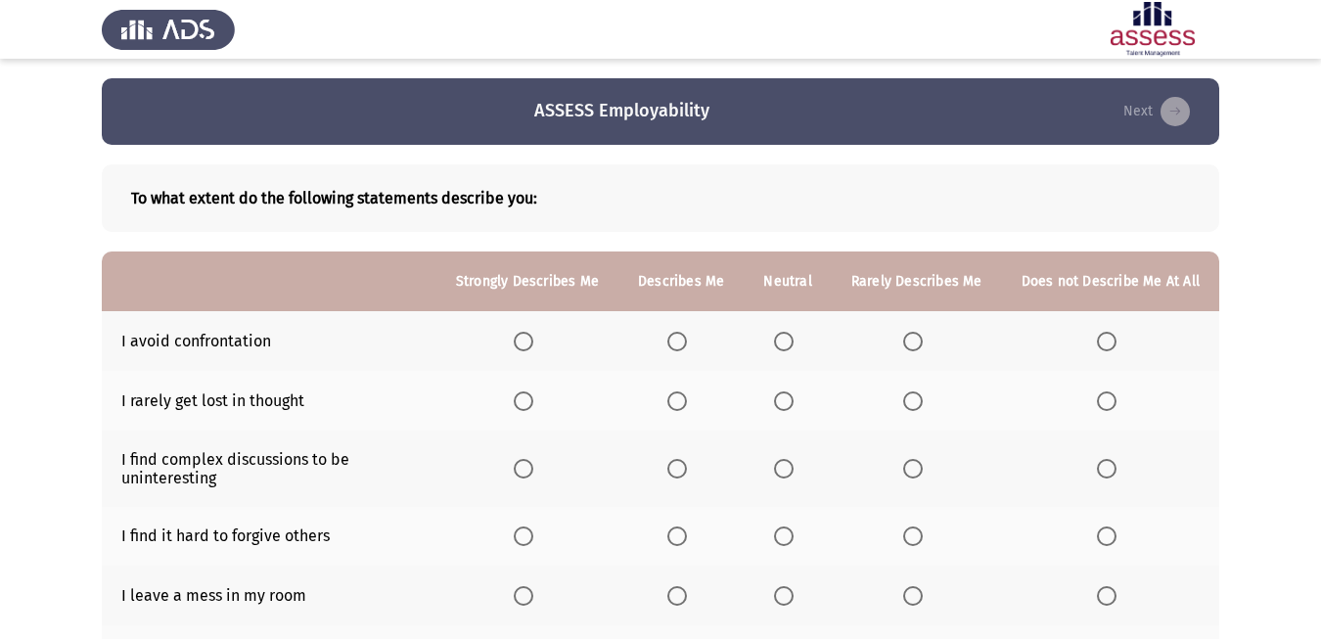
click at [913, 401] on span "Select an option" at bounding box center [913, 401] width 0 height 0
click at [913, 401] on input "Select an option" at bounding box center [913, 401] width 20 height 20
click at [678, 344] on span "Select an option" at bounding box center [677, 342] width 20 height 20
click at [678, 344] on input "Select an option" at bounding box center [677, 342] width 20 height 20
click at [670, 473] on span "Select an option" at bounding box center [677, 469] width 20 height 20
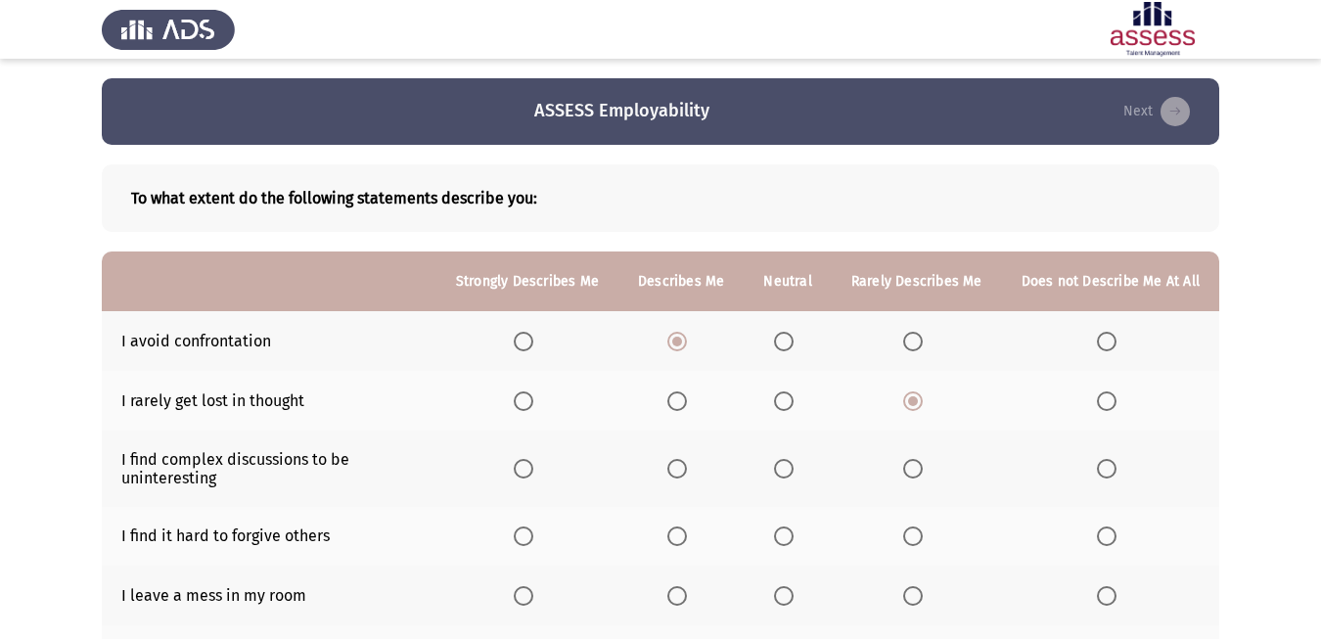
click at [670, 473] on input "Select an option" at bounding box center [677, 469] width 20 height 20
click at [791, 537] on span "Select an option" at bounding box center [784, 536] width 20 height 20
click at [791, 537] on input "Select an option" at bounding box center [784, 536] width 20 height 20
click at [908, 598] on span "Select an option" at bounding box center [913, 596] width 20 height 20
click at [908, 598] on input "Select an option" at bounding box center [913, 596] width 20 height 20
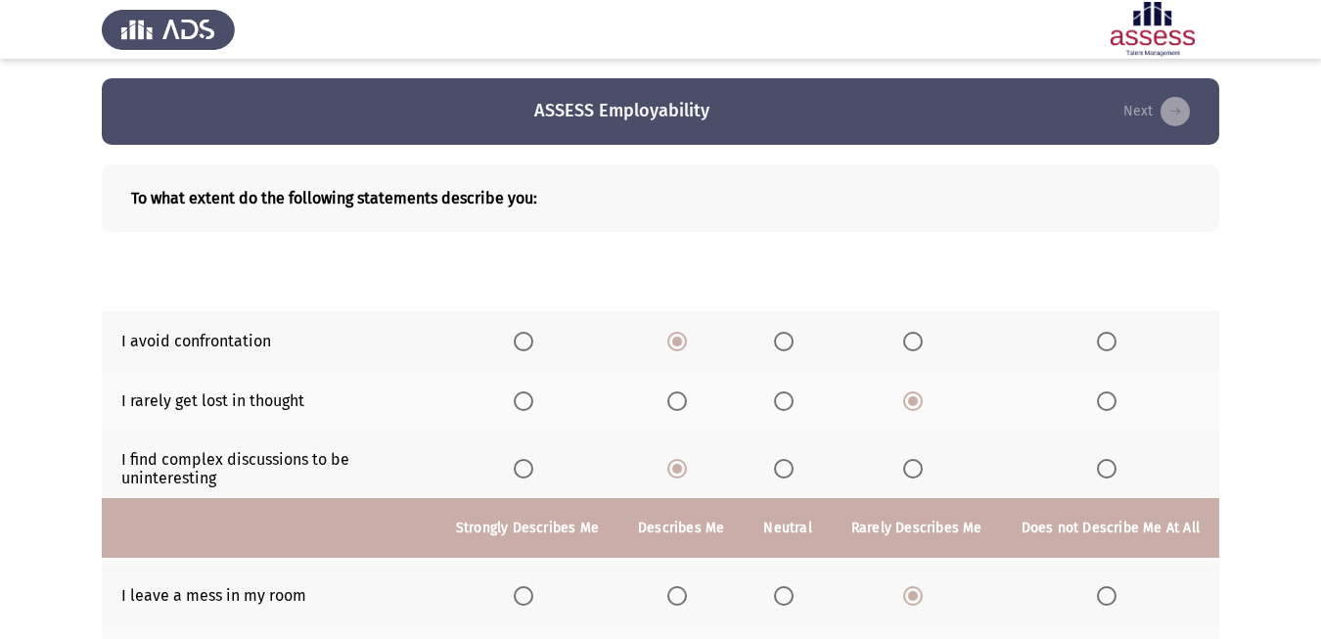
scroll to position [439, 0]
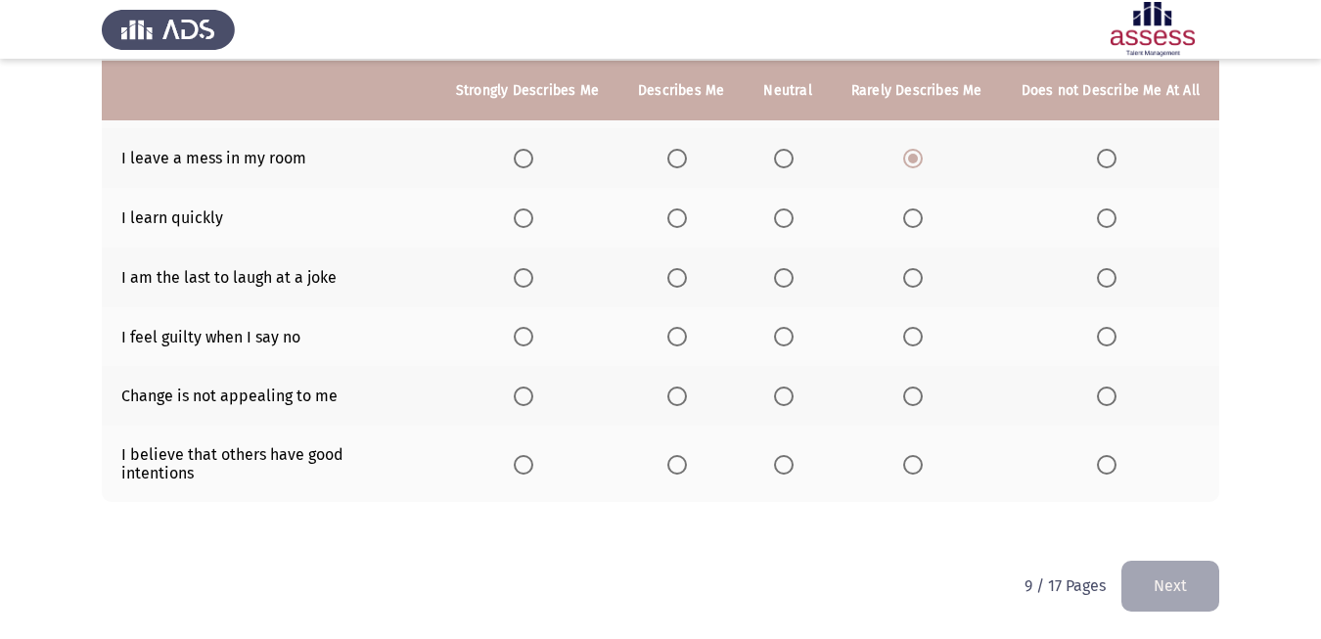
click at [523, 215] on span "Select an option" at bounding box center [524, 218] width 20 height 20
click at [523, 215] on input "Select an option" at bounding box center [524, 218] width 20 height 20
click at [907, 280] on span "Select an option" at bounding box center [913, 278] width 20 height 20
click at [907, 280] on input "Select an option" at bounding box center [913, 278] width 20 height 20
click at [792, 337] on span "Select an option" at bounding box center [784, 337] width 20 height 20
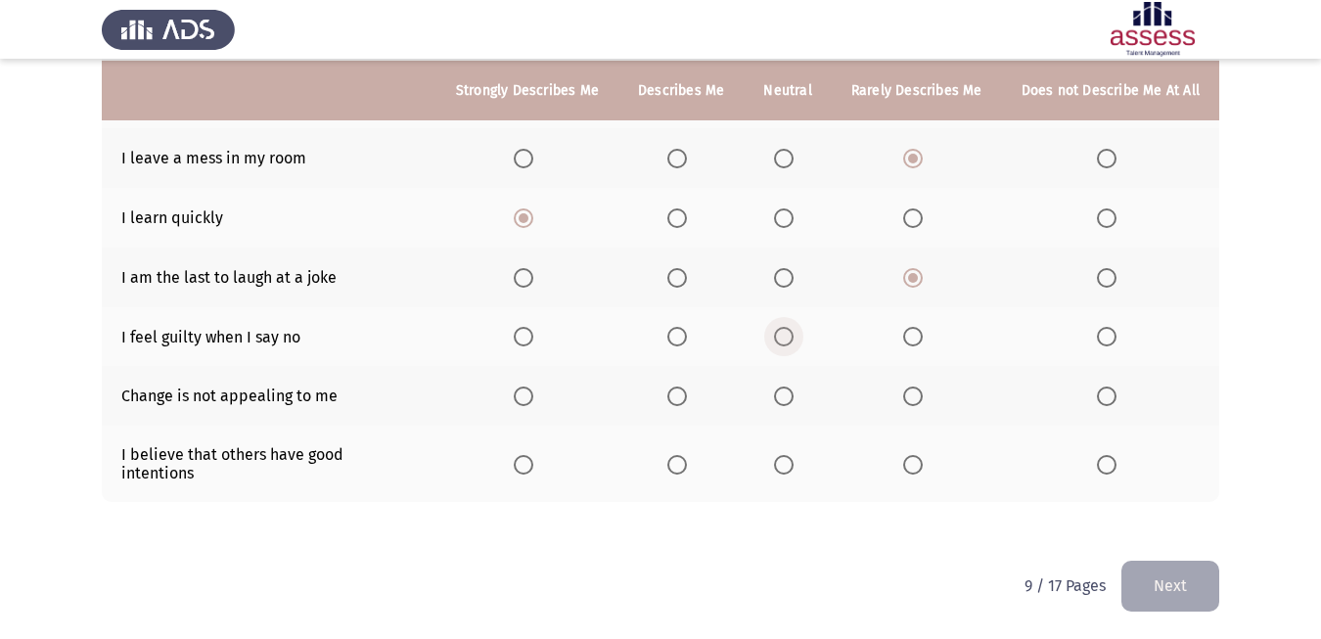
click at [792, 337] on input "Select an option" at bounding box center [784, 337] width 20 height 20
click at [779, 400] on span "Select an option" at bounding box center [784, 396] width 20 height 20
click at [779, 400] on input "Select an option" at bounding box center [784, 396] width 20 height 20
click at [677, 472] on span "Select an option" at bounding box center [677, 465] width 20 height 20
click at [677, 472] on input "Select an option" at bounding box center [677, 465] width 20 height 20
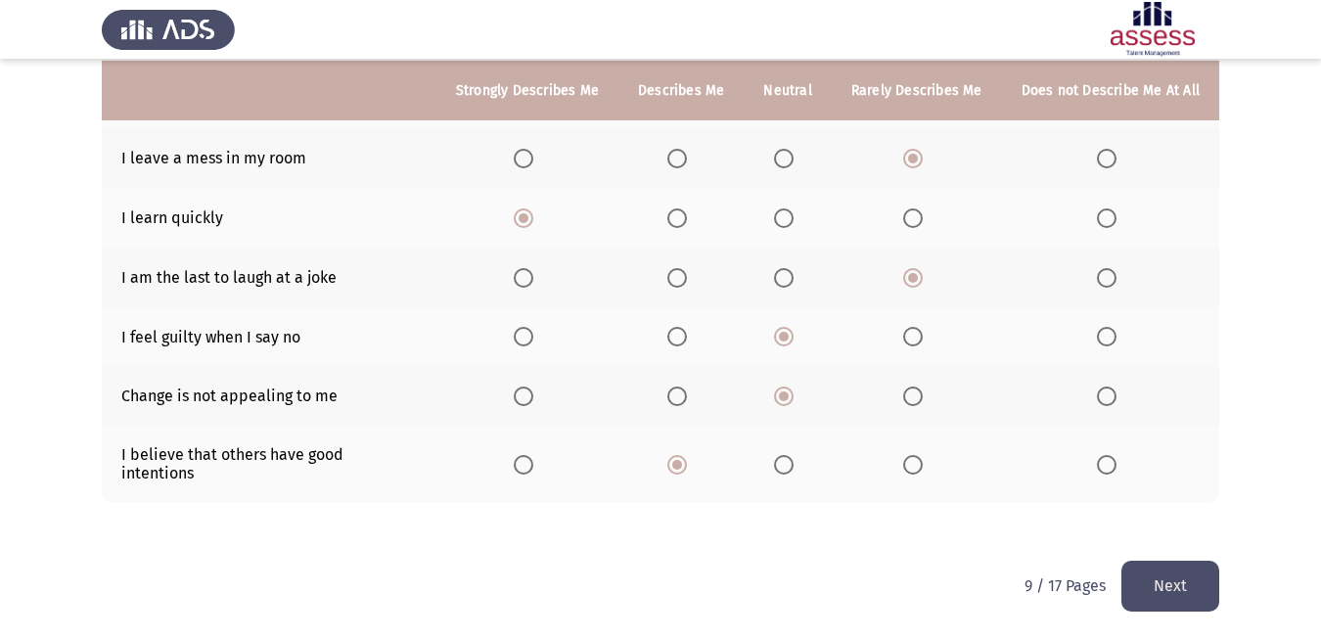
click at [780, 461] on span "Select an option" at bounding box center [784, 465] width 20 height 20
click at [780, 461] on input "Select an option" at bounding box center [784, 465] width 20 height 20
click at [1160, 588] on button "Next" at bounding box center [1170, 586] width 98 height 50
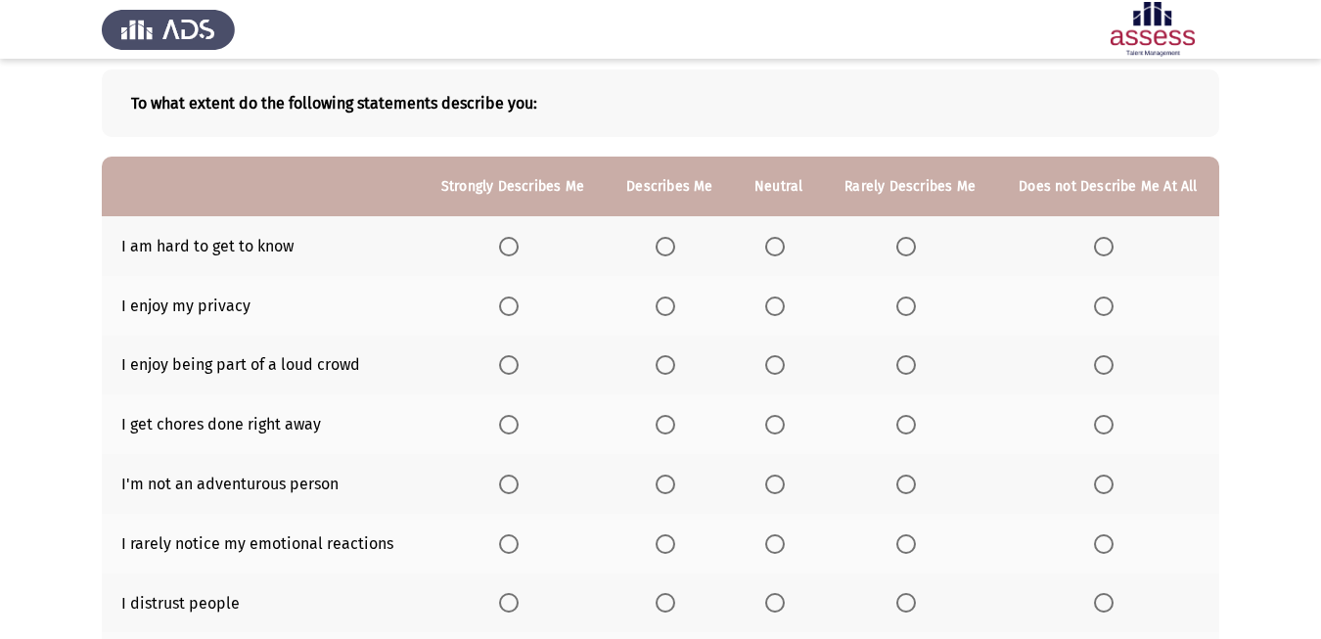
scroll to position [191, 0]
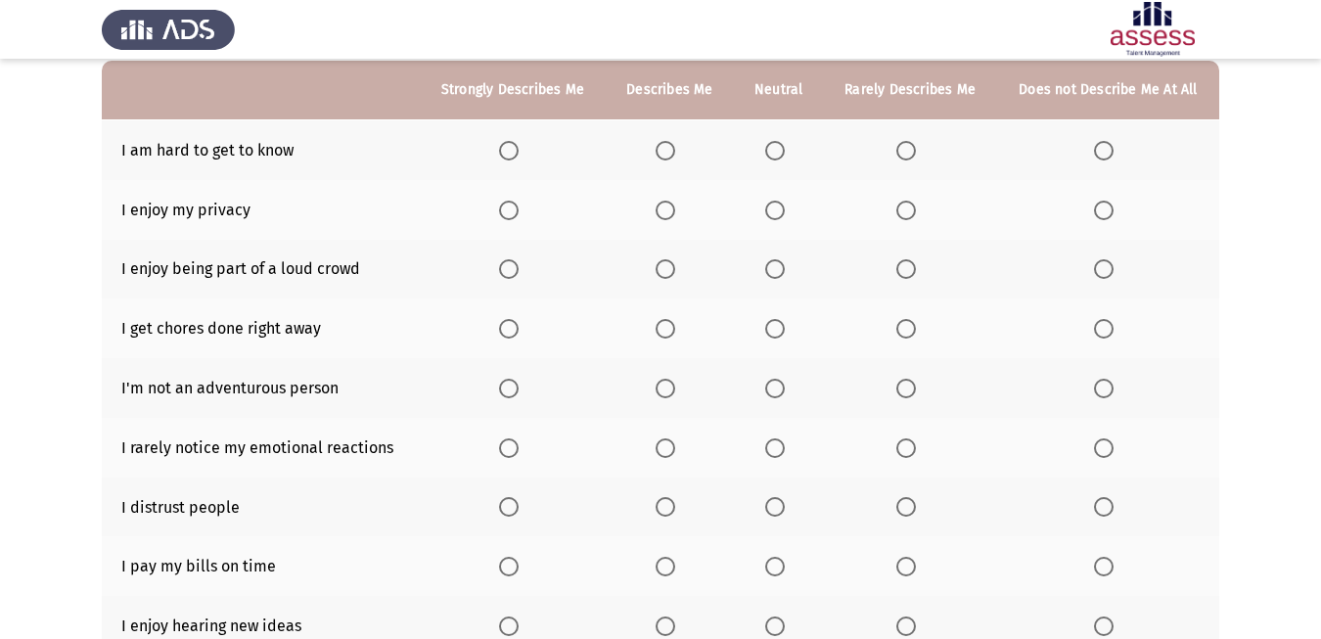
click at [775, 151] on span "Select an option" at bounding box center [775, 151] width 0 height 0
click at [774, 150] on input "Select an option" at bounding box center [775, 151] width 20 height 20
click at [509, 213] on span "Select an option" at bounding box center [509, 211] width 20 height 20
click at [509, 213] on input "Select an option" at bounding box center [509, 211] width 20 height 20
click at [767, 270] on span "Select an option" at bounding box center [775, 269] width 20 height 20
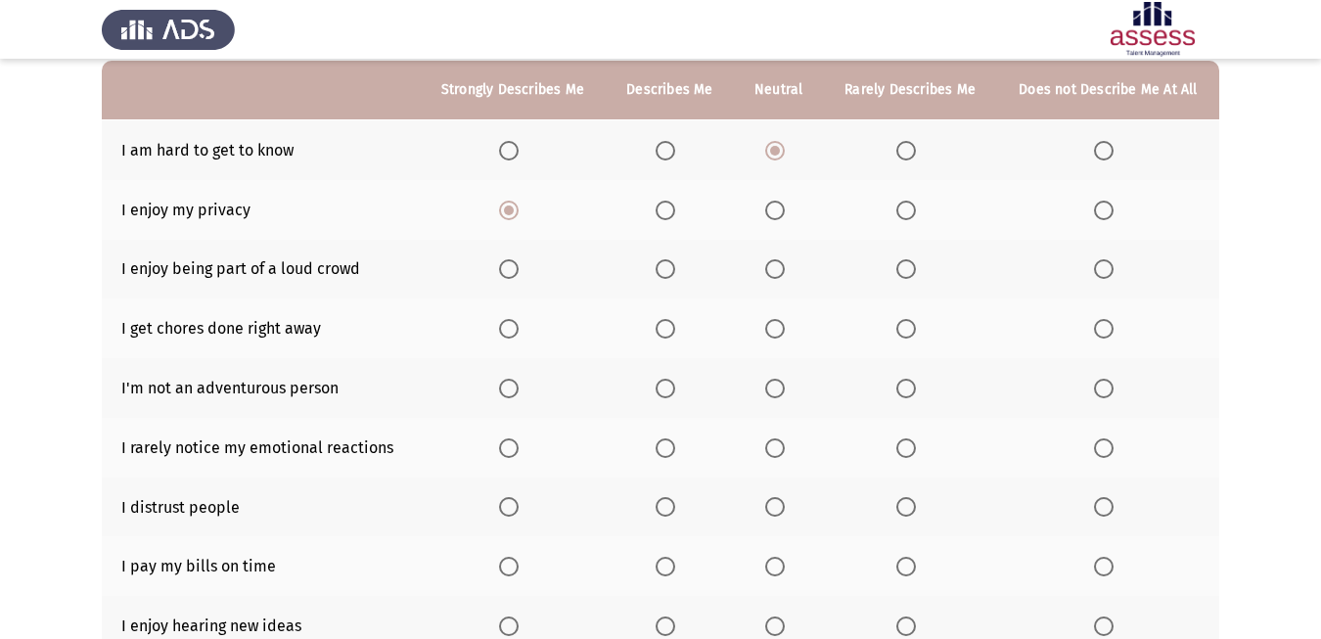
click at [767, 270] on input "Select an option" at bounding box center [775, 269] width 20 height 20
click at [674, 327] on span "Select an option" at bounding box center [666, 329] width 20 height 20
click at [674, 327] on input "Select an option" at bounding box center [666, 329] width 20 height 20
click at [767, 393] on span "Select an option" at bounding box center [775, 389] width 20 height 20
click at [767, 393] on input "Select an option" at bounding box center [775, 389] width 20 height 20
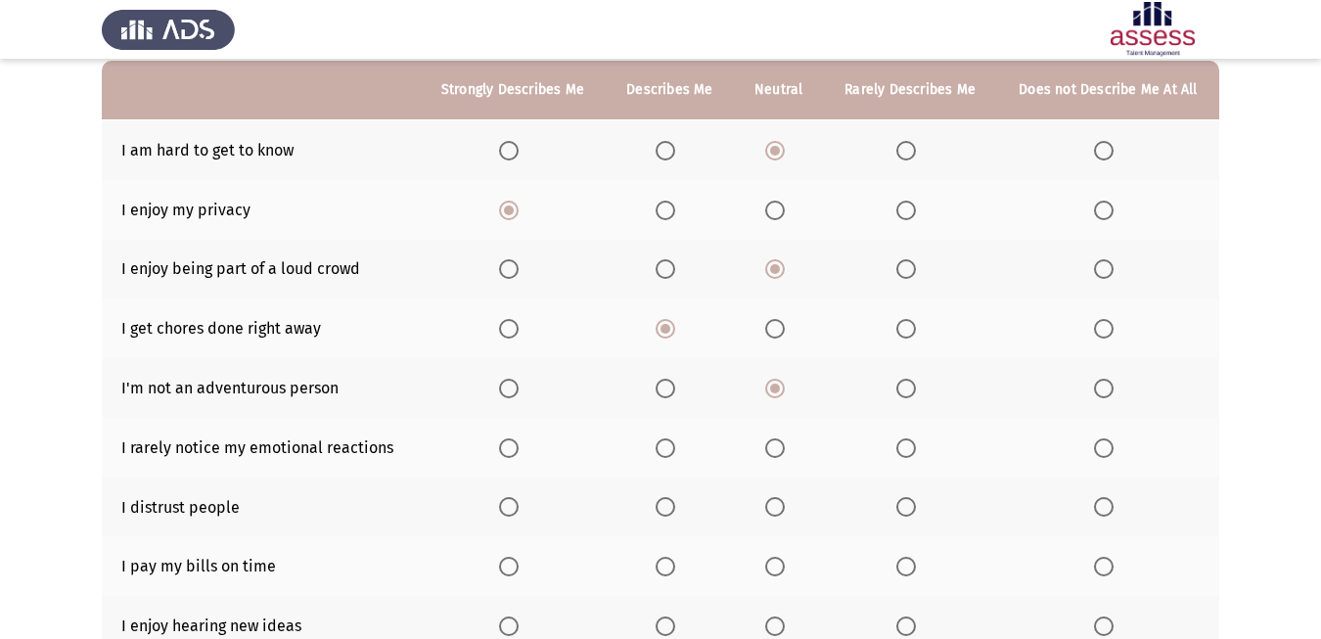
click at [780, 451] on span "Select an option" at bounding box center [775, 448] width 20 height 20
click at [780, 451] on input "Select an option" at bounding box center [775, 448] width 20 height 20
click at [665, 506] on span "Select an option" at bounding box center [666, 507] width 20 height 20
click at [665, 506] on input "Select an option" at bounding box center [666, 507] width 20 height 20
click at [774, 569] on span "Select an option" at bounding box center [775, 567] width 20 height 20
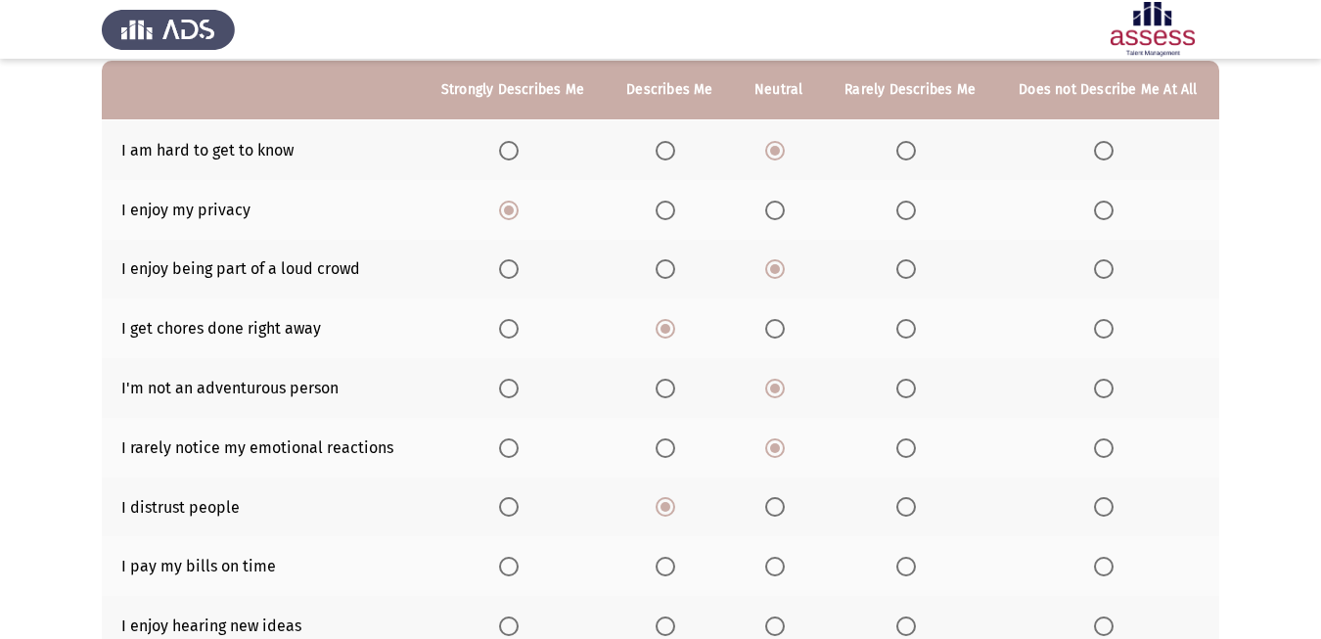
click at [774, 569] on input "Select an option" at bounding box center [775, 567] width 20 height 20
click at [665, 626] on span "Select an option" at bounding box center [666, 626] width 20 height 20
click at [665, 626] on input "Select an option" at bounding box center [666, 626] width 20 height 20
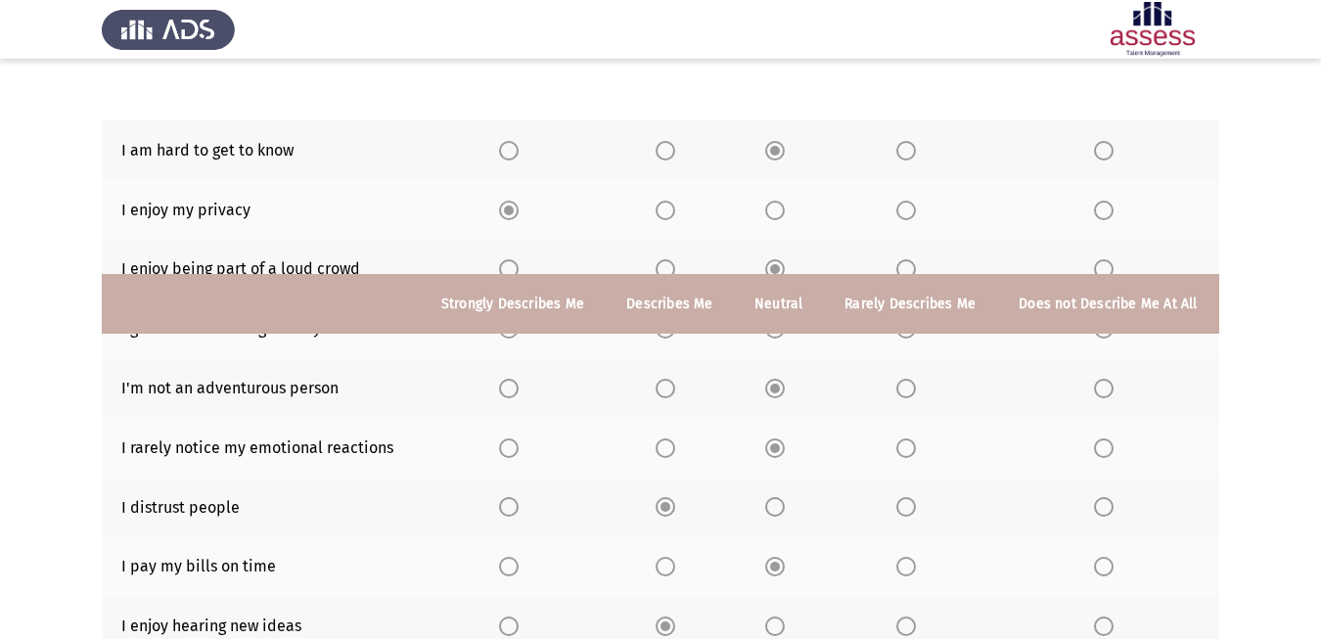
scroll to position [406, 0]
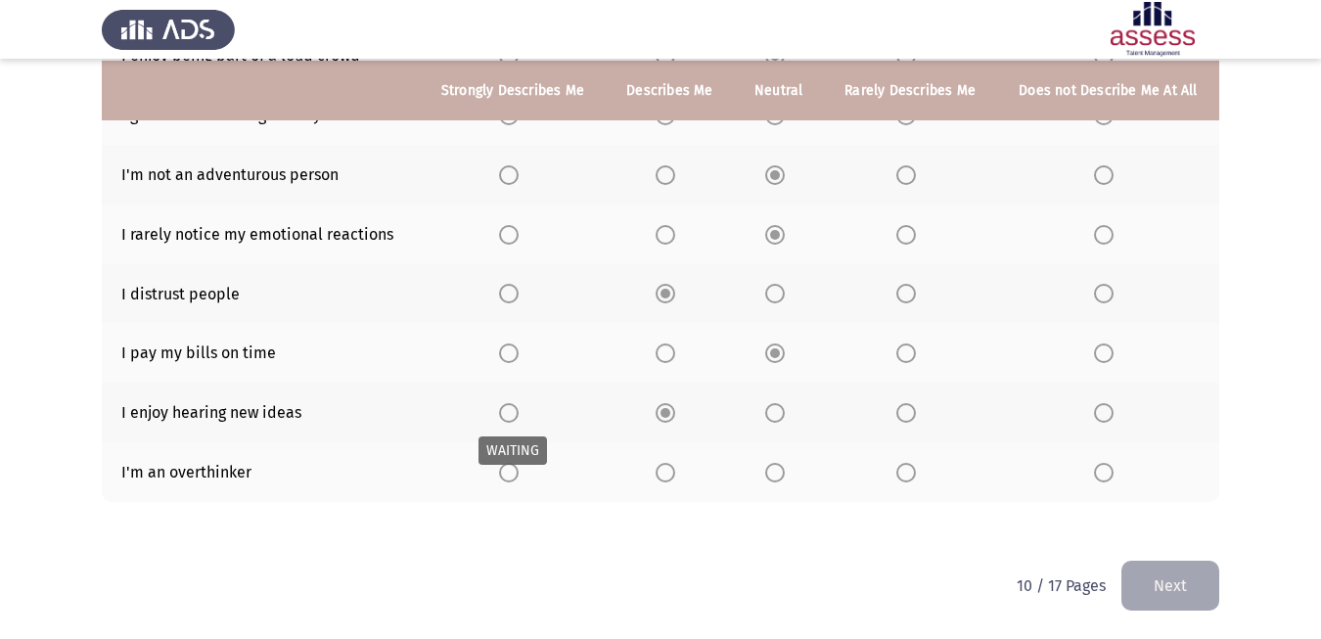
click at [513, 414] on span "Select an option" at bounding box center [509, 413] width 20 height 20
click at [508, 416] on span "Select an option" at bounding box center [509, 413] width 20 height 20
click at [508, 416] on input "Select an option" at bounding box center [509, 413] width 20 height 20
click at [777, 467] on span "Select an option" at bounding box center [775, 473] width 20 height 20
click at [777, 467] on input "Select an option" at bounding box center [775, 473] width 20 height 20
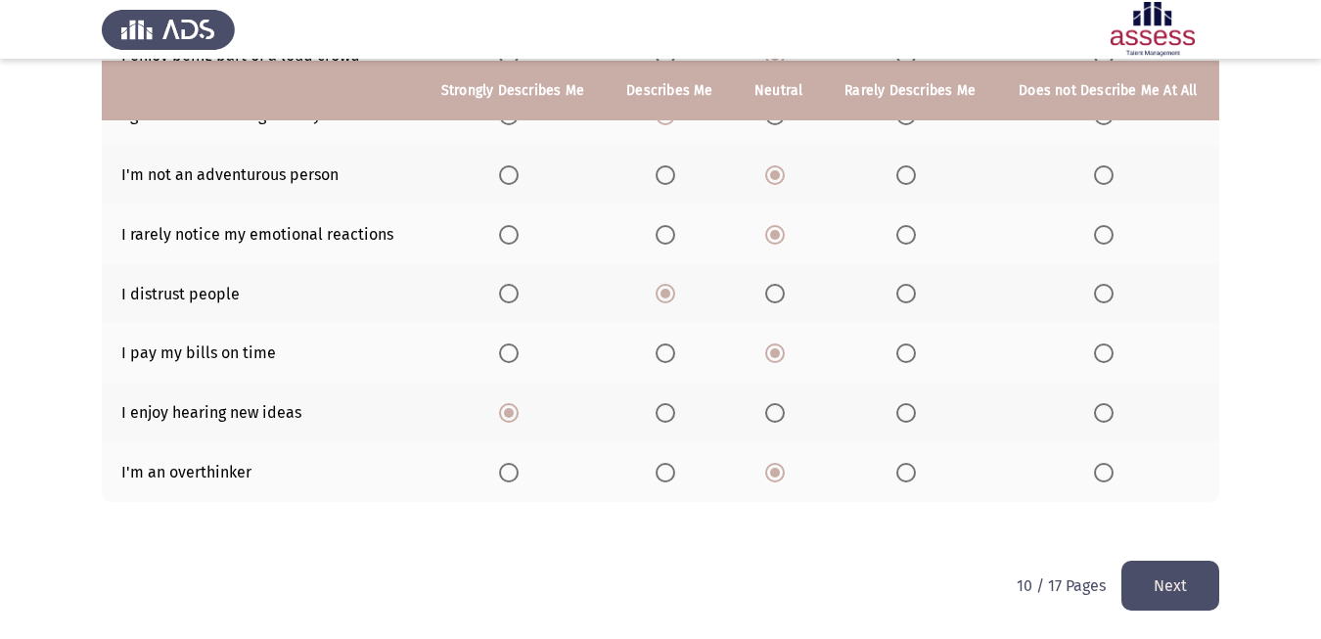
click at [1162, 578] on button "Next" at bounding box center [1170, 586] width 98 height 50
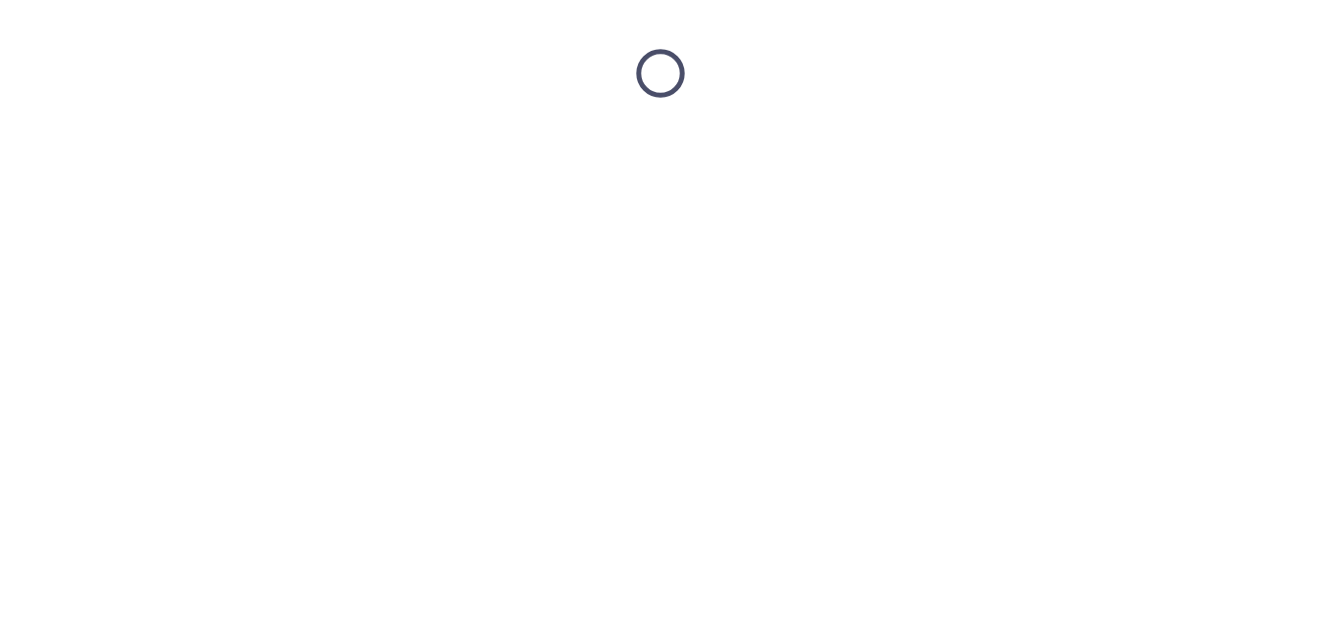
scroll to position [0, 0]
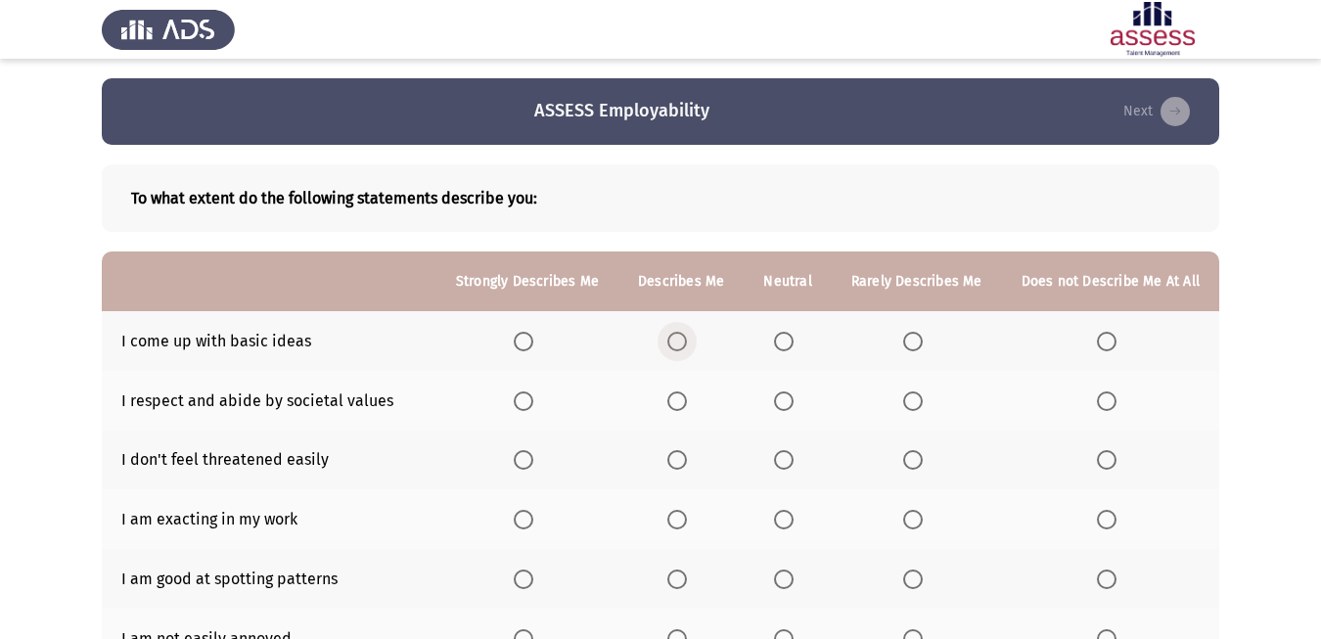
click at [681, 337] on span "Select an option" at bounding box center [677, 342] width 20 height 20
click at [681, 337] on input "Select an option" at bounding box center [677, 342] width 20 height 20
click at [676, 399] on span "Select an option" at bounding box center [677, 401] width 20 height 20
click at [676, 399] on input "Select an option" at bounding box center [677, 401] width 20 height 20
click at [530, 398] on span "Select an option" at bounding box center [524, 401] width 20 height 20
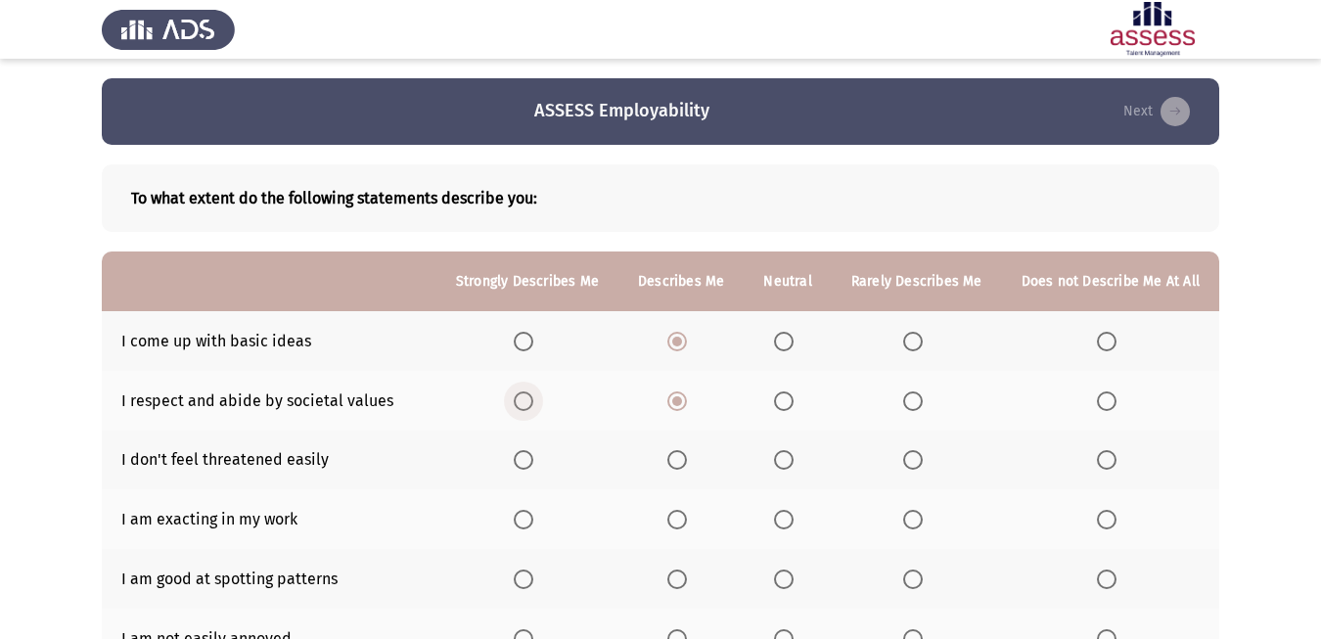
click at [530, 398] on input "Select an option" at bounding box center [524, 401] width 20 height 20
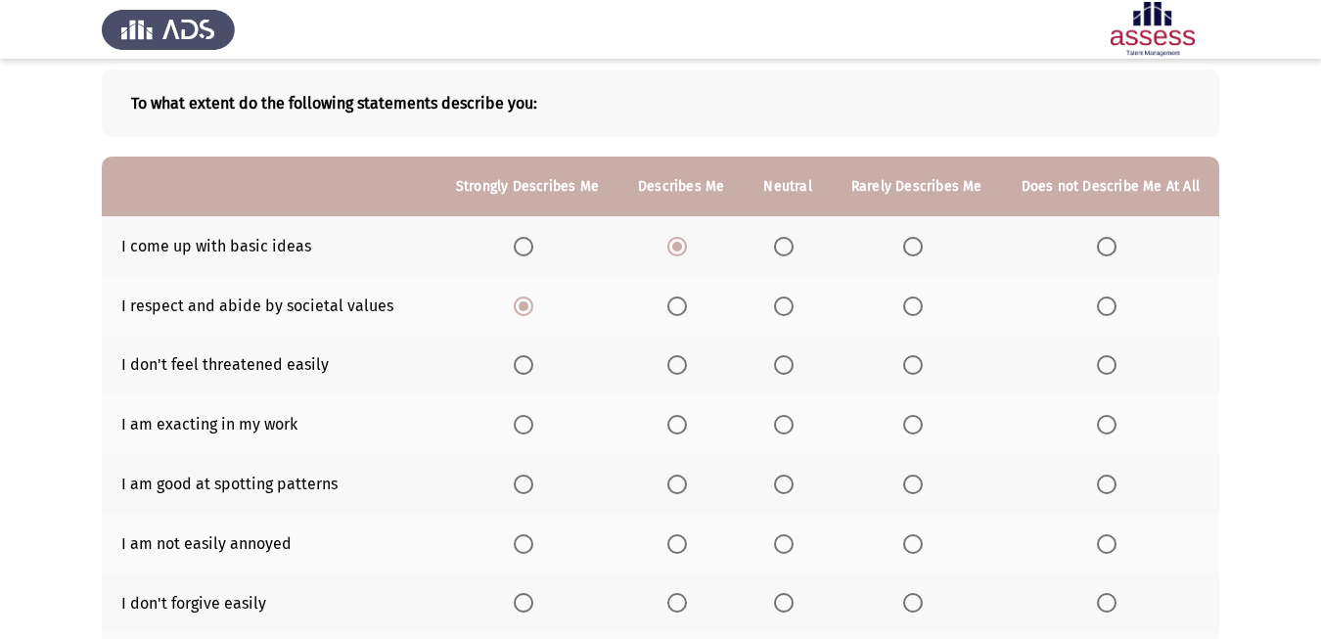
click at [790, 367] on span "Select an option" at bounding box center [784, 365] width 20 height 20
click at [790, 367] on input "Select an option" at bounding box center [784, 365] width 20 height 20
click at [674, 424] on span "Select an option" at bounding box center [677, 425] width 20 height 20
click at [674, 424] on input "Select an option" at bounding box center [677, 425] width 20 height 20
click at [789, 486] on span "Select an option" at bounding box center [784, 485] width 20 height 20
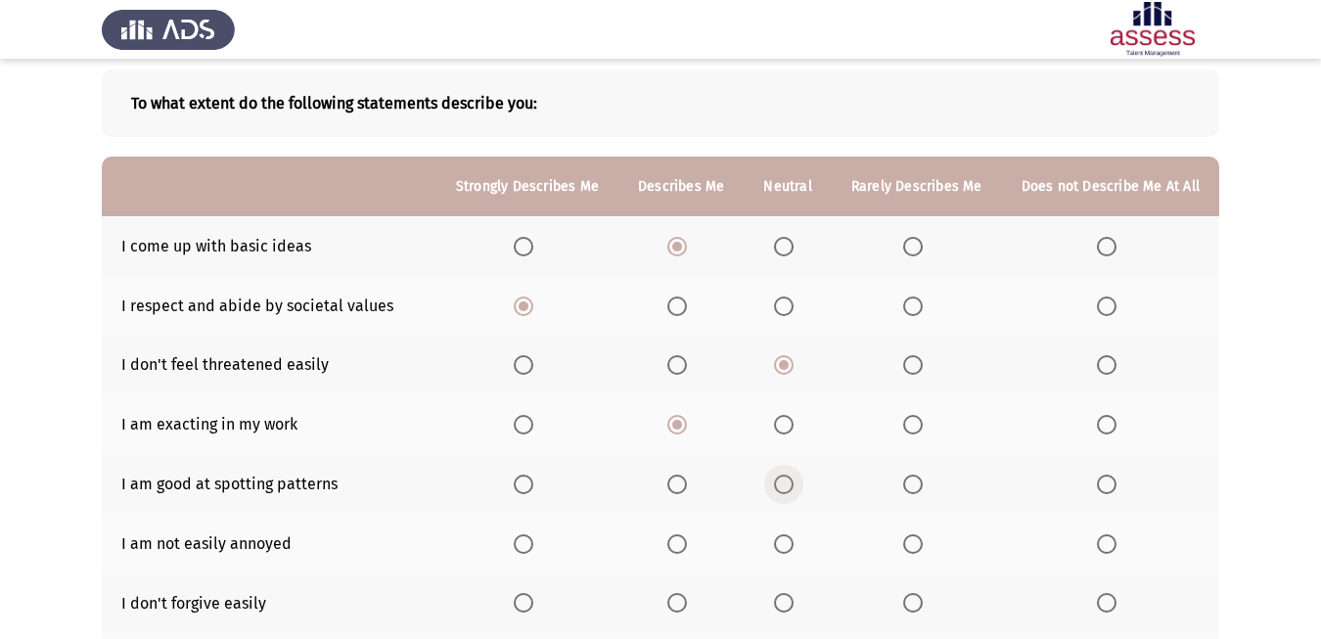
click at [789, 486] on input "Select an option" at bounding box center [784, 485] width 20 height 20
click at [913, 541] on span "Select an option" at bounding box center [913, 544] width 20 height 20
click at [913, 541] on input "Select an option" at bounding box center [913, 544] width 20 height 20
click at [785, 547] on span "Select an option" at bounding box center [784, 544] width 20 height 20
click at [785, 547] on input "Select an option" at bounding box center [784, 544] width 20 height 20
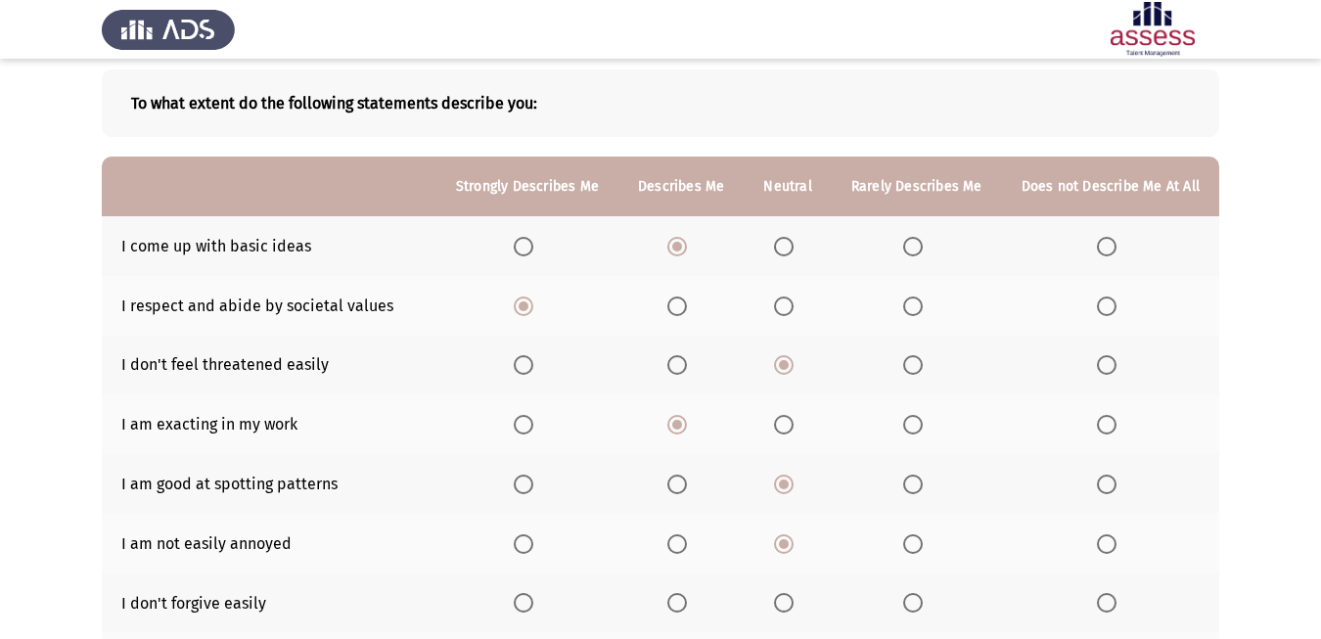
click at [917, 603] on span "Select an option" at bounding box center [913, 603] width 20 height 20
click at [917, 603] on input "Select an option" at bounding box center [913, 603] width 20 height 20
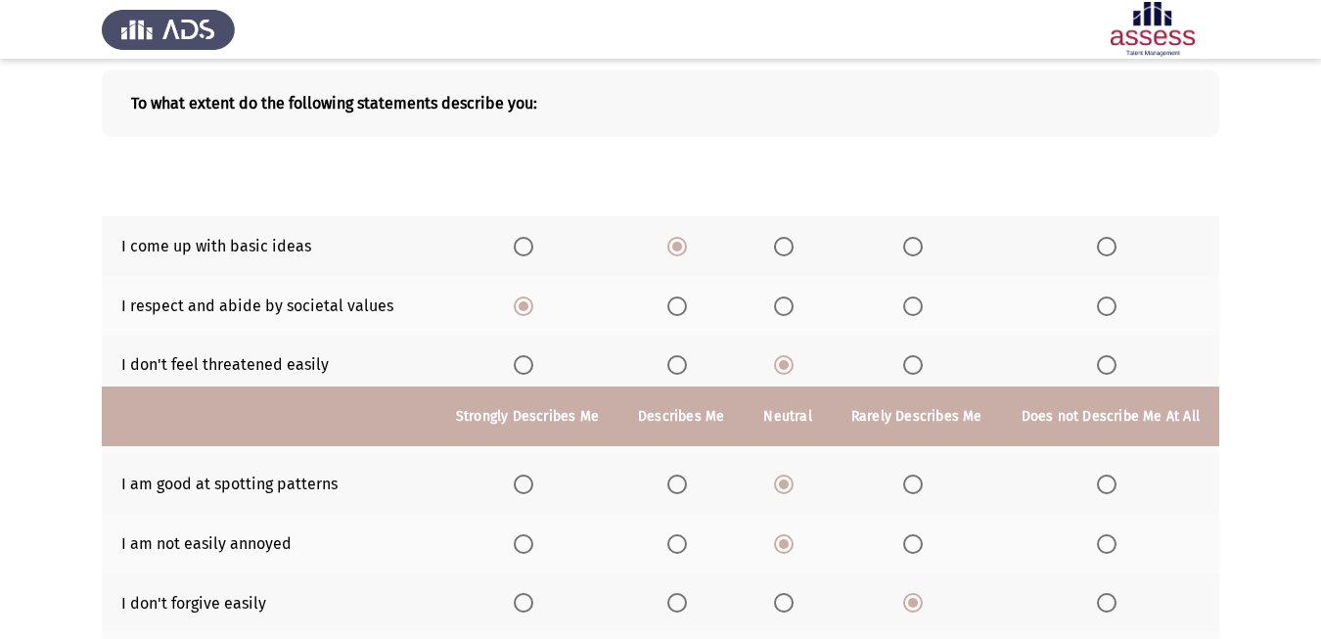
scroll to position [423, 0]
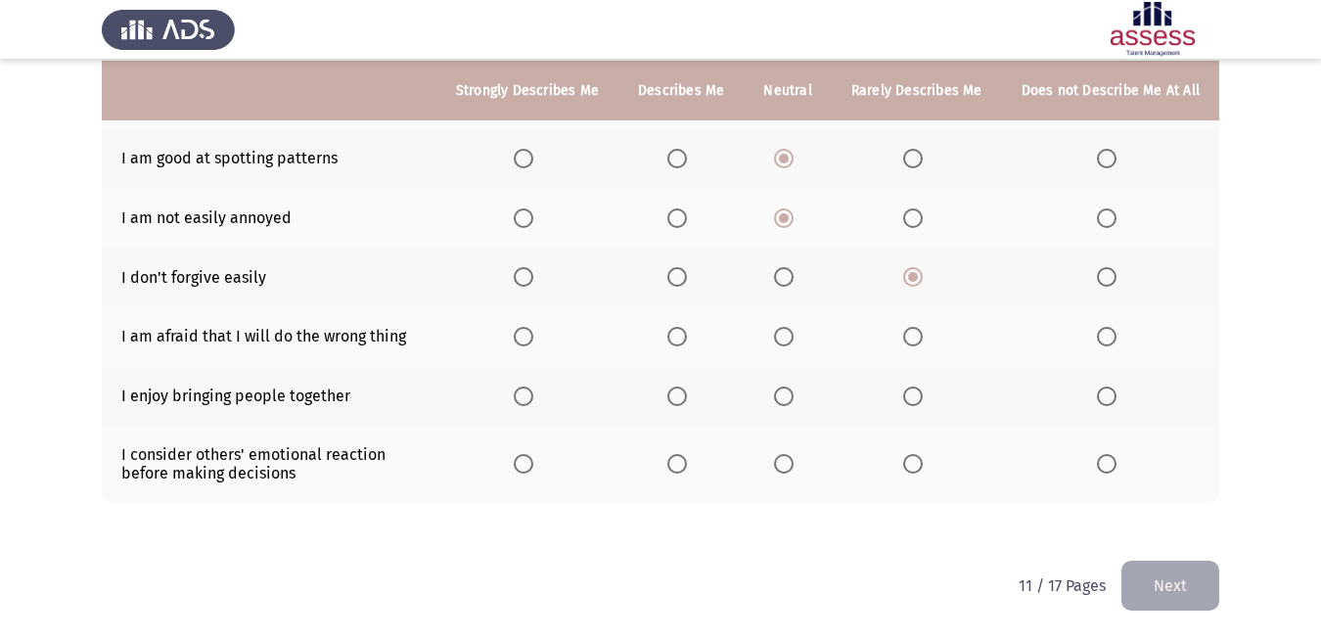
click at [783, 341] on span "Select an option" at bounding box center [784, 337] width 20 height 20
click at [783, 341] on input "Select an option" at bounding box center [784, 337] width 20 height 20
click at [789, 389] on span "Select an option" at bounding box center [784, 396] width 20 height 20
click at [789, 389] on input "Select an option" at bounding box center [784, 396] width 20 height 20
click at [913, 464] on span "Select an option" at bounding box center [913, 464] width 0 height 0
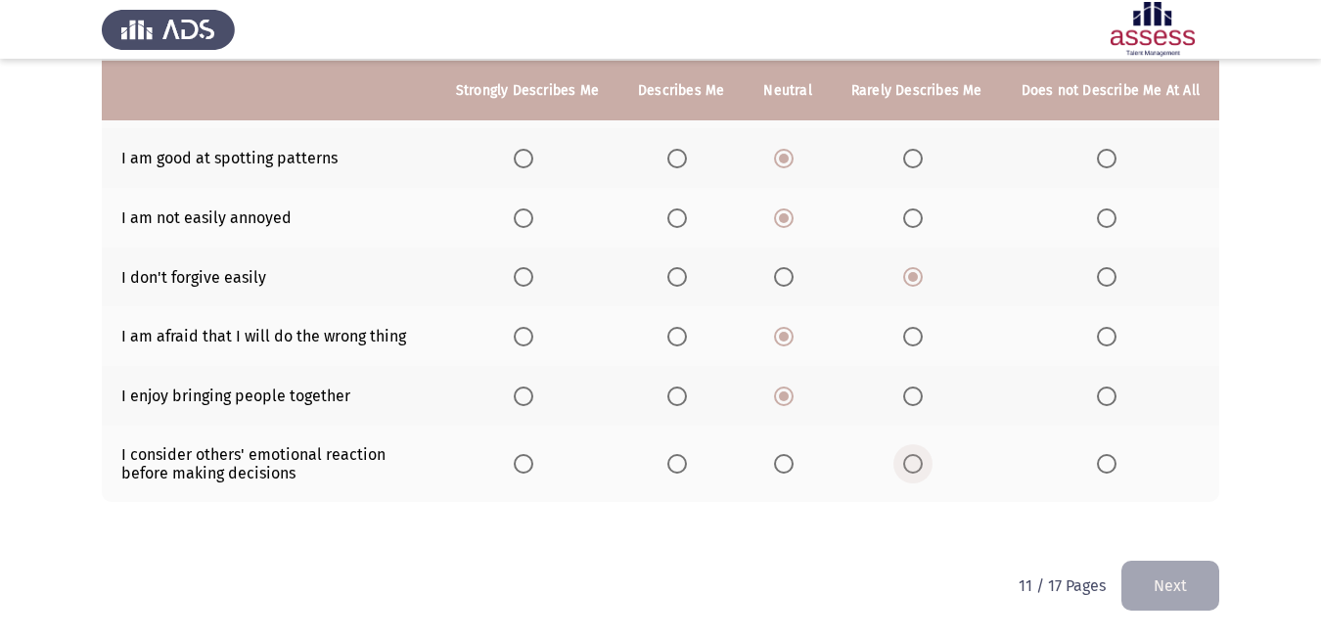
click at [913, 464] on input "Select an option" at bounding box center [913, 464] width 20 height 20
click at [1175, 600] on button "Next" at bounding box center [1170, 586] width 98 height 50
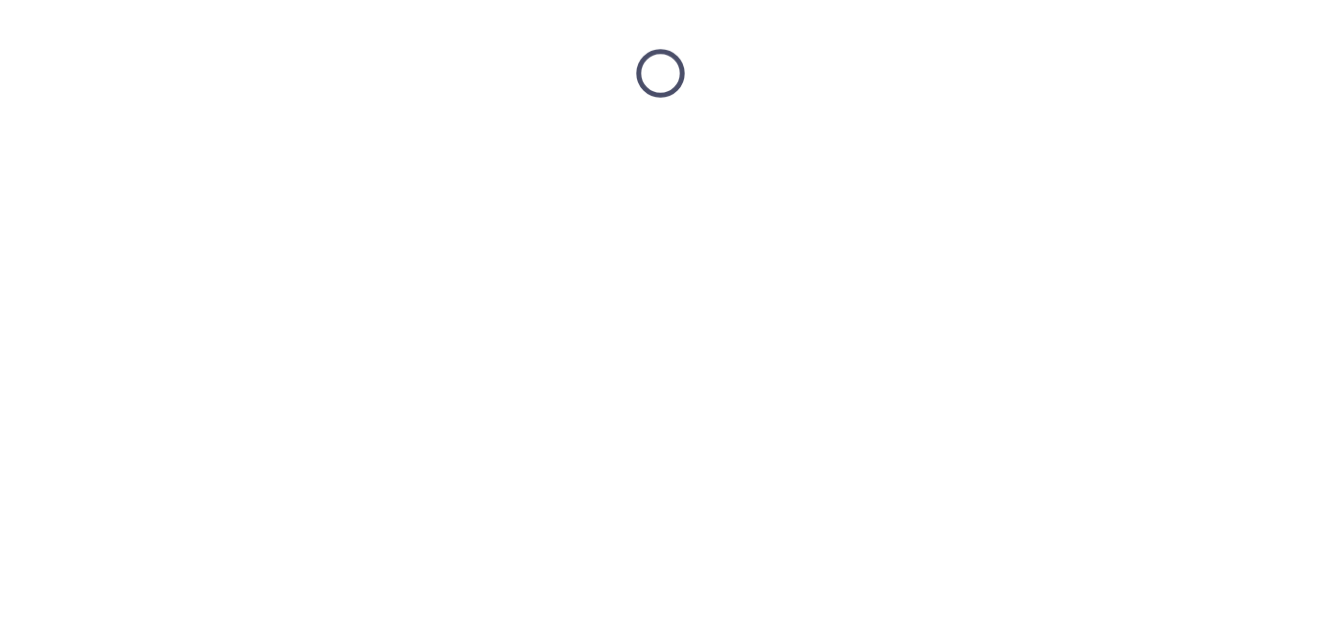
scroll to position [0, 0]
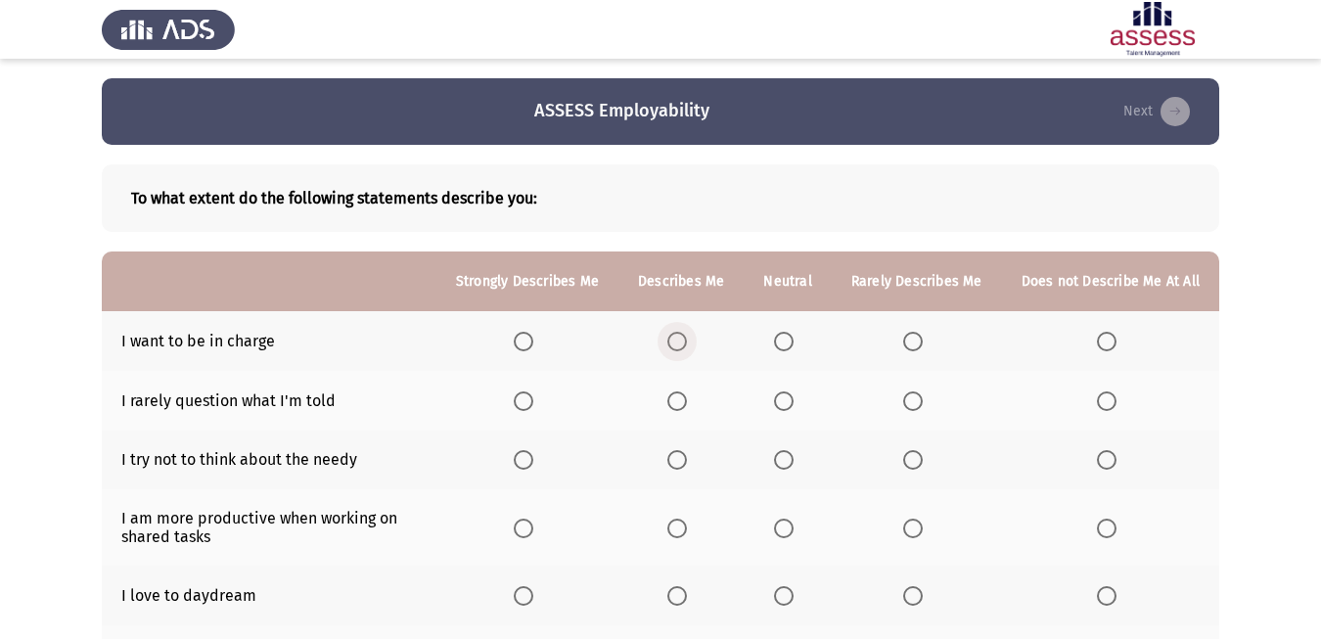
click at [667, 337] on span "Select an option" at bounding box center [677, 342] width 20 height 20
click at [667, 337] on input "Select an option" at bounding box center [677, 342] width 20 height 20
click at [684, 396] on span "Select an option" at bounding box center [677, 401] width 20 height 20
click at [684, 396] on input "Select an option" at bounding box center [677, 401] width 20 height 20
click at [786, 473] on th at bounding box center [787, 461] width 87 height 60
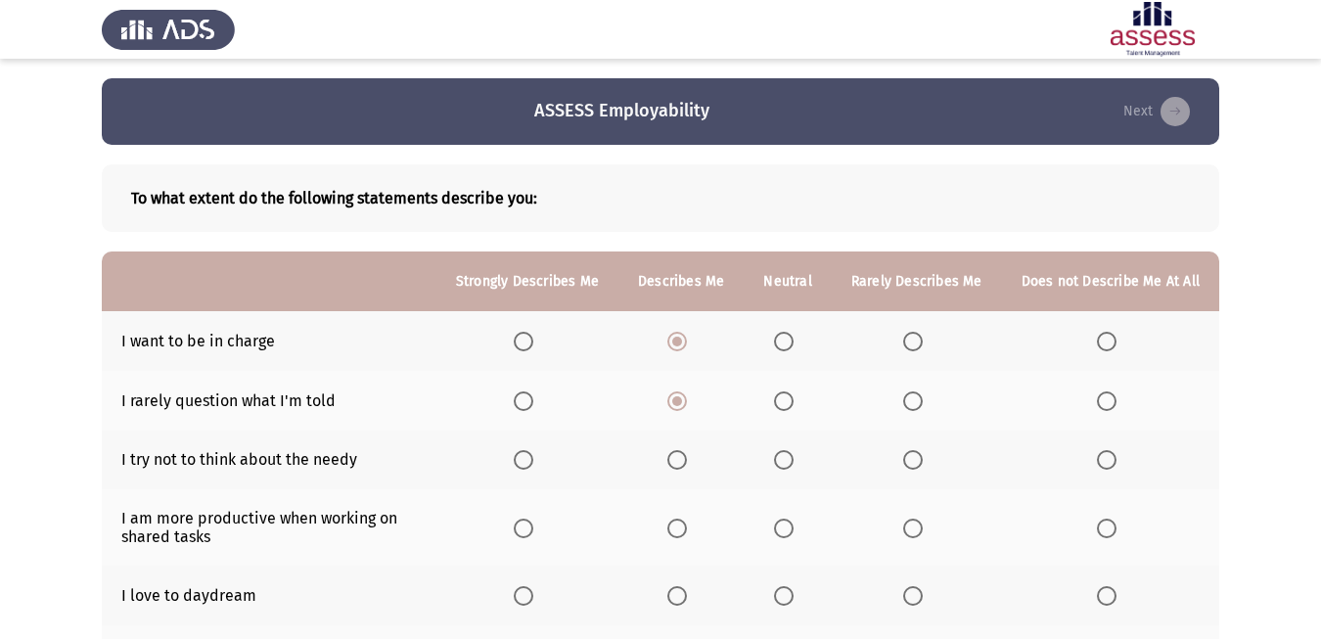
click at [784, 462] on span "Select an option" at bounding box center [784, 460] width 20 height 20
click at [784, 462] on input "Select an option" at bounding box center [784, 460] width 20 height 20
click at [685, 533] on span "Select an option" at bounding box center [677, 529] width 20 height 20
click at [685, 533] on input "Select an option" at bounding box center [677, 529] width 20 height 20
click at [516, 532] on span "Select an option" at bounding box center [524, 529] width 20 height 20
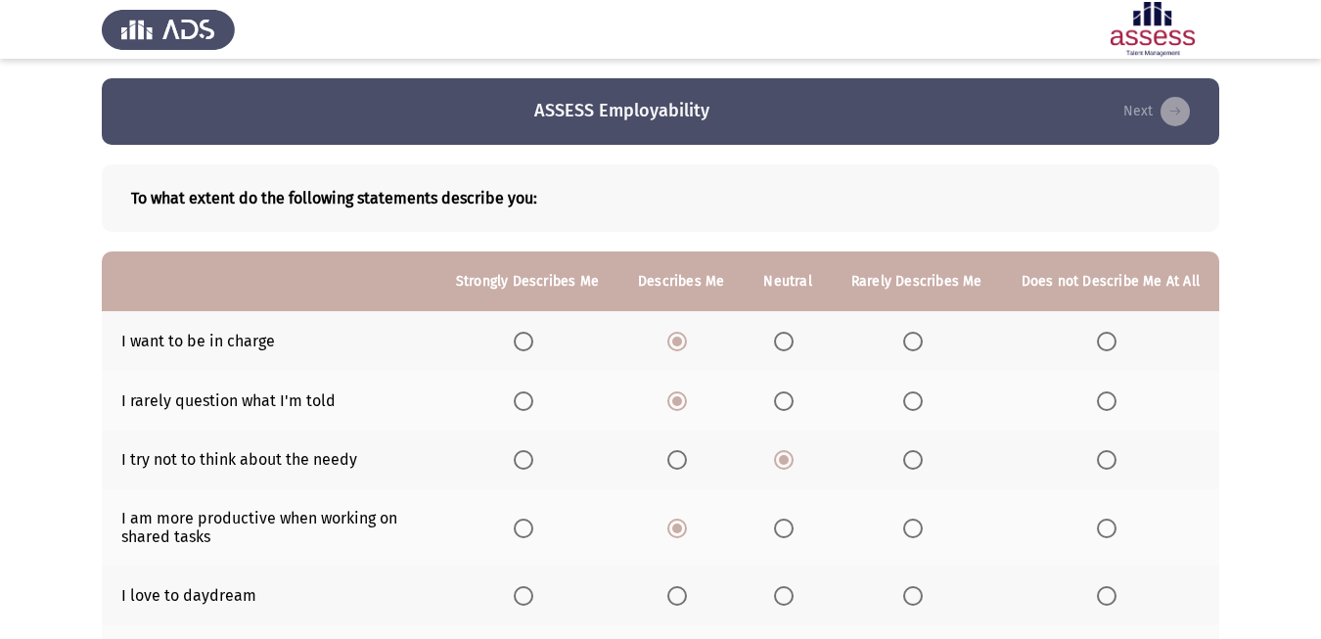
click at [516, 532] on input "Select an option" at bounding box center [524, 529] width 20 height 20
click at [527, 594] on span "Select an option" at bounding box center [524, 596] width 20 height 20
click at [527, 594] on input "Select an option" at bounding box center [524, 596] width 20 height 20
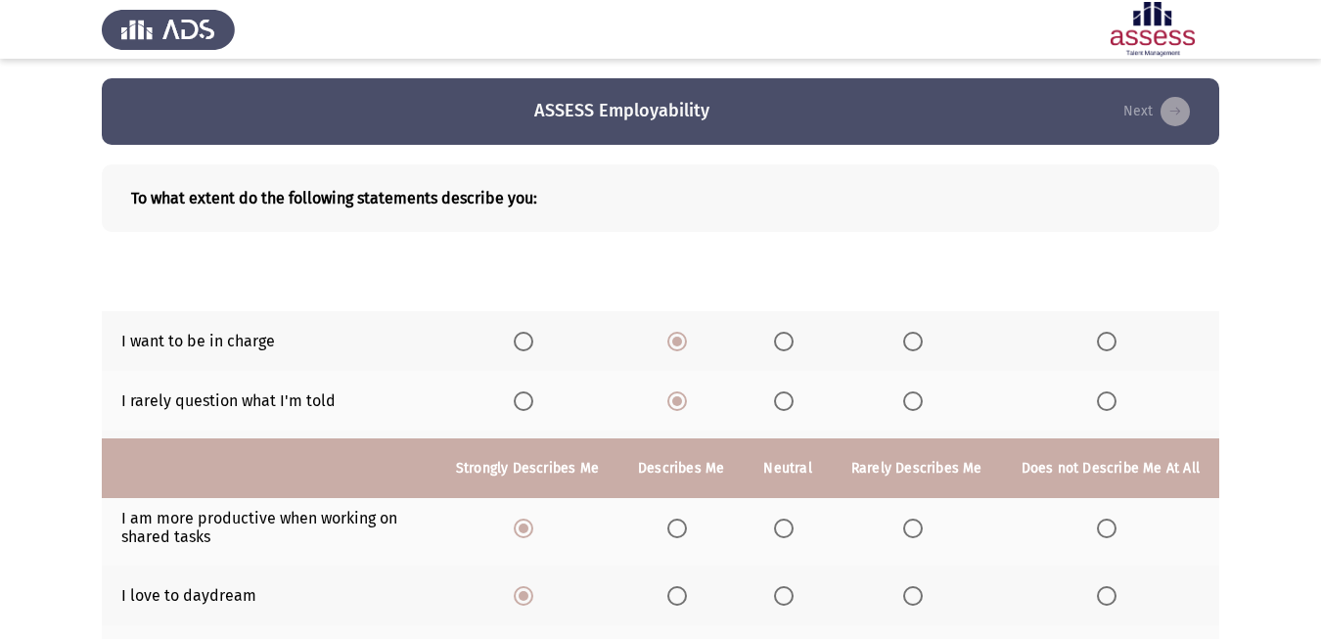
scroll to position [380, 0]
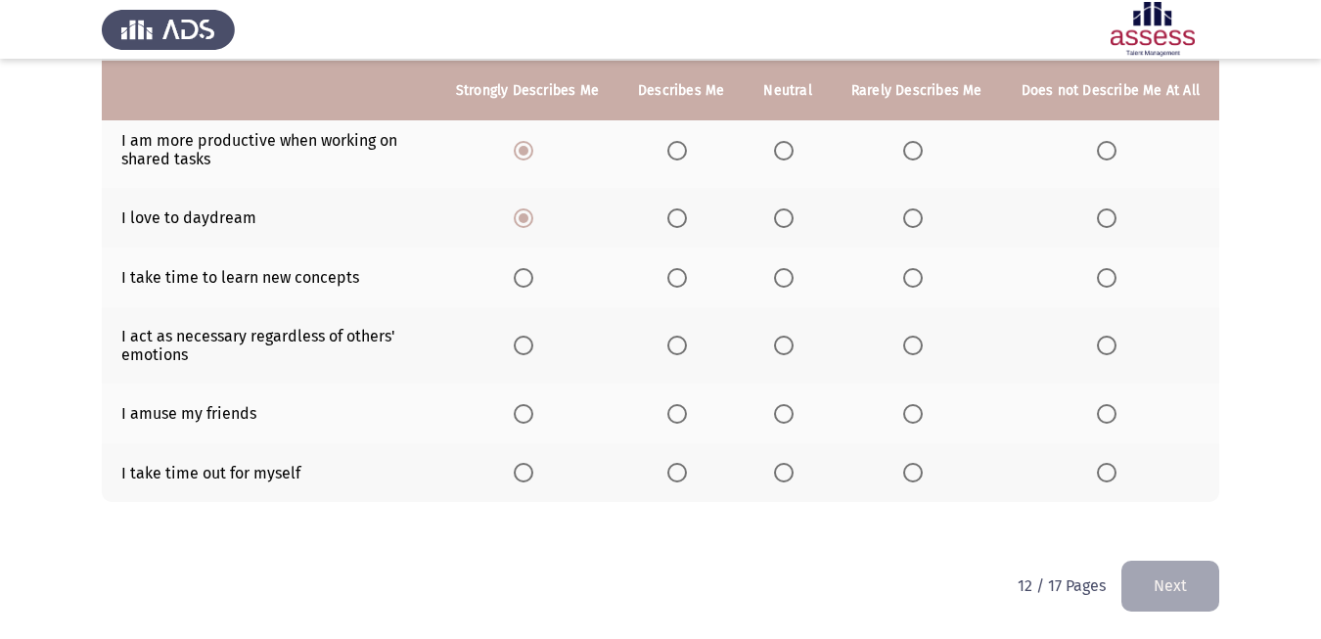
click at [527, 275] on span "Select an option" at bounding box center [524, 278] width 20 height 20
click at [527, 275] on input "Select an option" at bounding box center [524, 278] width 20 height 20
click at [781, 347] on span "Select an option" at bounding box center [784, 346] width 20 height 20
click at [781, 347] on input "Select an option" at bounding box center [784, 346] width 20 height 20
click at [777, 410] on span "Select an option" at bounding box center [784, 414] width 20 height 20
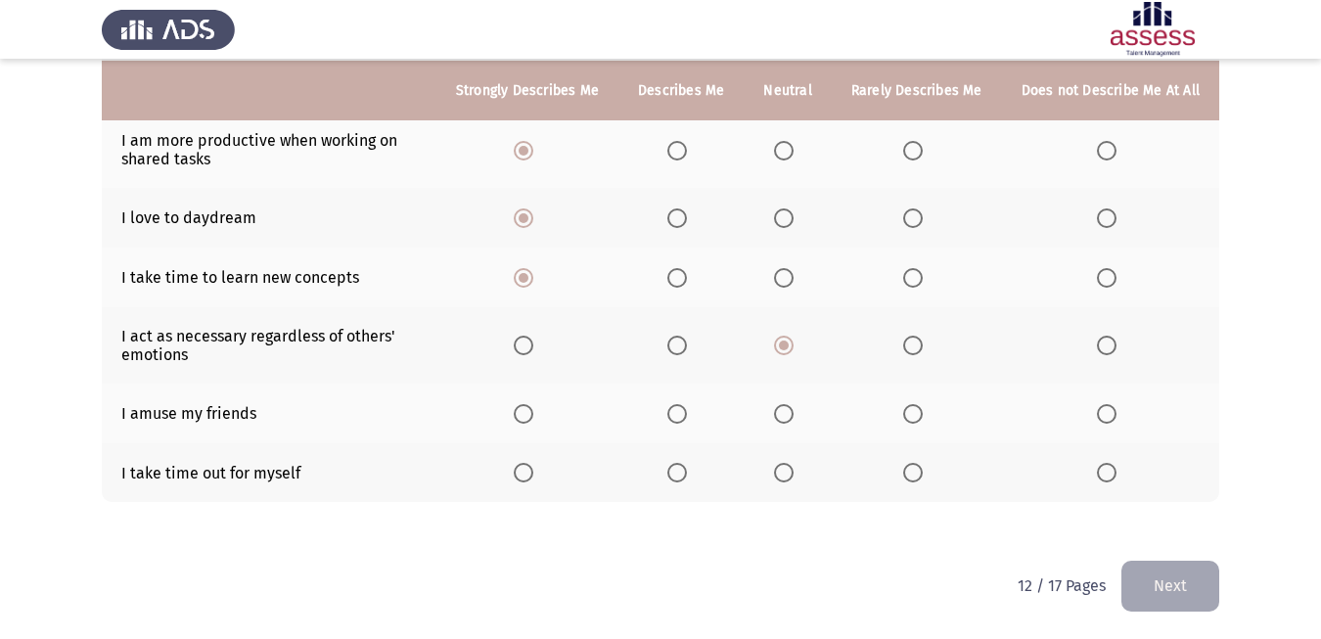
click at [777, 410] on input "Select an option" at bounding box center [784, 414] width 20 height 20
click at [678, 475] on span "Select an option" at bounding box center [677, 473] width 20 height 20
click at [678, 475] on input "Select an option" at bounding box center [677, 473] width 20 height 20
click at [1146, 581] on button "Next" at bounding box center [1170, 586] width 98 height 50
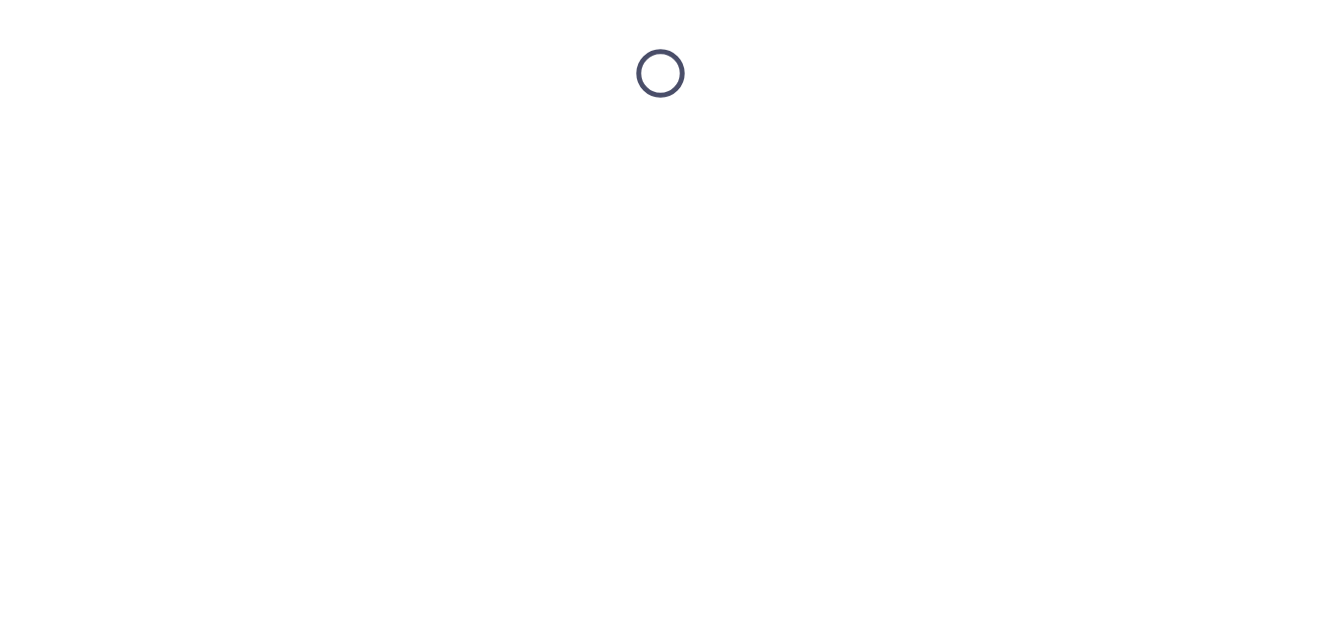
scroll to position [0, 0]
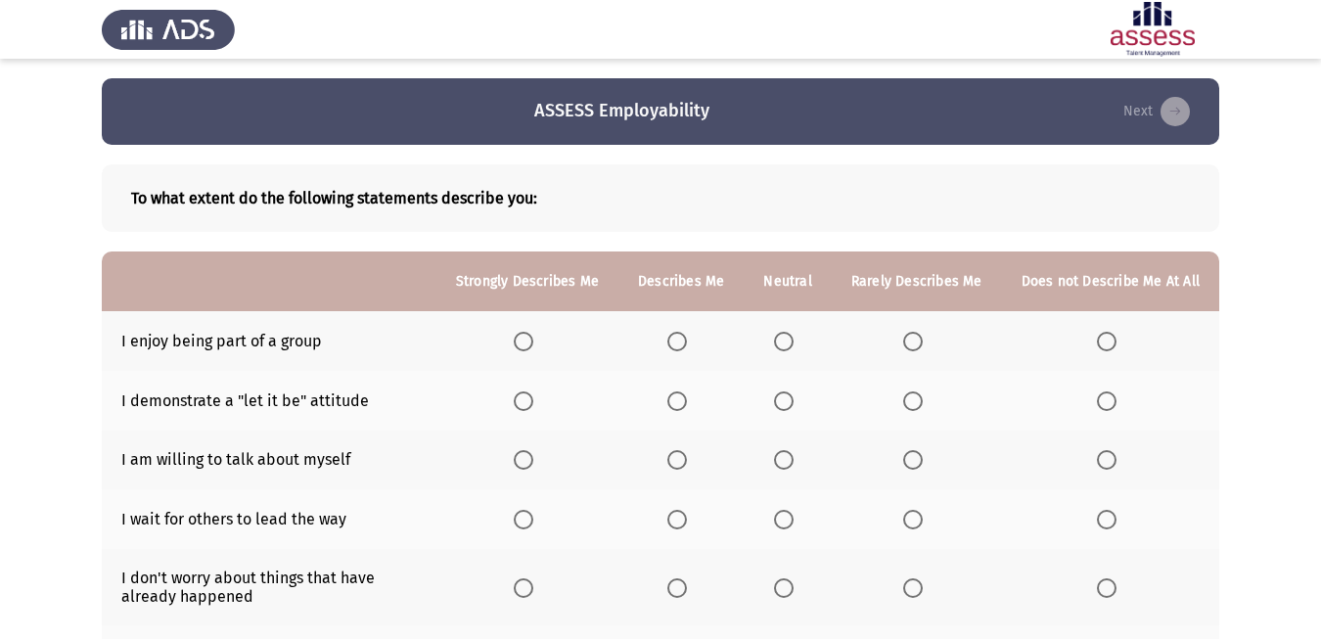
click at [686, 342] on span "Select an option" at bounding box center [677, 342] width 20 height 20
click at [686, 342] on input "Select an option" at bounding box center [677, 342] width 20 height 20
click at [678, 398] on span "Select an option" at bounding box center [677, 401] width 20 height 20
click at [678, 398] on input "Select an option" at bounding box center [677, 401] width 20 height 20
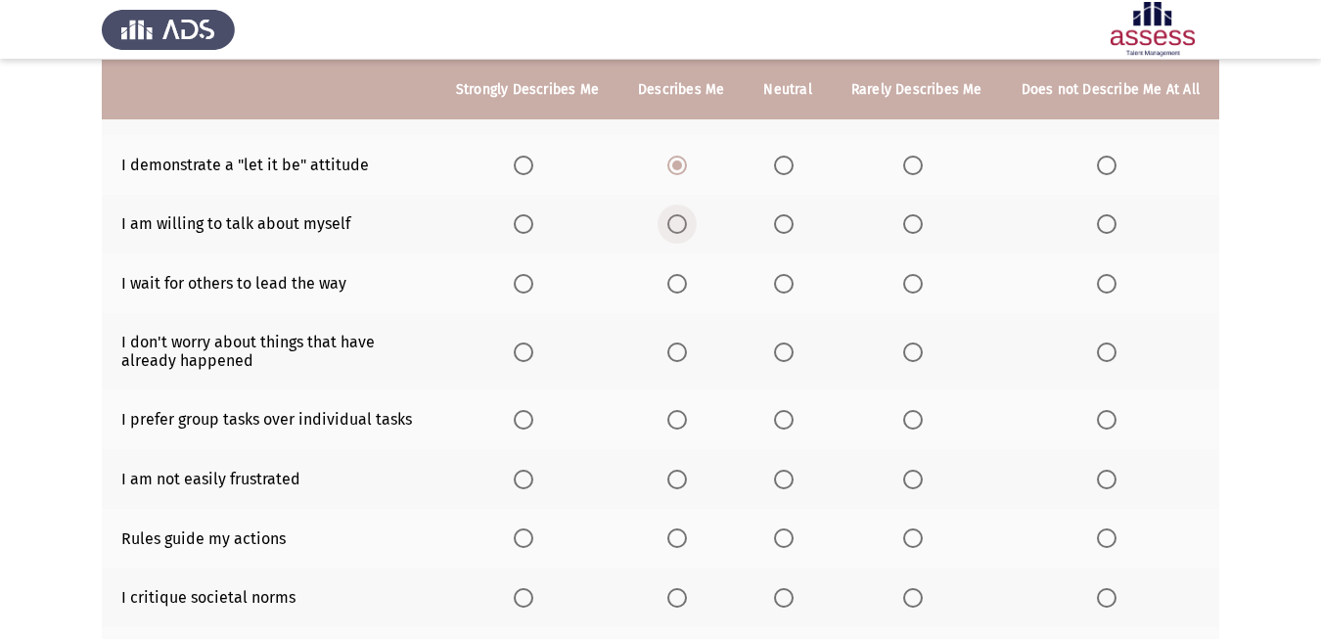
click at [677, 224] on span "Select an option" at bounding box center [677, 224] width 0 height 0
click at [677, 224] on input "Select an option" at bounding box center [677, 224] width 20 height 20
click at [786, 283] on span "Select an option" at bounding box center [784, 284] width 20 height 20
click at [786, 283] on input "Select an option" at bounding box center [784, 284] width 20 height 20
click at [528, 352] on span "Select an option" at bounding box center [524, 352] width 20 height 20
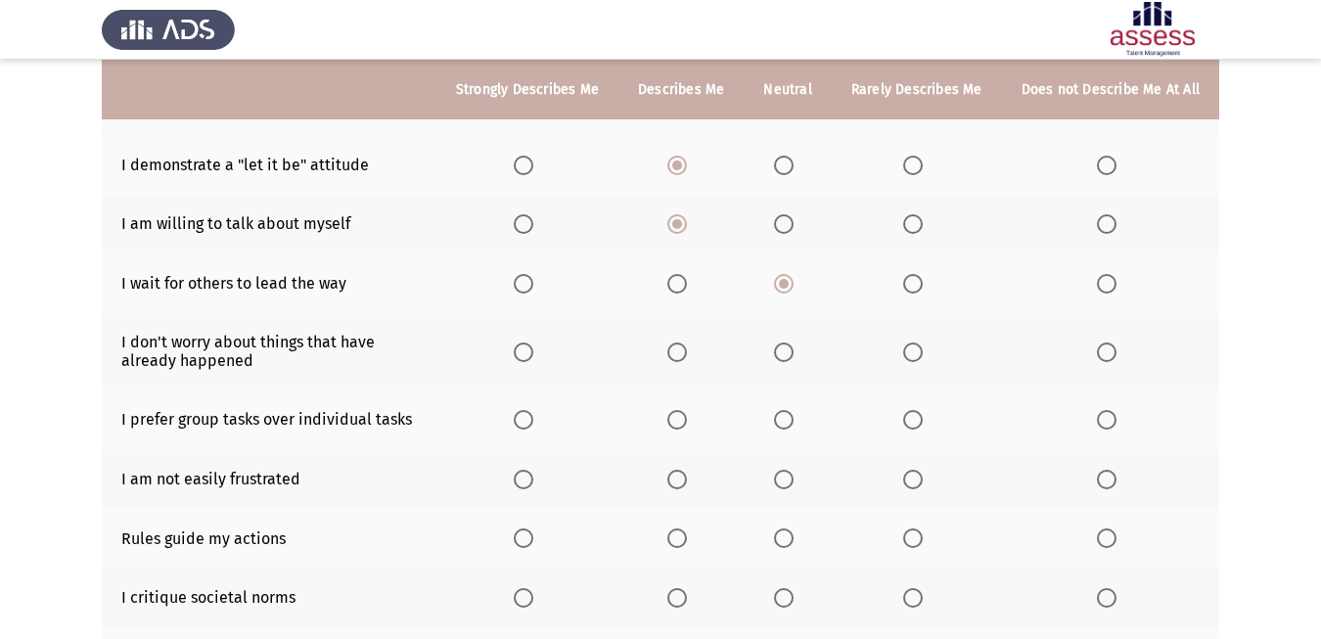
click at [528, 352] on input "Select an option" at bounding box center [524, 352] width 20 height 20
click at [521, 424] on span "Select an option" at bounding box center [524, 420] width 20 height 20
click at [521, 424] on input "Select an option" at bounding box center [524, 420] width 20 height 20
click at [779, 478] on span "Select an option" at bounding box center [784, 480] width 20 height 20
click at [779, 478] on input "Select an option" at bounding box center [784, 480] width 20 height 20
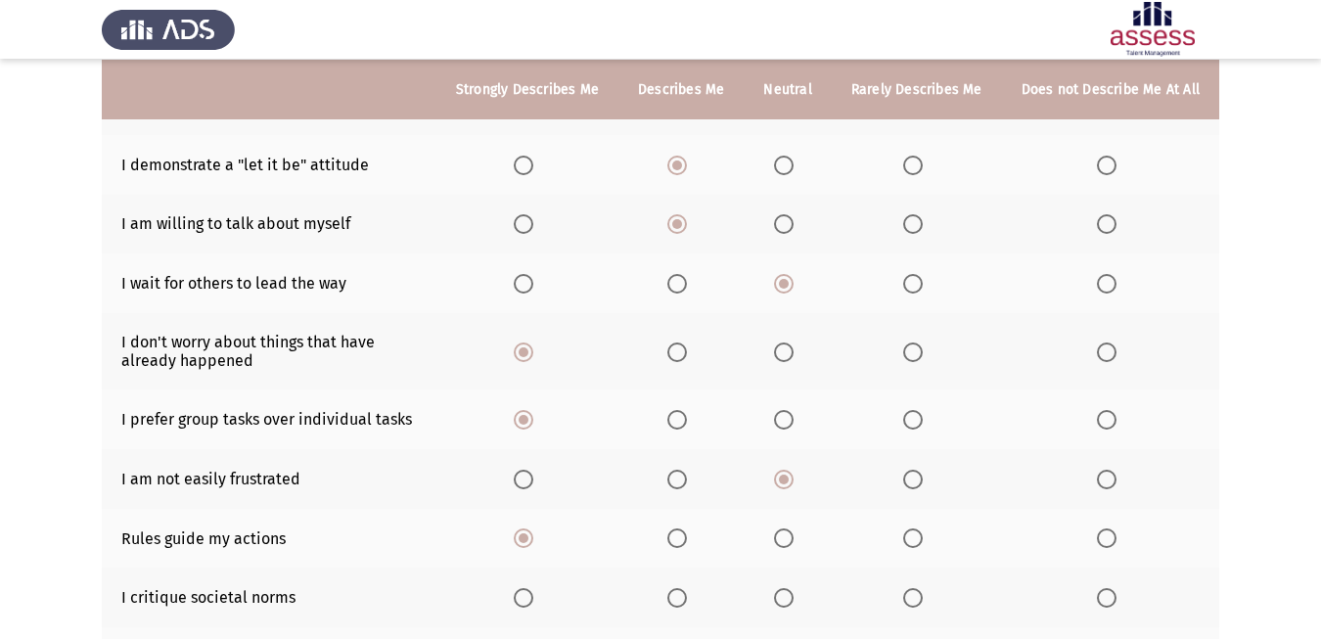
click at [684, 604] on span "Select an option" at bounding box center [677, 598] width 20 height 20
click at [684, 604] on input "Select an option" at bounding box center [677, 598] width 20 height 20
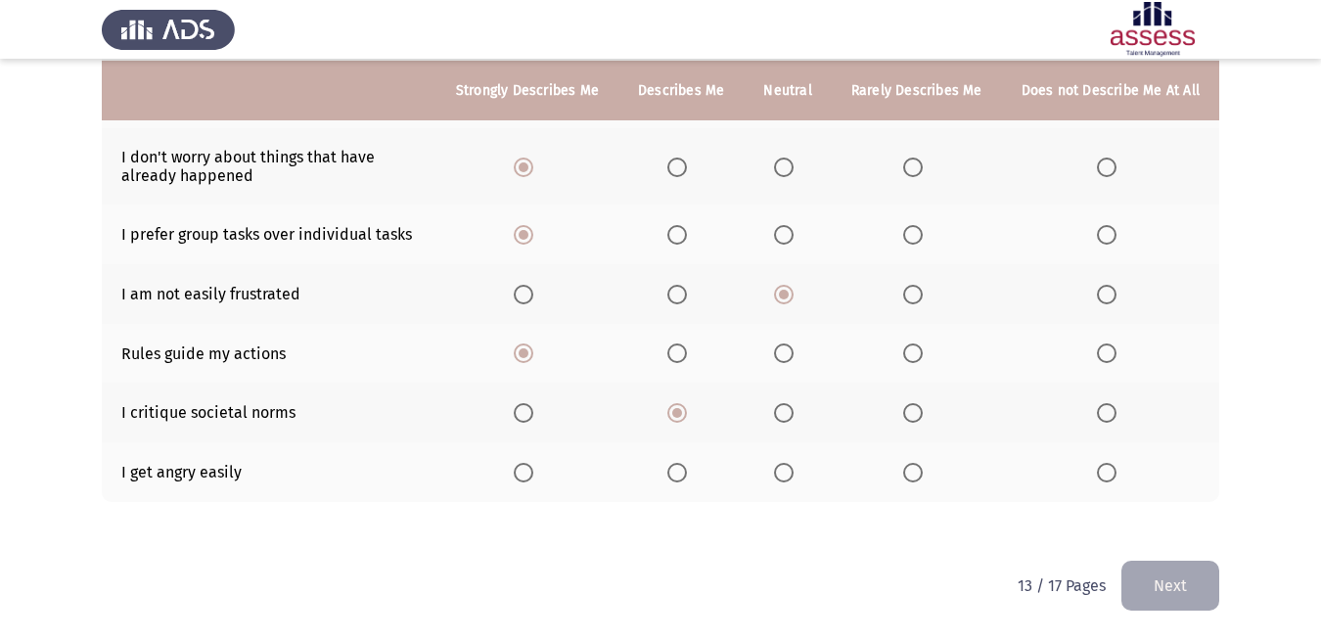
click at [908, 469] on span "Select an option" at bounding box center [913, 473] width 20 height 20
click at [908, 469] on input "Select an option" at bounding box center [913, 473] width 20 height 20
click at [1179, 589] on button "Next" at bounding box center [1170, 586] width 98 height 50
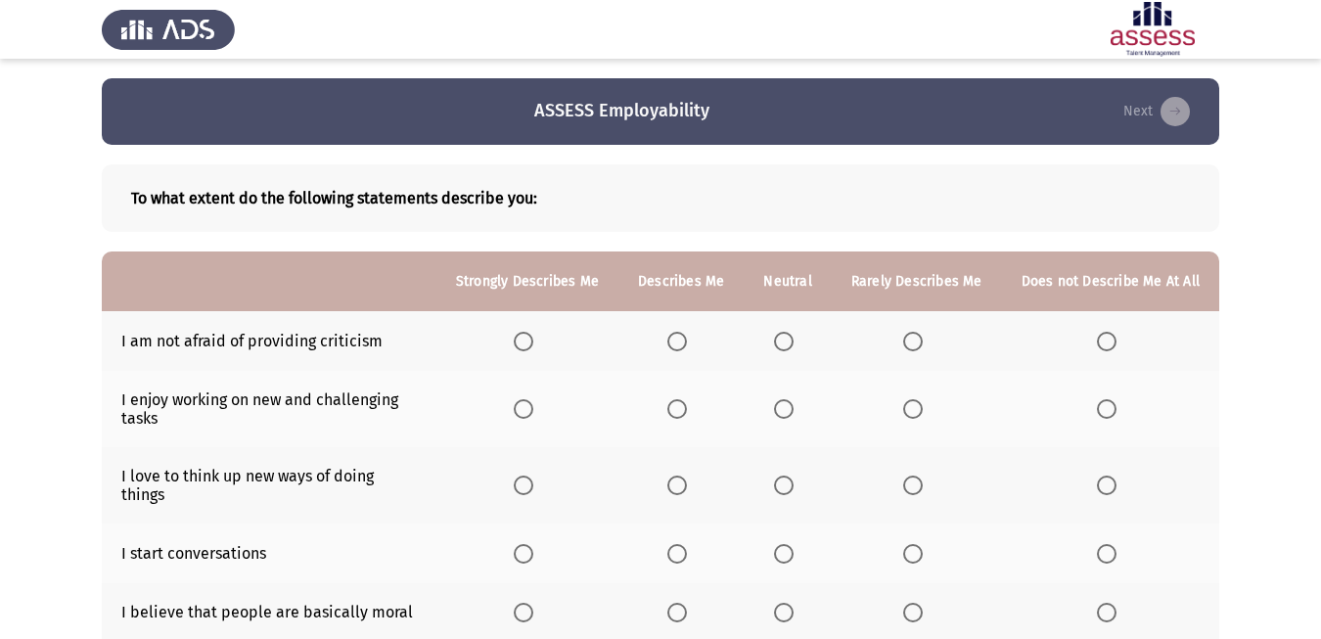
scroll to position [95, 0]
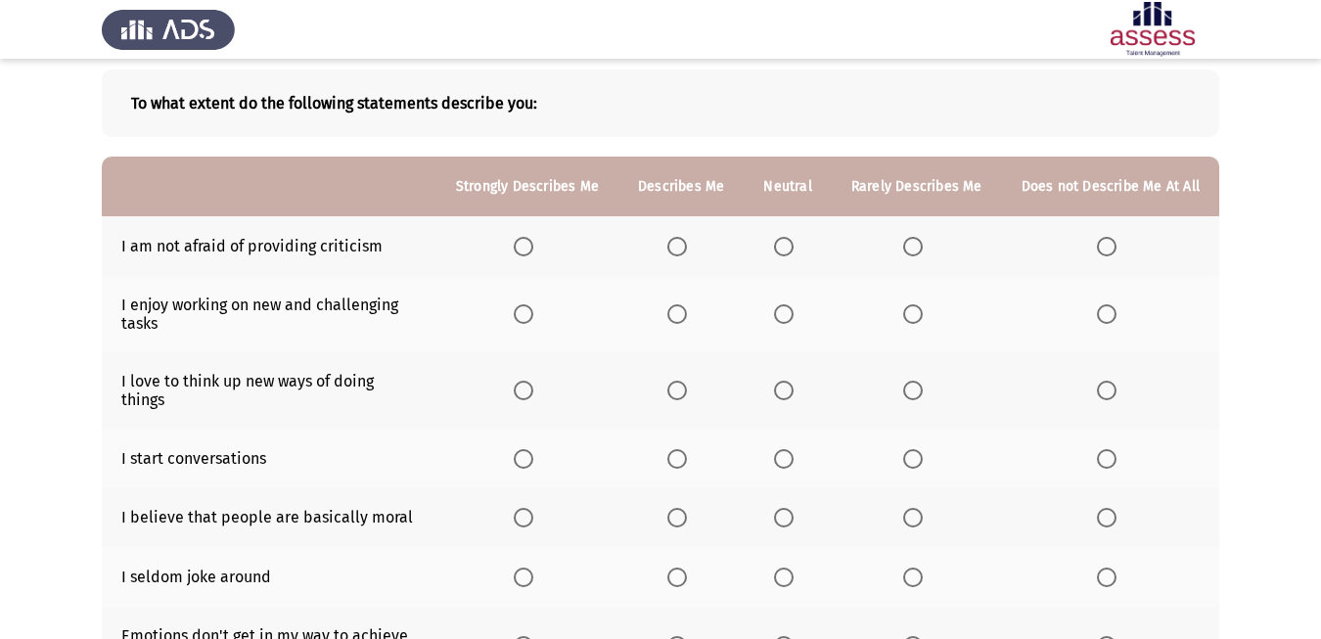
click at [785, 247] on span "Select an option" at bounding box center [784, 247] width 20 height 20
click at [785, 247] on input "Select an option" at bounding box center [784, 247] width 20 height 20
click at [524, 315] on span "Select an option" at bounding box center [524, 314] width 20 height 20
click at [524, 315] on input "Select an option" at bounding box center [524, 314] width 20 height 20
click at [531, 397] on span "Select an option" at bounding box center [524, 391] width 20 height 20
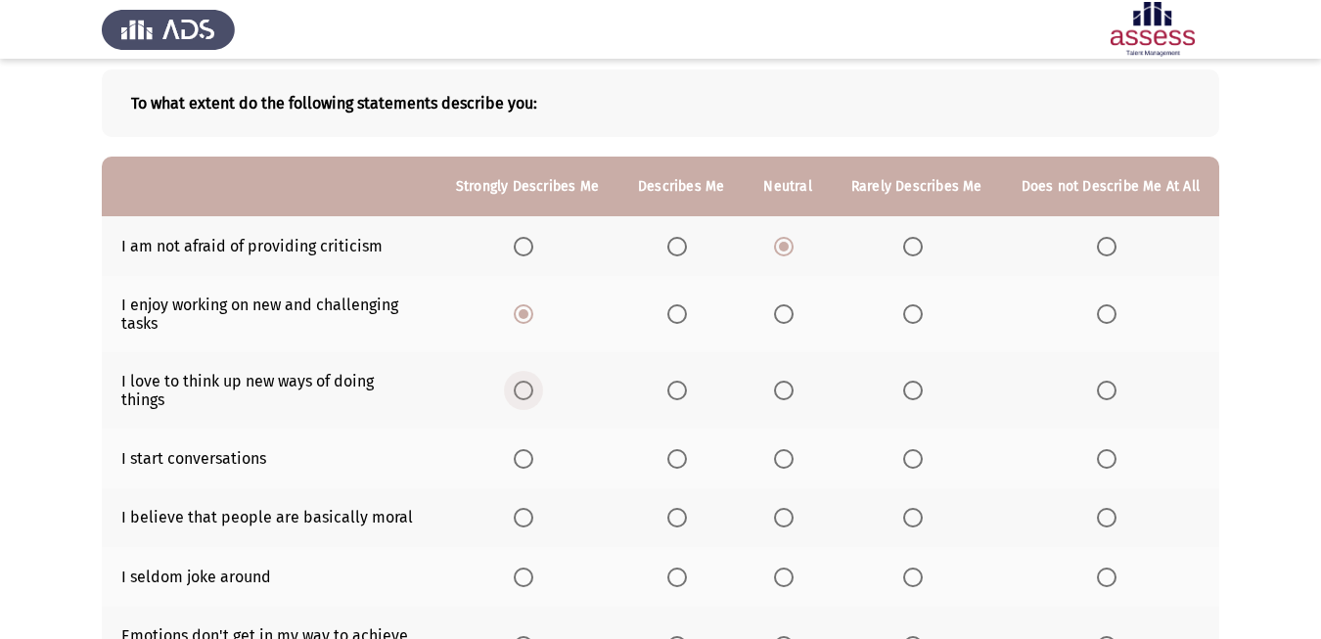
click at [531, 397] on input "Select an option" at bounding box center [524, 391] width 20 height 20
click at [519, 459] on span "Select an option" at bounding box center [524, 459] width 20 height 20
click at [519, 459] on input "Select an option" at bounding box center [524, 459] width 20 height 20
click at [687, 517] on span "Select an option" at bounding box center [677, 518] width 20 height 20
click at [687, 517] on input "Select an option" at bounding box center [677, 518] width 20 height 20
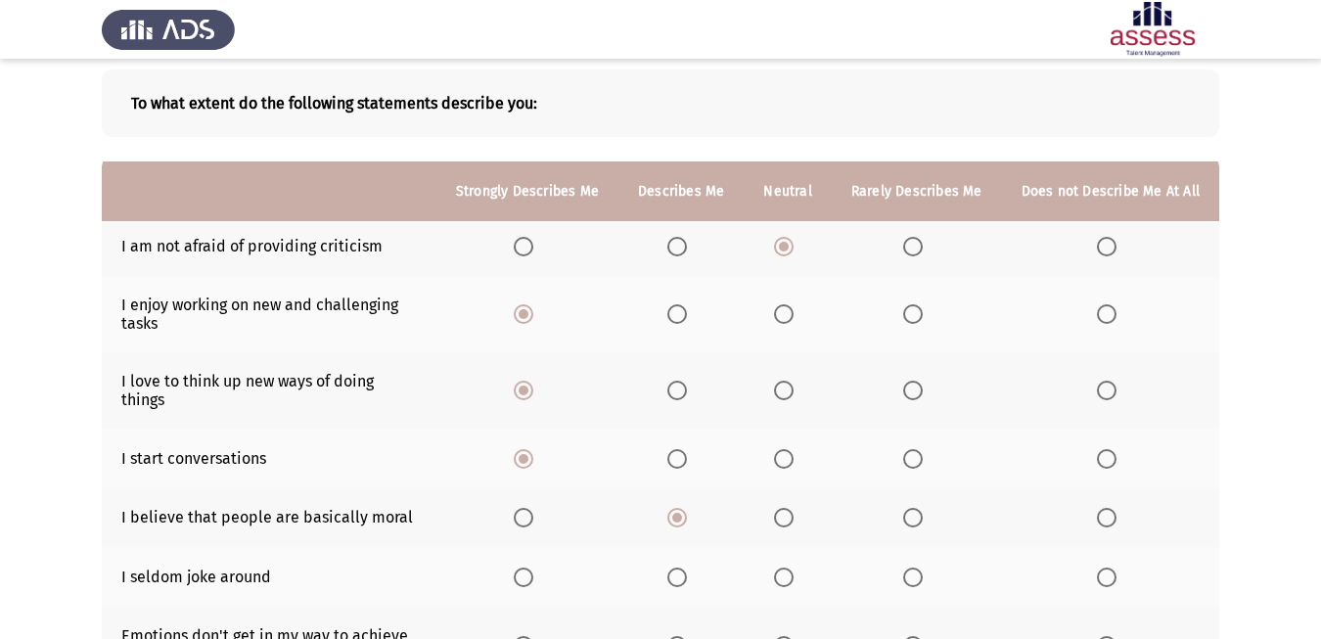
scroll to position [198, 0]
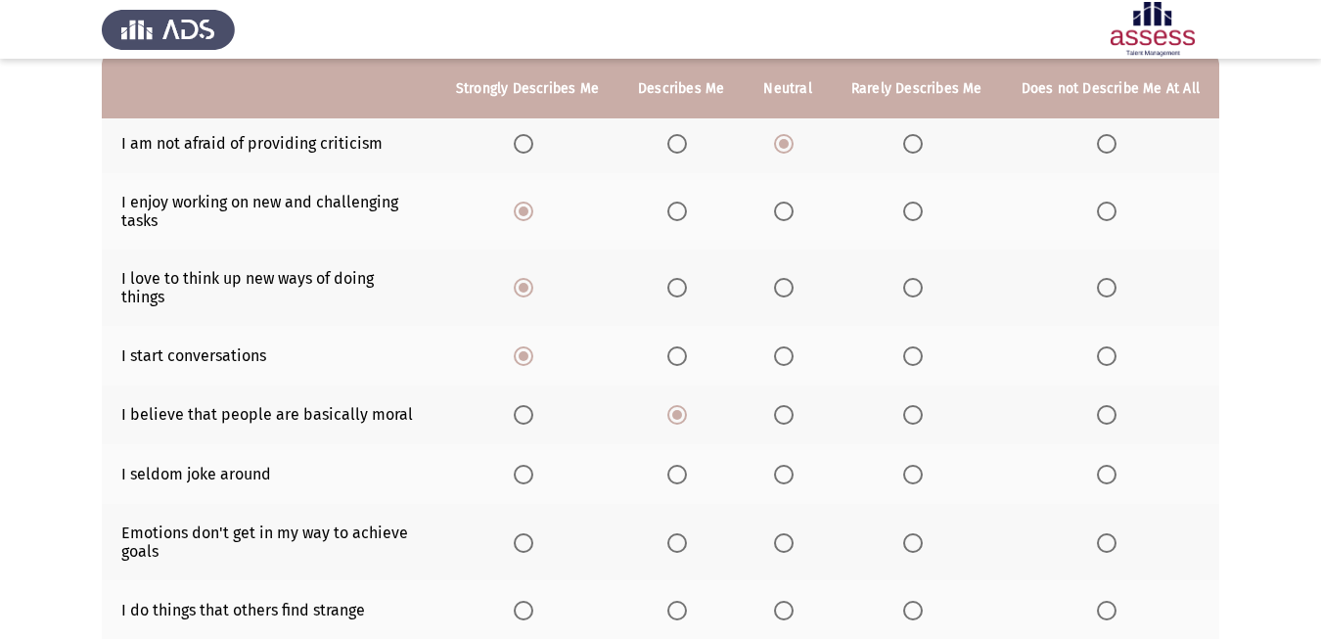
click at [795, 477] on label "Select an option" at bounding box center [787, 475] width 27 height 20
click at [794, 477] on input "Select an option" at bounding box center [784, 475] width 20 height 20
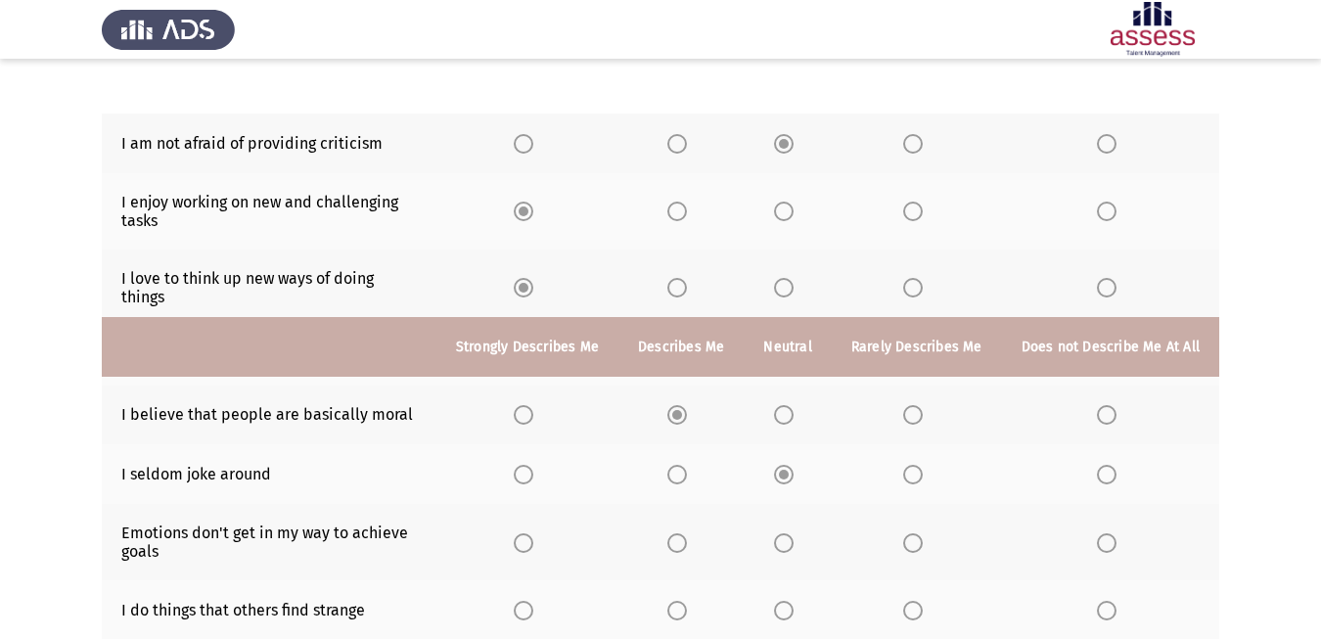
scroll to position [456, 0]
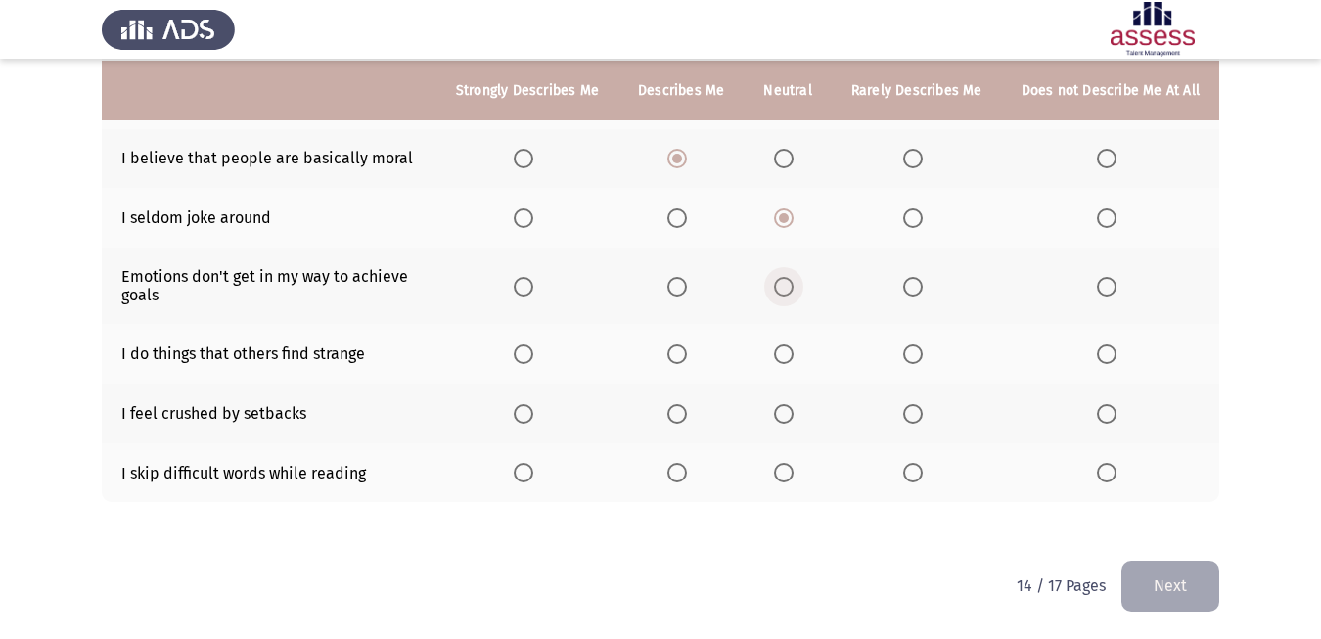
click at [785, 285] on span "Select an option" at bounding box center [784, 287] width 20 height 20
click at [785, 285] on input "Select an option" at bounding box center [784, 287] width 20 height 20
click at [679, 358] on span "Select an option" at bounding box center [677, 354] width 20 height 20
click at [679, 358] on input "Select an option" at bounding box center [677, 354] width 20 height 20
click at [911, 411] on span "Select an option" at bounding box center [913, 414] width 20 height 20
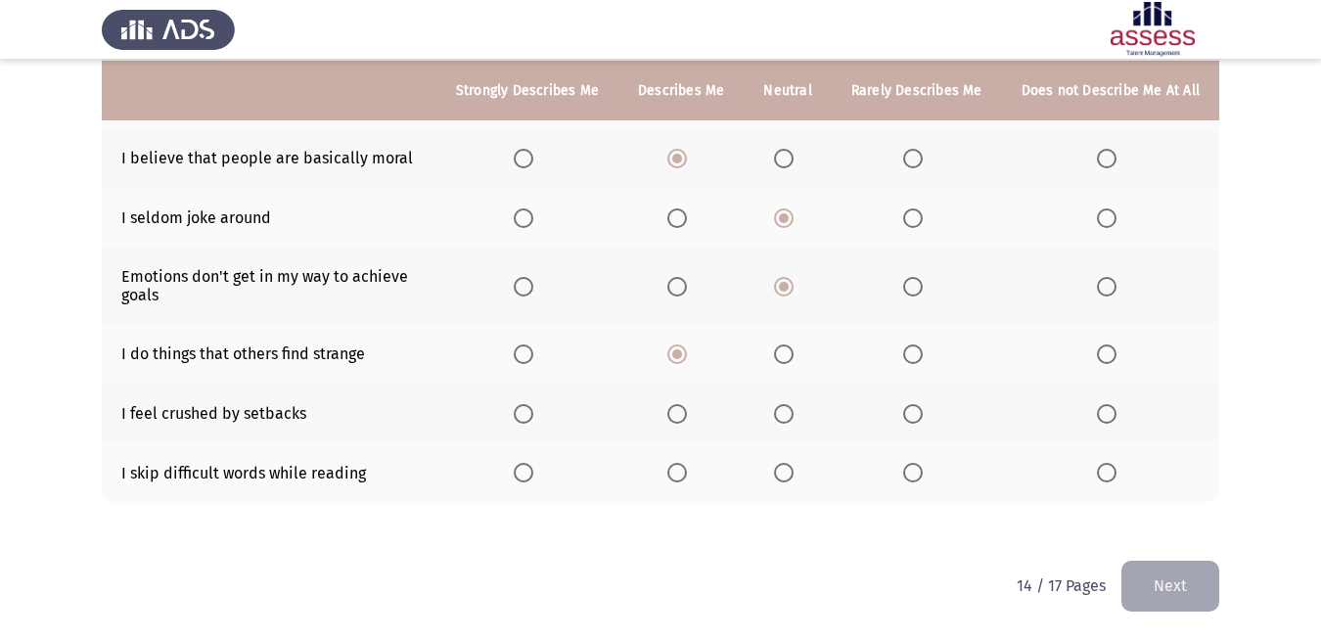
click at [911, 411] on input "Select an option" at bounding box center [913, 414] width 20 height 20
click at [914, 471] on span "Select an option" at bounding box center [913, 473] width 20 height 20
click at [914, 471] on input "Select an option" at bounding box center [913, 473] width 20 height 20
click at [1176, 574] on button "Next" at bounding box center [1170, 586] width 98 height 50
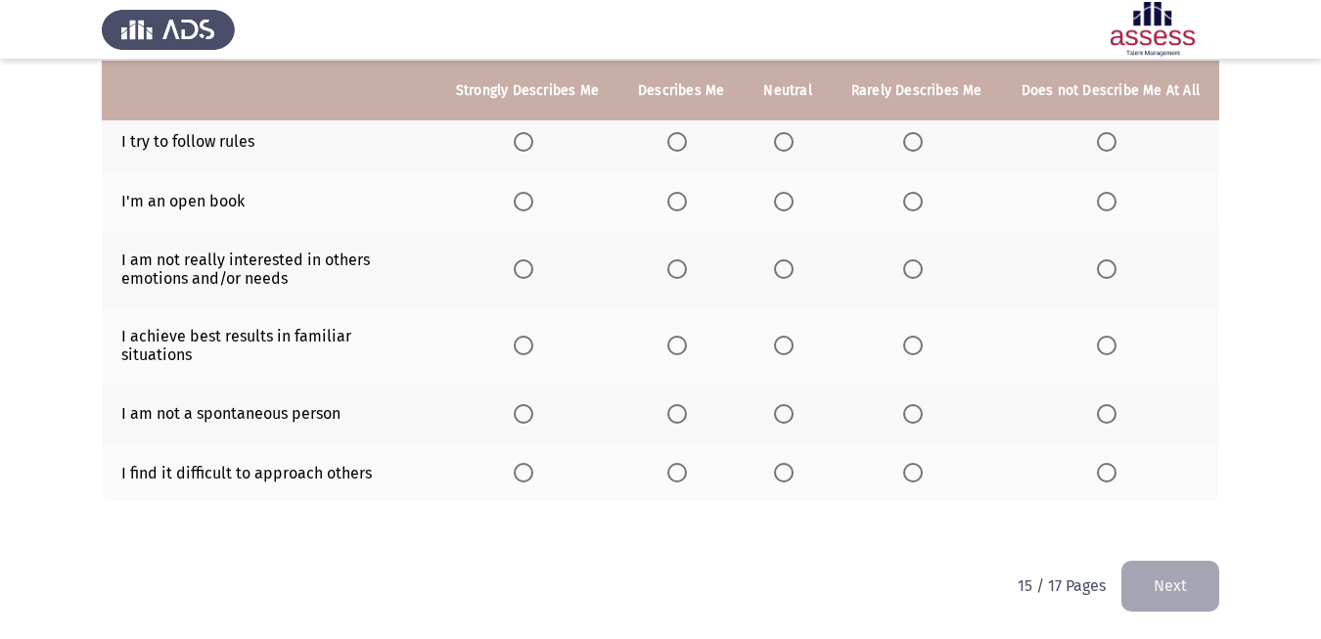
scroll to position [0, 0]
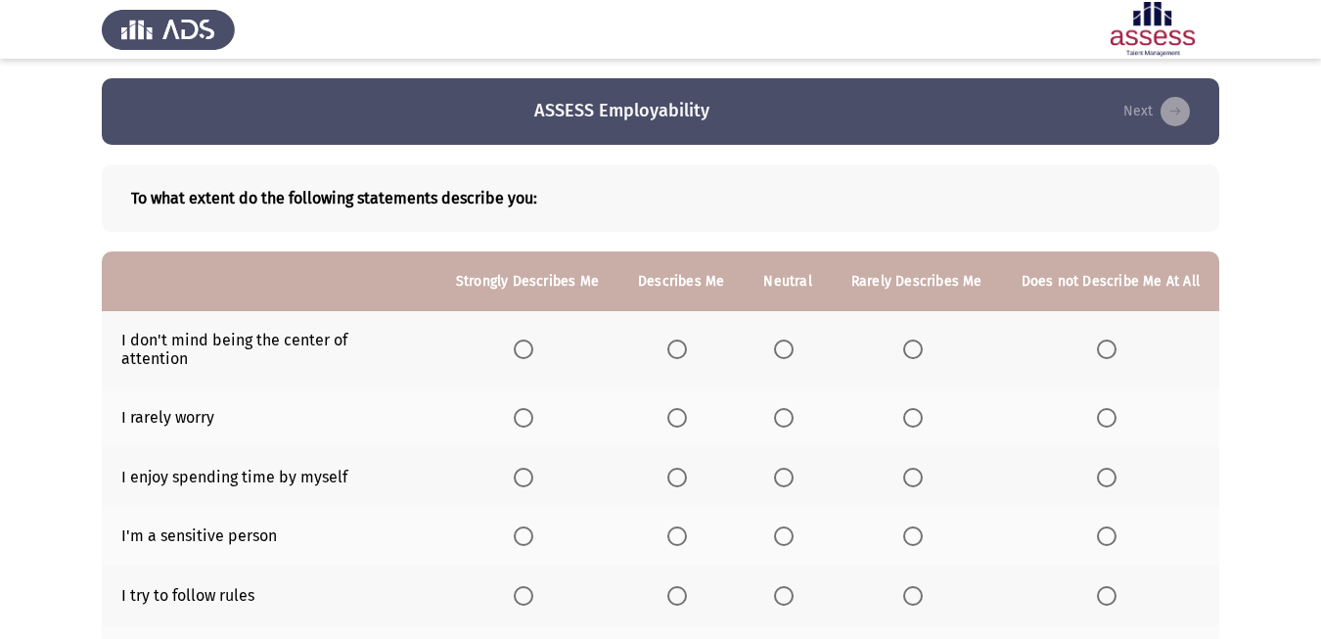
click at [683, 348] on span "Select an option" at bounding box center [677, 350] width 20 height 20
click at [683, 348] on input "Select an option" at bounding box center [677, 350] width 20 height 20
click at [785, 350] on span "Select an option" at bounding box center [784, 350] width 20 height 20
click at [785, 350] on input "Select an option" at bounding box center [784, 350] width 20 height 20
click at [911, 417] on span "Select an option" at bounding box center [913, 418] width 20 height 20
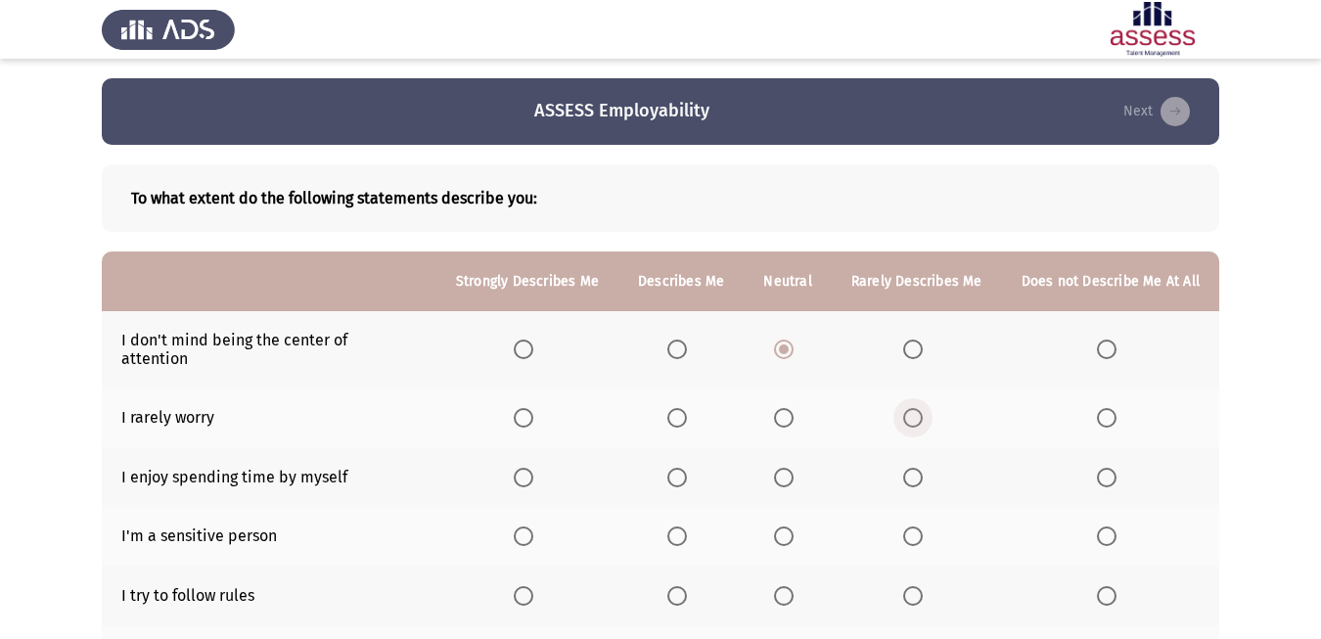
click at [911, 417] on input "Select an option" at bounding box center [913, 418] width 20 height 20
click at [685, 476] on span "Select an option" at bounding box center [677, 478] width 20 height 20
click at [685, 476] on input "Select an option" at bounding box center [677, 478] width 20 height 20
click at [785, 482] on span "Select an option" at bounding box center [784, 478] width 20 height 20
click at [789, 474] on span "Select an option" at bounding box center [784, 478] width 20 height 20
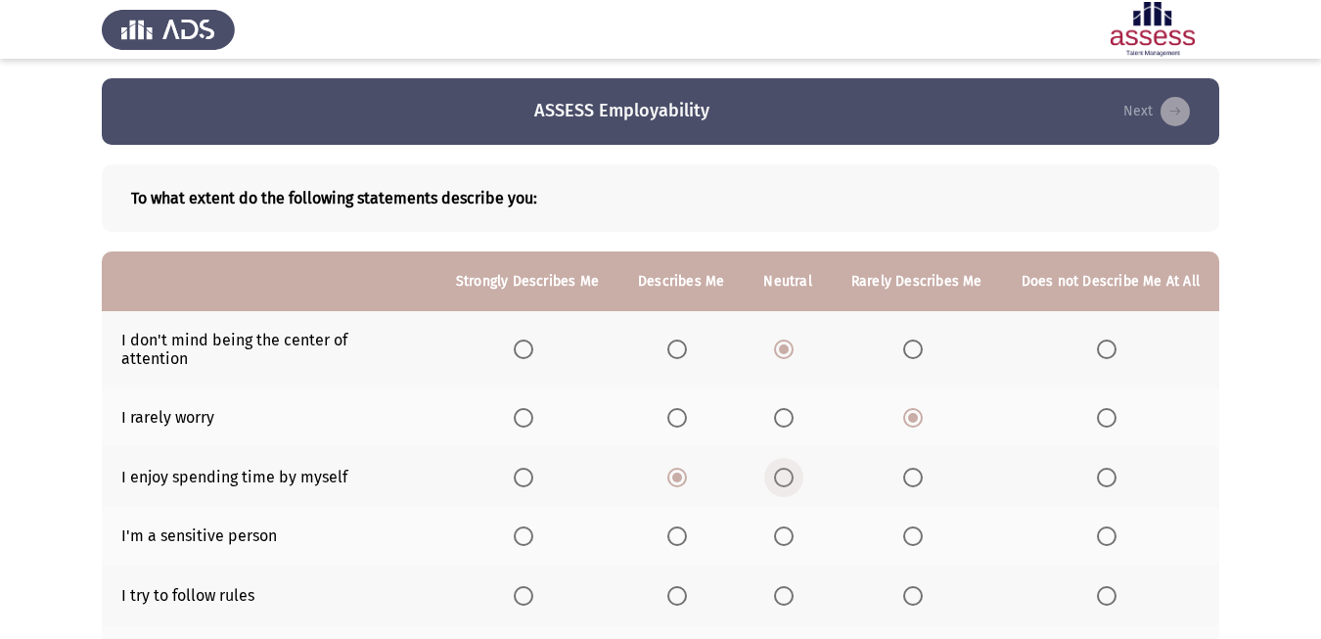
click at [789, 474] on input "Select an option" at bounding box center [784, 478] width 20 height 20
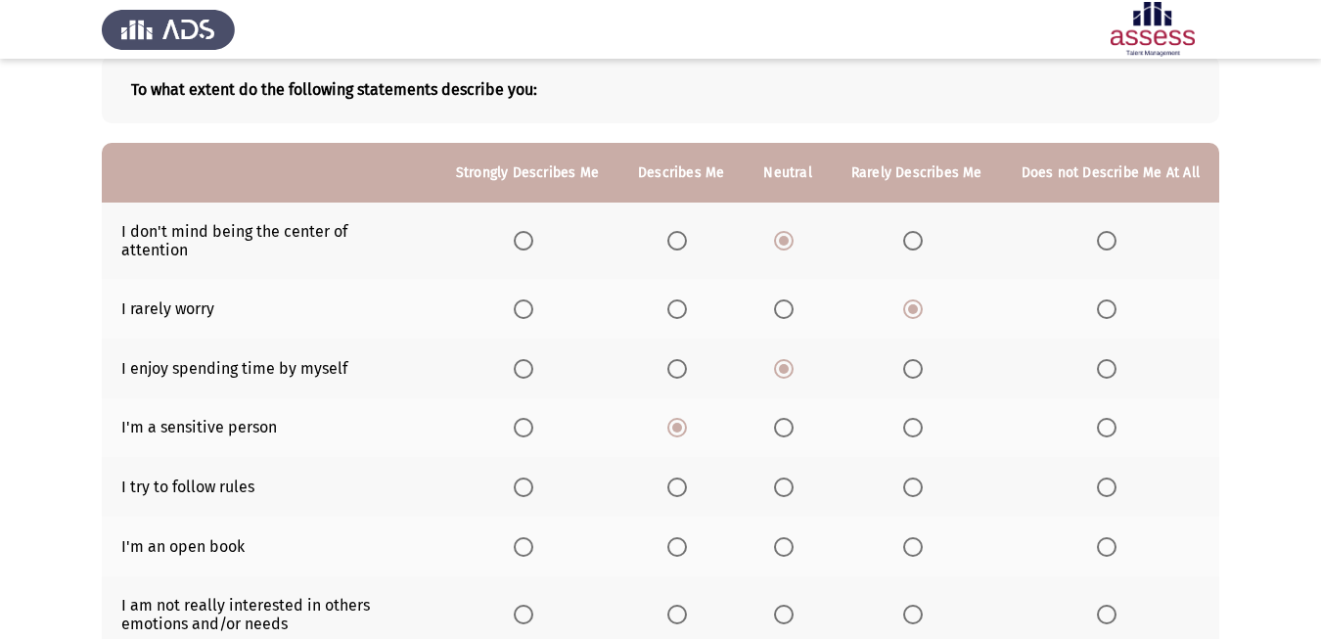
click at [776, 426] on span "Select an option" at bounding box center [784, 428] width 20 height 20
click at [776, 426] on input "Select an option" at bounding box center [784, 428] width 20 height 20
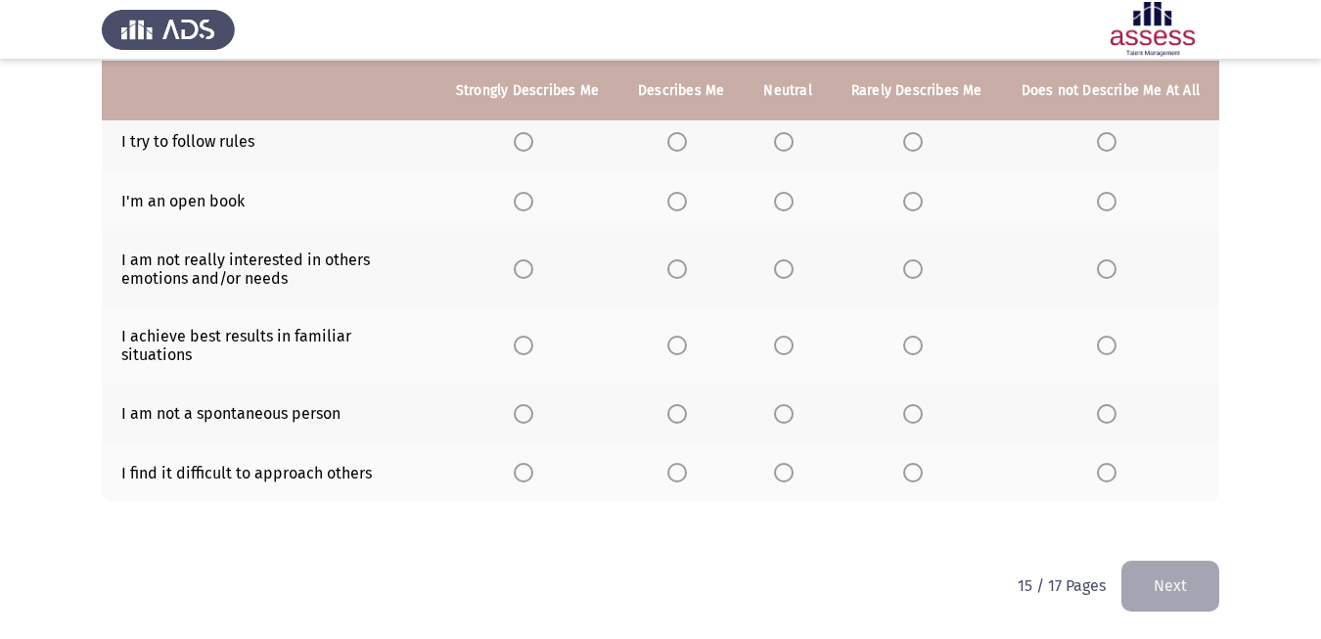
scroll to position [360, 0]
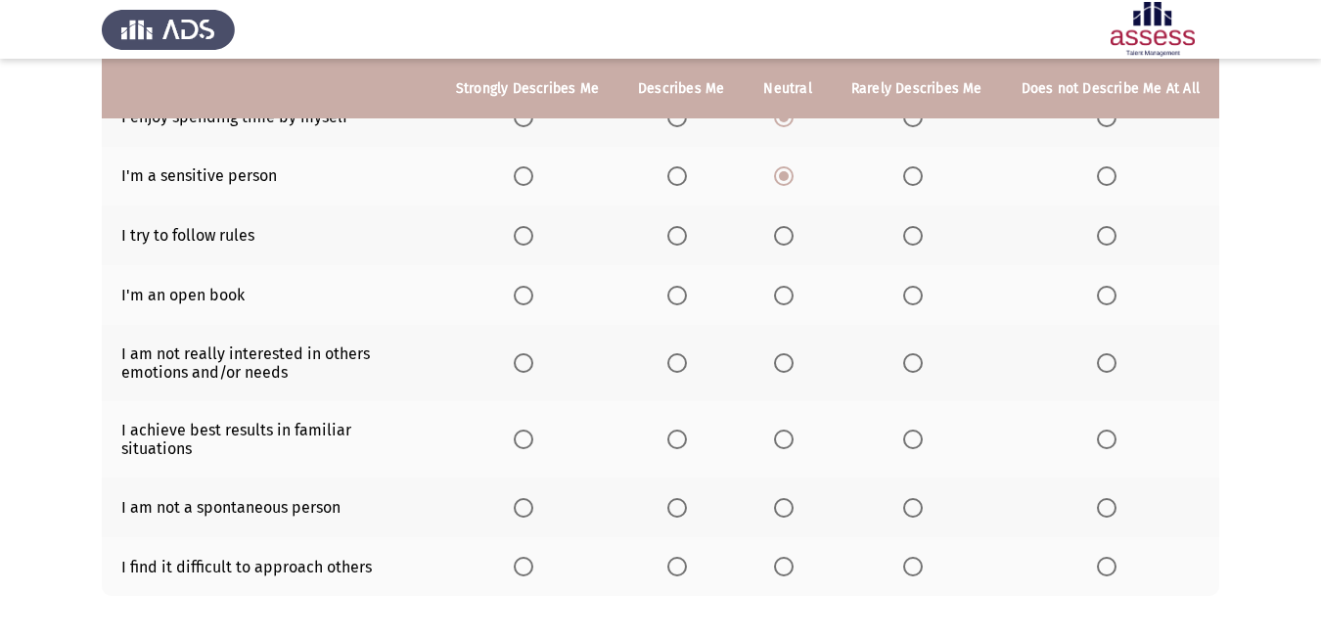
click at [533, 239] on label "Select an option" at bounding box center [527, 236] width 27 height 20
click at [533, 239] on input "Select an option" at bounding box center [524, 236] width 20 height 20
click at [517, 295] on span "Select an option" at bounding box center [524, 296] width 20 height 20
click at [517, 295] on input "Select an option" at bounding box center [524, 296] width 20 height 20
click at [681, 367] on span "Select an option" at bounding box center [677, 363] width 20 height 20
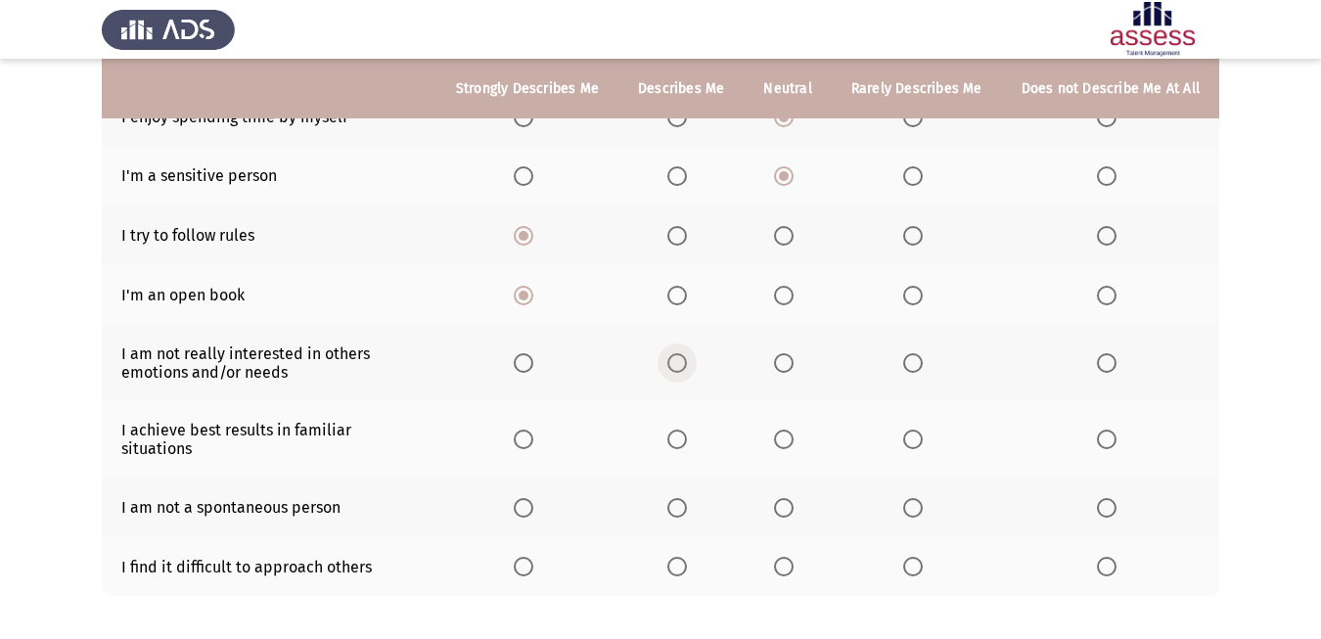
click at [681, 367] on input "Select an option" at bounding box center [677, 363] width 20 height 20
click at [677, 446] on span "Select an option" at bounding box center [677, 440] width 20 height 20
click at [677, 446] on input "Select an option" at bounding box center [677, 440] width 20 height 20
click at [518, 438] on span "Select an option" at bounding box center [524, 440] width 20 height 20
click at [518, 438] on input "Select an option" at bounding box center [524, 440] width 20 height 20
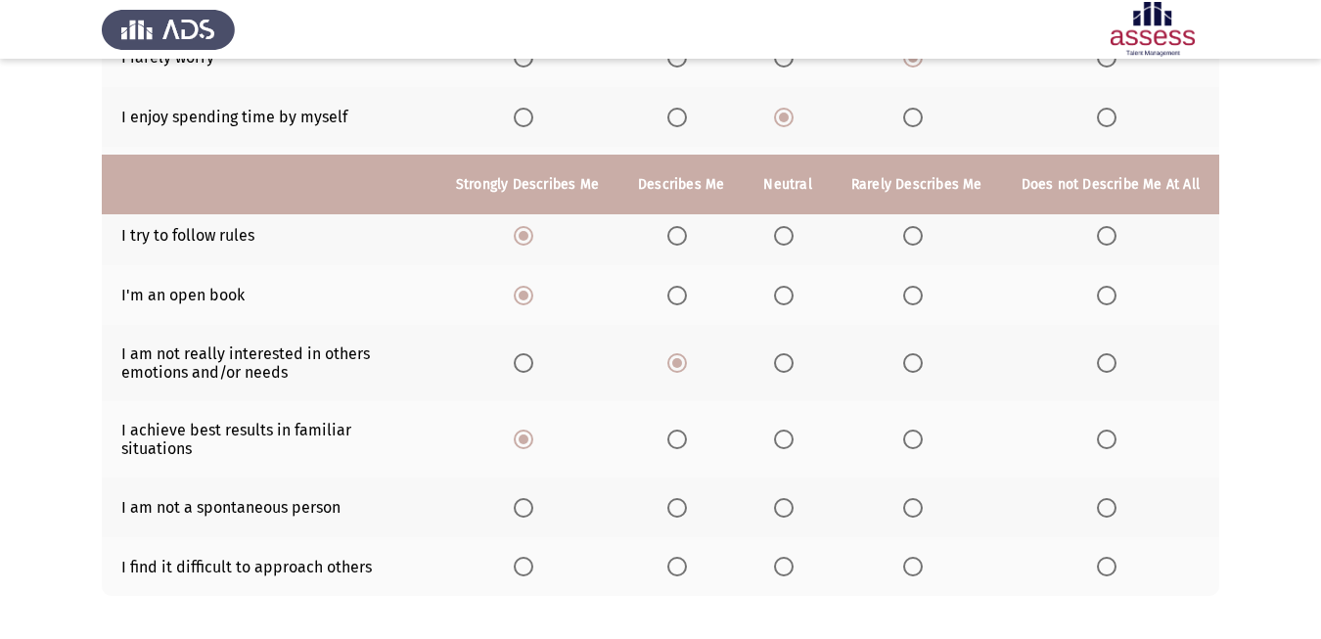
scroll to position [456, 0]
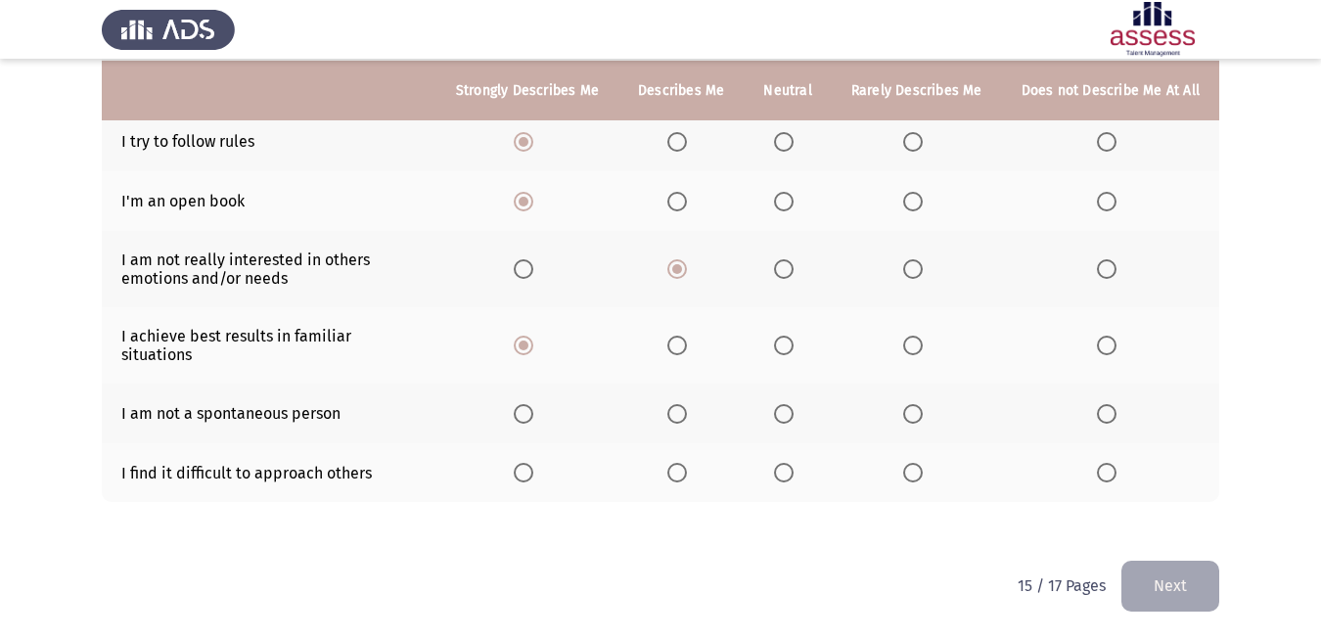
click at [783, 414] on span "Select an option" at bounding box center [784, 414] width 20 height 20
click at [783, 414] on input "Select an option" at bounding box center [784, 414] width 20 height 20
click at [914, 471] on span "Select an option" at bounding box center [913, 473] width 20 height 20
click at [914, 471] on input "Select an option" at bounding box center [913, 473] width 20 height 20
click at [1174, 591] on button "Next" at bounding box center [1170, 586] width 98 height 50
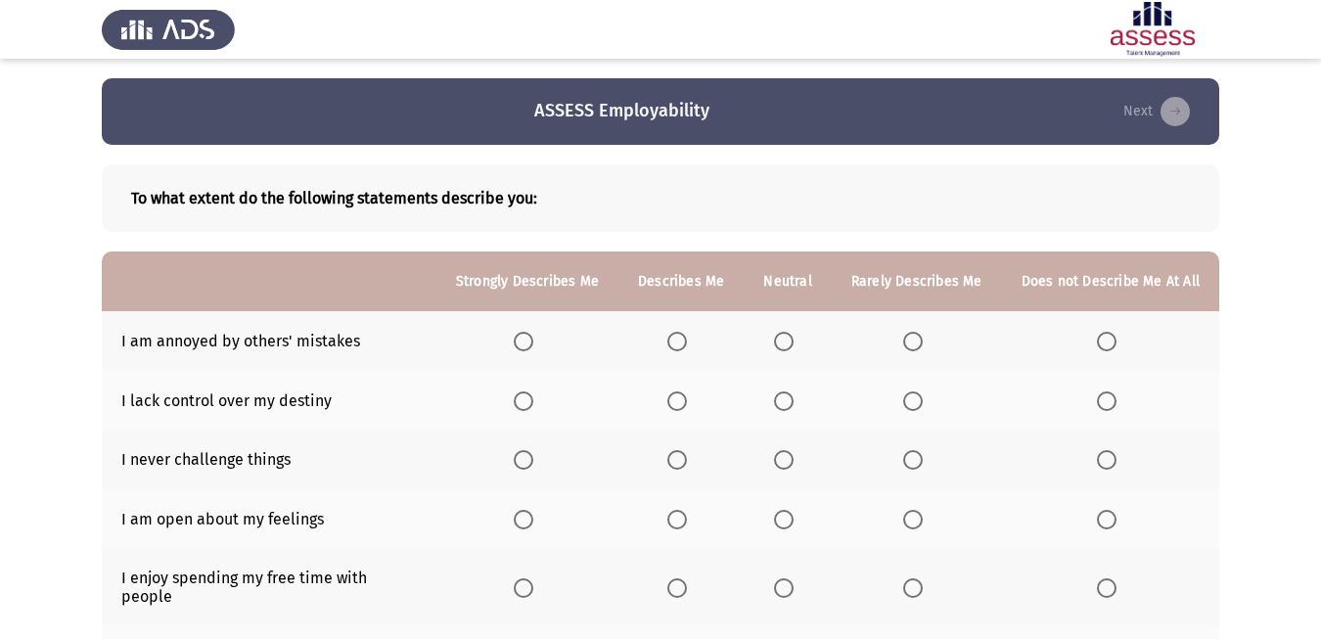
scroll to position [109, 0]
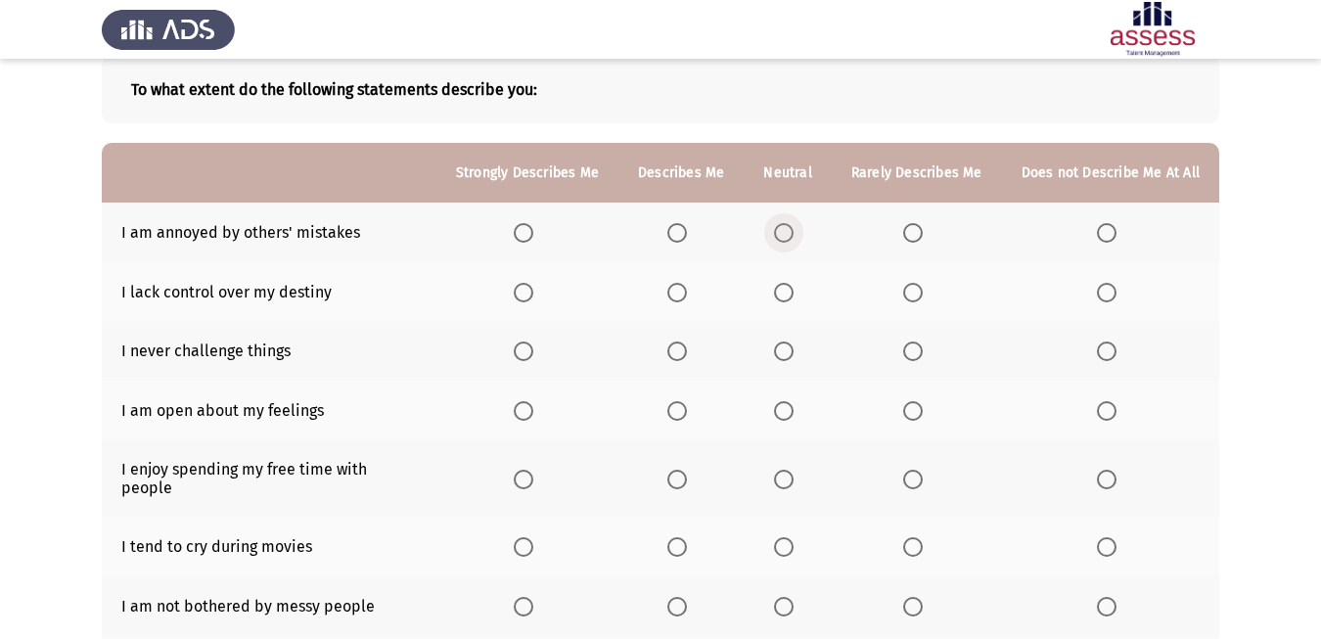
click at [782, 232] on span "Select an option" at bounding box center [784, 233] width 20 height 20
click at [782, 232] on input "Select an option" at bounding box center [784, 233] width 20 height 20
click at [678, 294] on span "Select an option" at bounding box center [677, 293] width 20 height 20
click at [678, 294] on input "Select an option" at bounding box center [677, 293] width 20 height 20
click at [1108, 352] on span "Select an option" at bounding box center [1107, 351] width 20 height 20
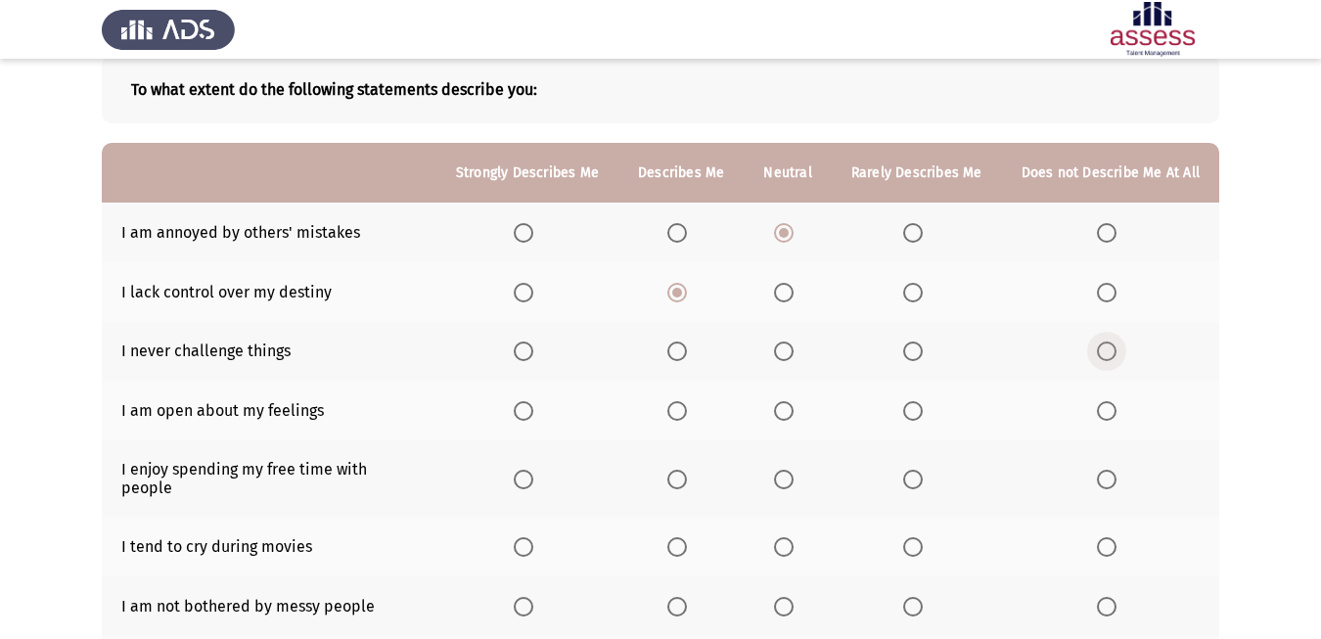
click at [1108, 352] on input "Select an option" at bounding box center [1107, 351] width 20 height 20
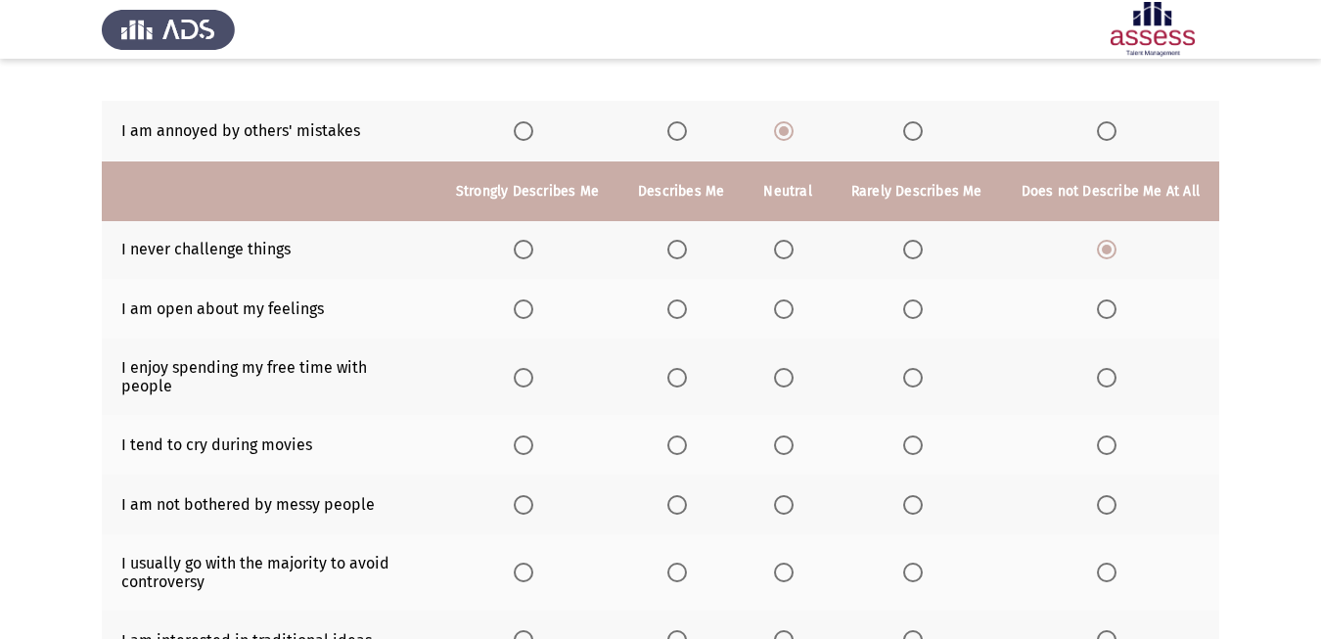
scroll to position [312, 0]
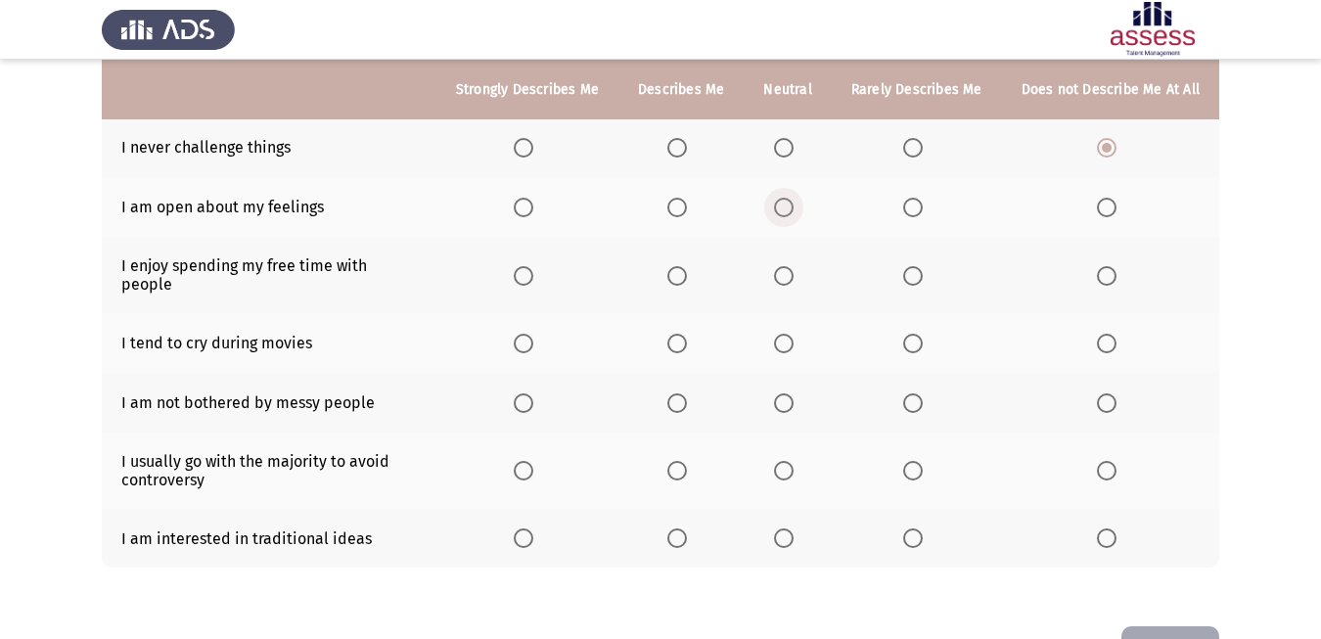
click at [790, 211] on span "Select an option" at bounding box center [784, 208] width 20 height 20
click at [790, 211] on input "Select an option" at bounding box center [784, 208] width 20 height 20
click at [910, 278] on span "Select an option" at bounding box center [913, 276] width 20 height 20
click at [910, 278] on input "Select an option" at bounding box center [913, 276] width 20 height 20
click at [784, 282] on span "Select an option" at bounding box center [784, 276] width 20 height 20
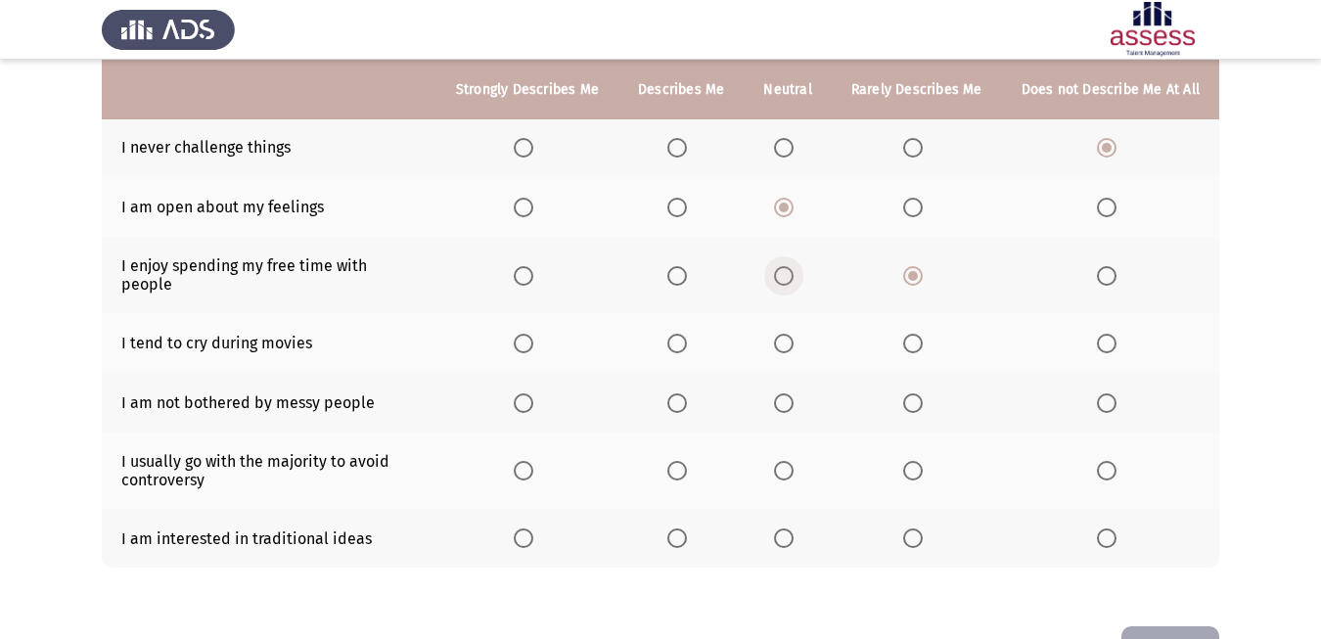
click at [784, 282] on input "Select an option" at bounding box center [784, 276] width 20 height 20
click at [785, 342] on span "Select an option" at bounding box center [784, 344] width 20 height 20
click at [785, 342] on input "Select an option" at bounding box center [784, 344] width 20 height 20
click at [915, 346] on span "Select an option" at bounding box center [913, 344] width 20 height 20
click at [915, 346] on input "Select an option" at bounding box center [913, 344] width 20 height 20
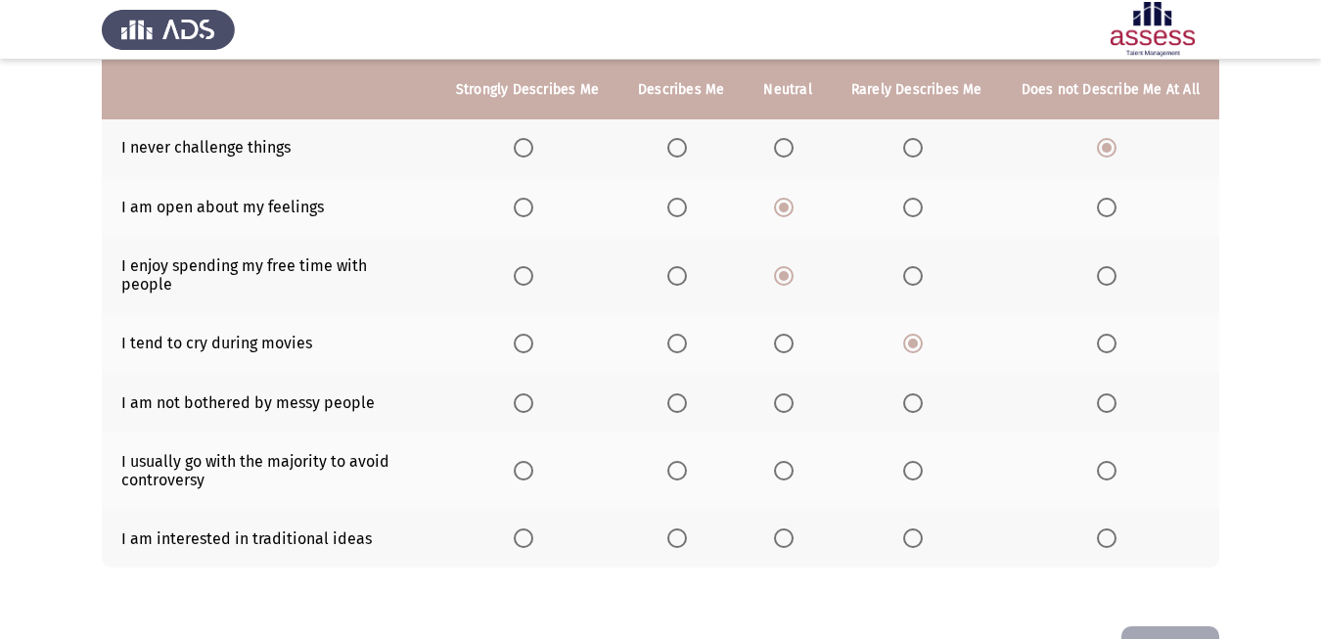
click at [917, 402] on span "Select an option" at bounding box center [913, 403] width 20 height 20
click at [917, 402] on input "Select an option" at bounding box center [913, 403] width 20 height 20
click at [778, 470] on span "Select an option" at bounding box center [784, 471] width 20 height 20
click at [778, 470] on input "Select an option" at bounding box center [784, 471] width 20 height 20
click at [528, 533] on span "Select an option" at bounding box center [524, 538] width 20 height 20
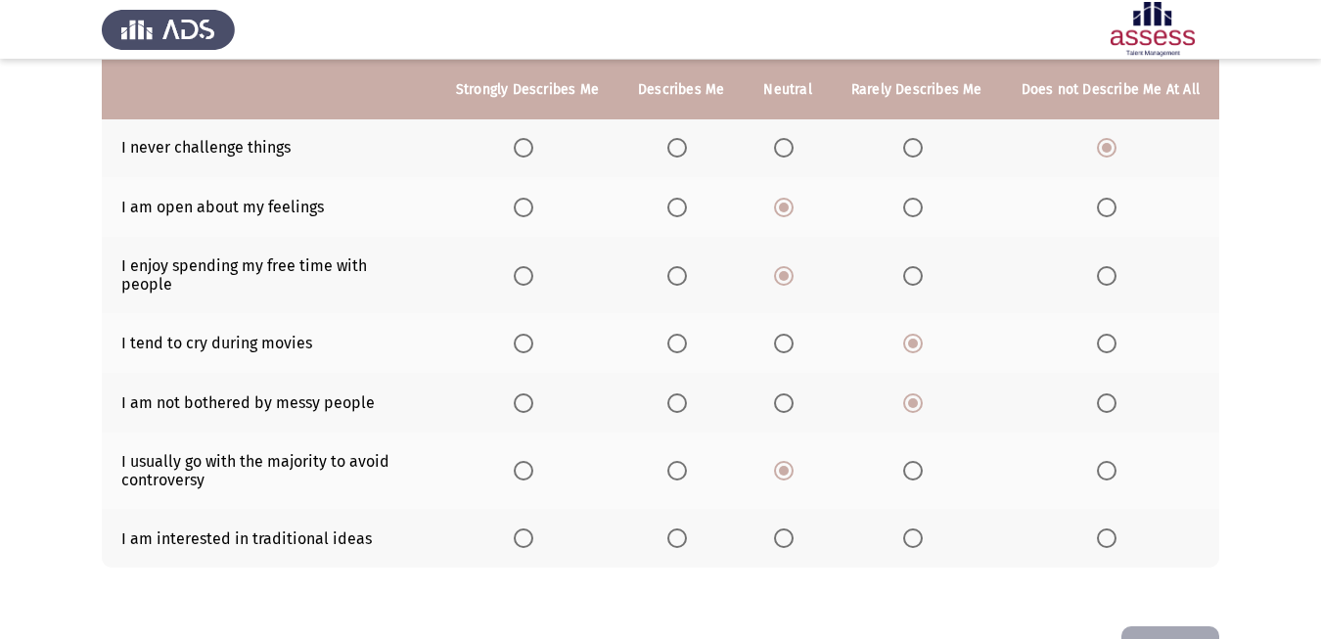
click at [528, 533] on input "Select an option" at bounding box center [524, 538] width 20 height 20
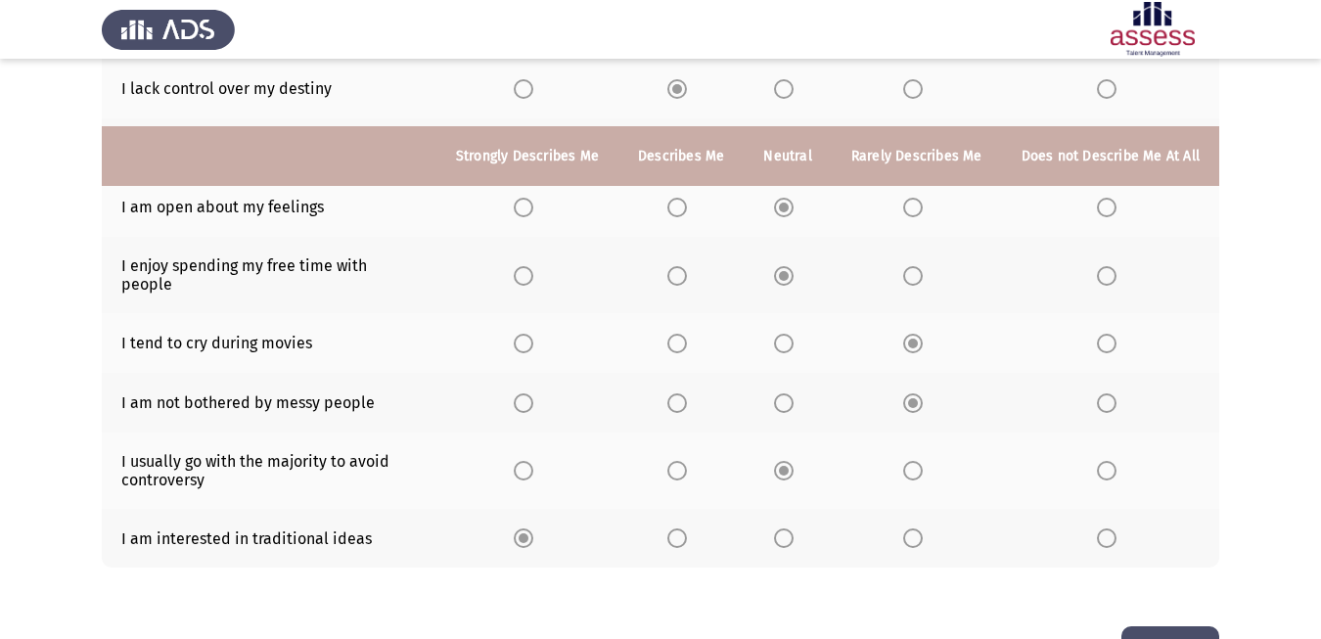
scroll to position [380, 0]
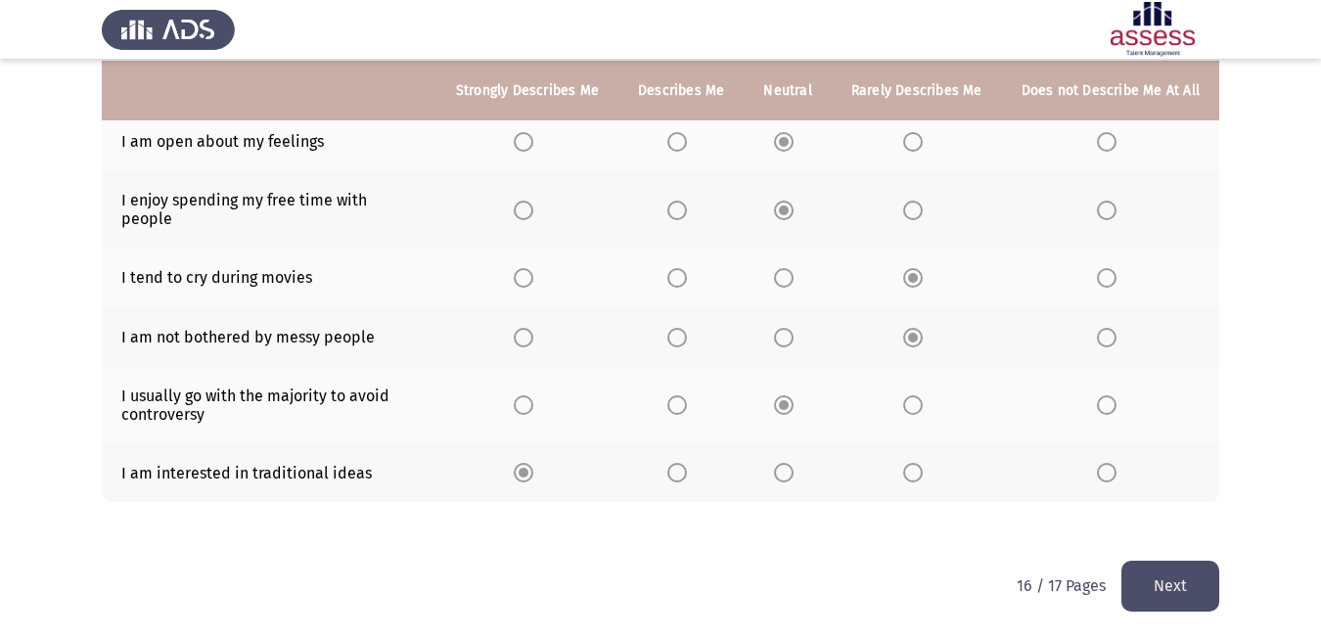
click at [1175, 587] on button "Next" at bounding box center [1170, 586] width 98 height 50
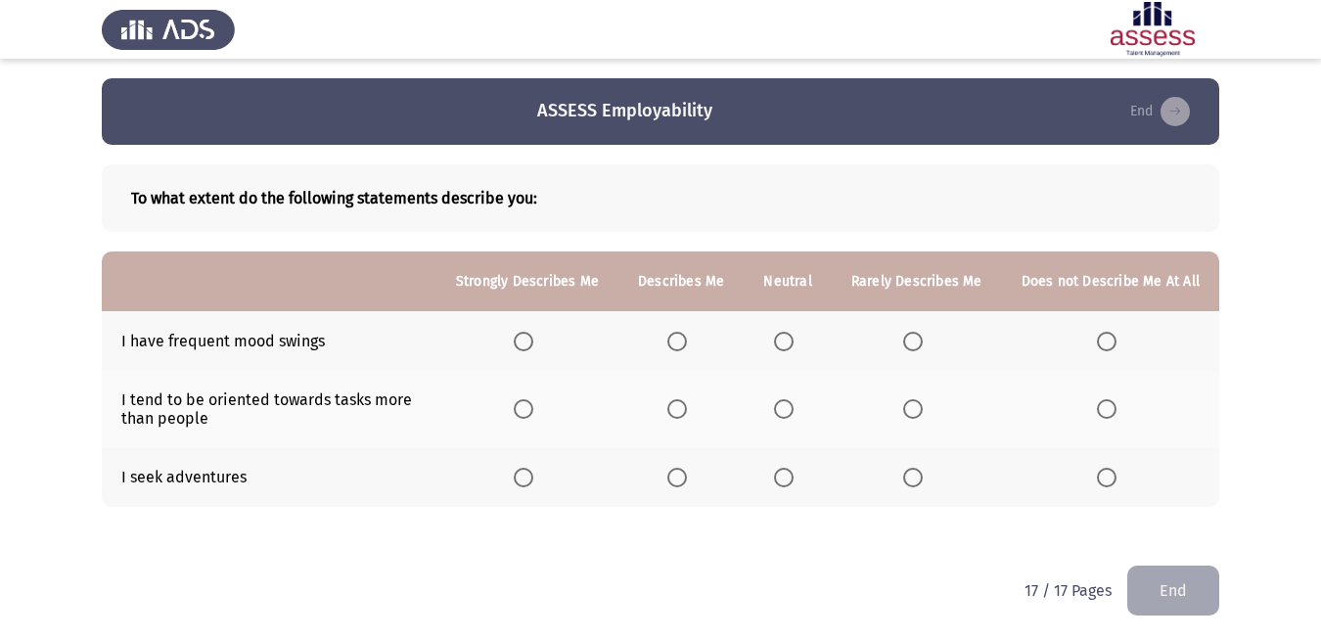
scroll to position [5, 0]
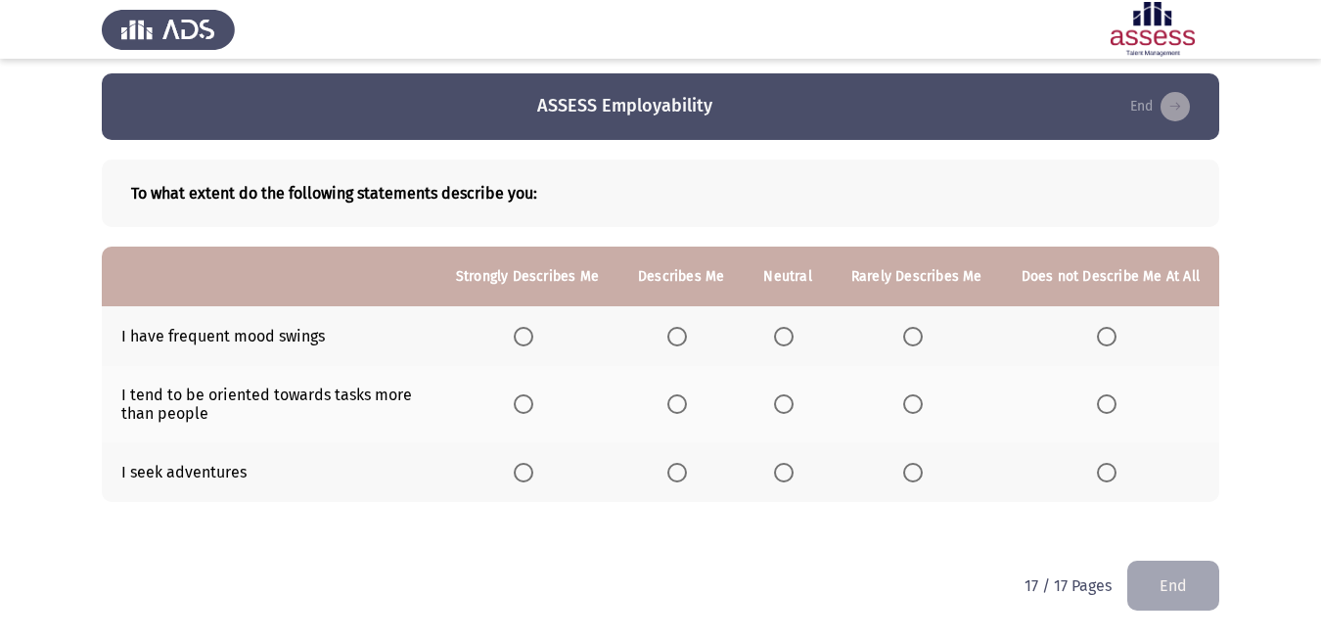
click at [784, 340] on span "Select an option" at bounding box center [784, 337] width 20 height 20
click at [784, 340] on input "Select an option" at bounding box center [784, 337] width 20 height 20
click at [783, 403] on span "Select an option" at bounding box center [784, 404] width 20 height 20
click at [783, 403] on input "Select an option" at bounding box center [784, 404] width 20 height 20
click at [676, 477] on span "Select an option" at bounding box center [677, 473] width 20 height 20
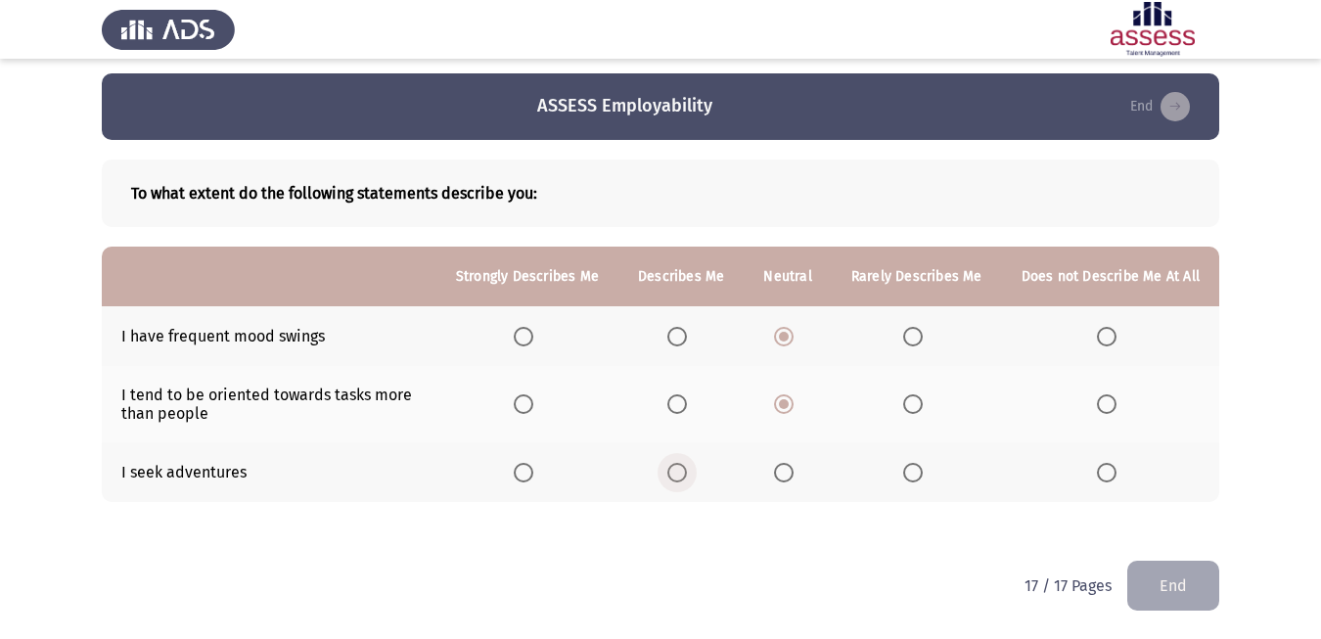
click at [676, 477] on input "Select an option" at bounding box center [677, 473] width 20 height 20
click at [784, 473] on span "Select an option" at bounding box center [784, 473] width 0 height 0
click at [784, 472] on input "Select an option" at bounding box center [784, 473] width 20 height 20
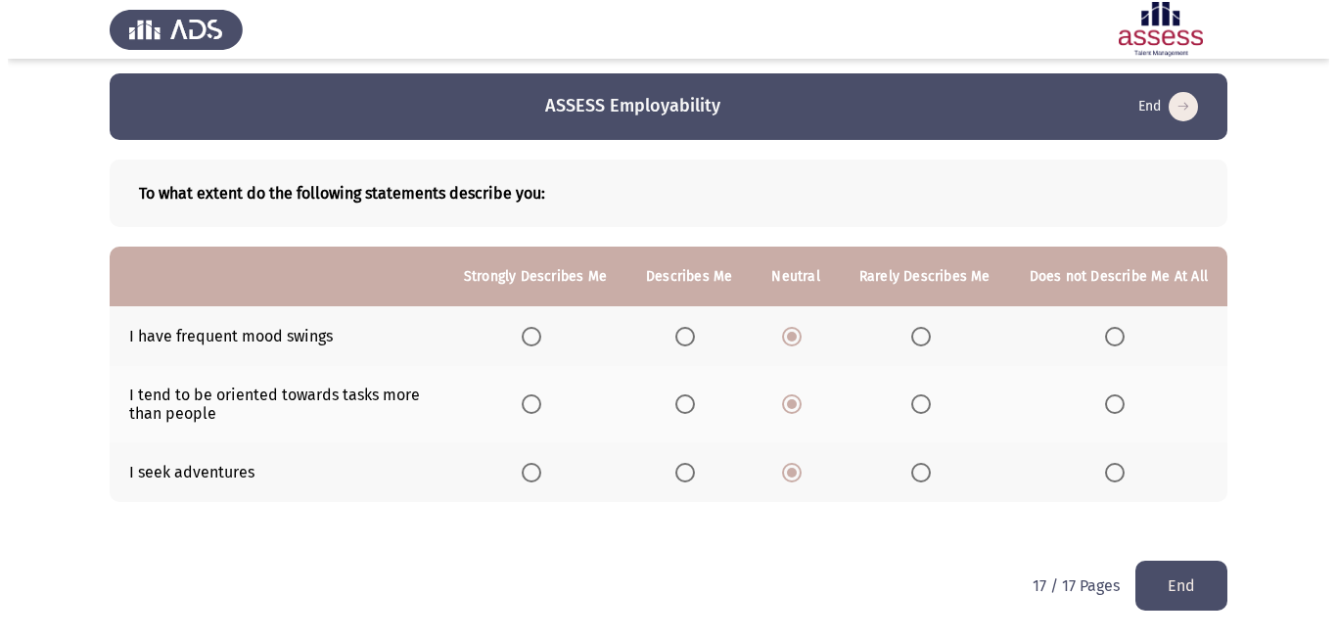
scroll to position [0, 0]
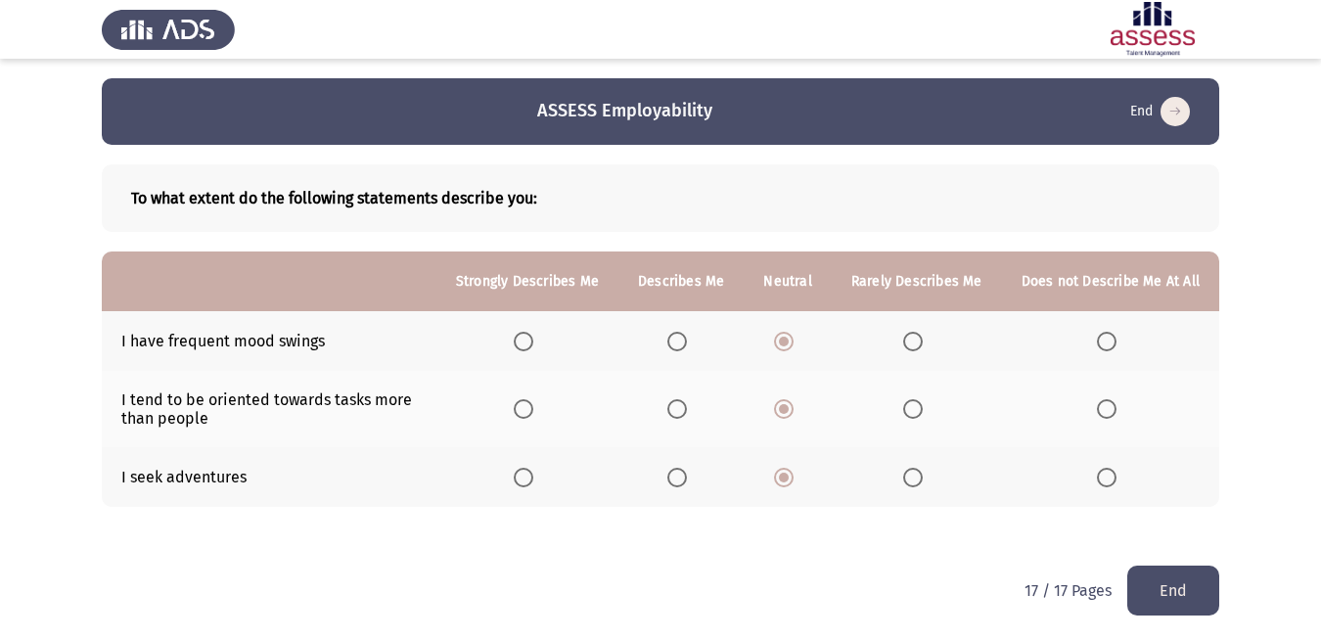
click at [1165, 582] on button "End" at bounding box center [1173, 591] width 92 height 50
